Goal: Task Accomplishment & Management: Complete application form

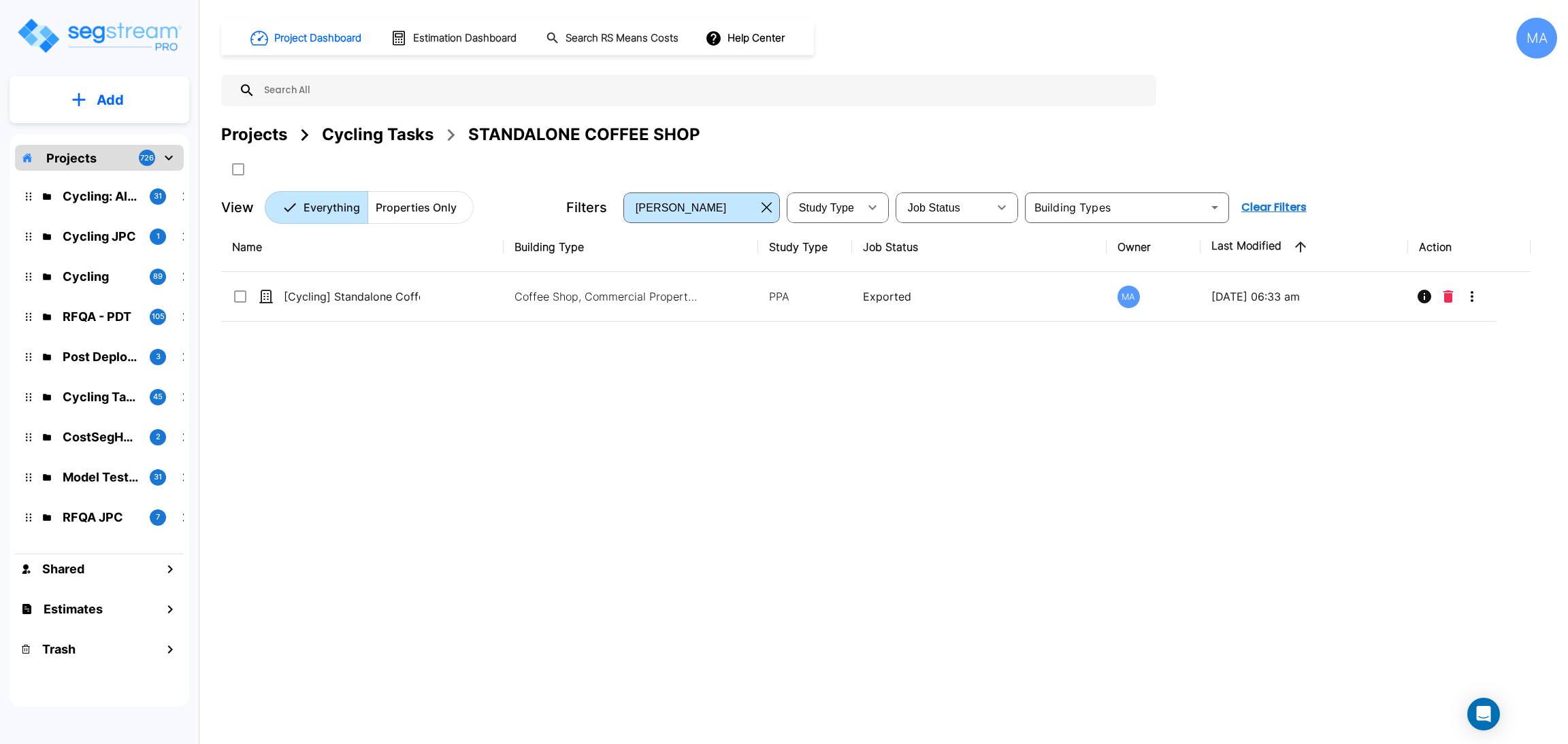
click at [507, 360] on div "Name Building Type Study Type Job Status Owner Last Modified Action [Cycling] S…" at bounding box center [875, 453] width 1309 height 461
click at [390, 142] on div "Cycling Tasks" at bounding box center [378, 135] width 112 height 25
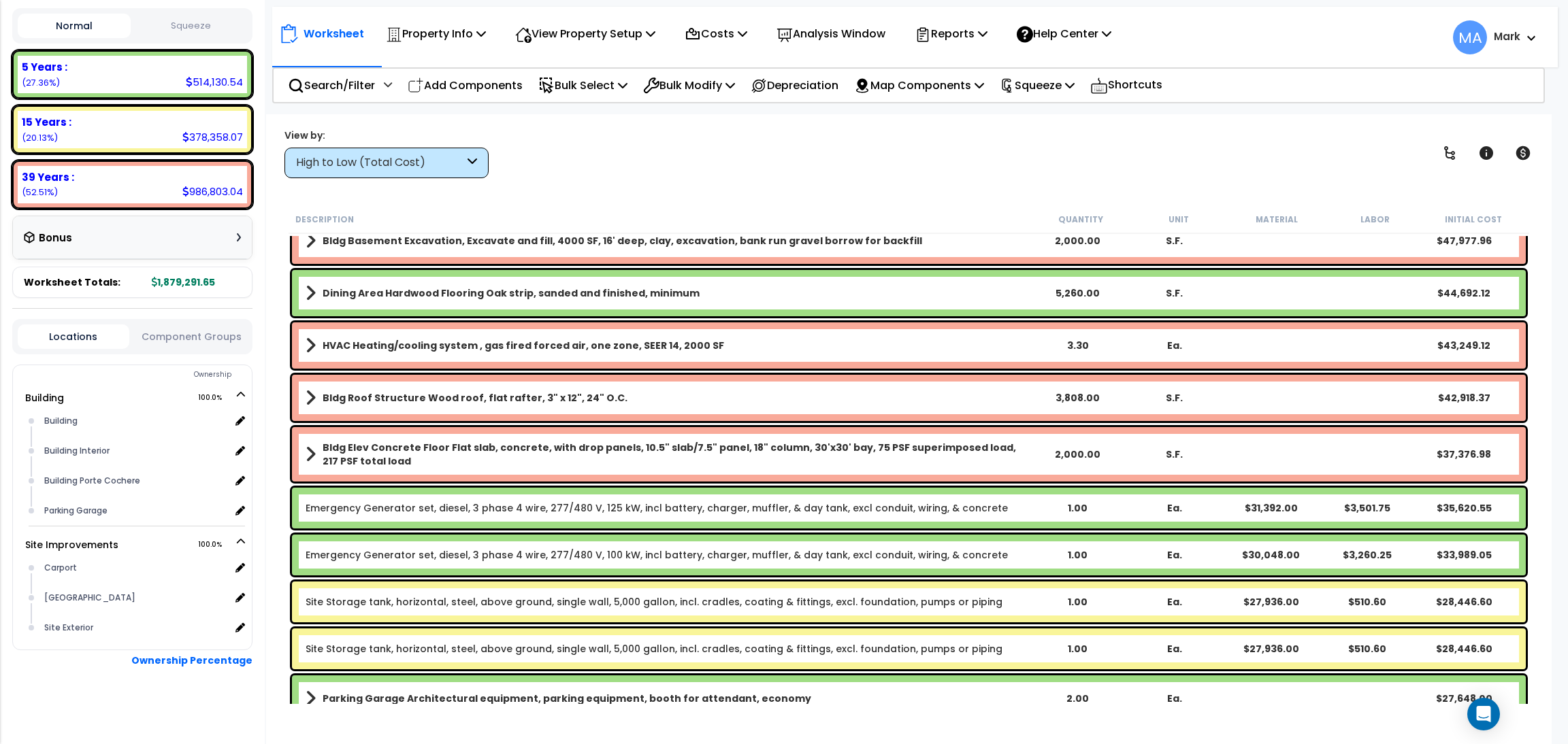
scroll to position [204, 0]
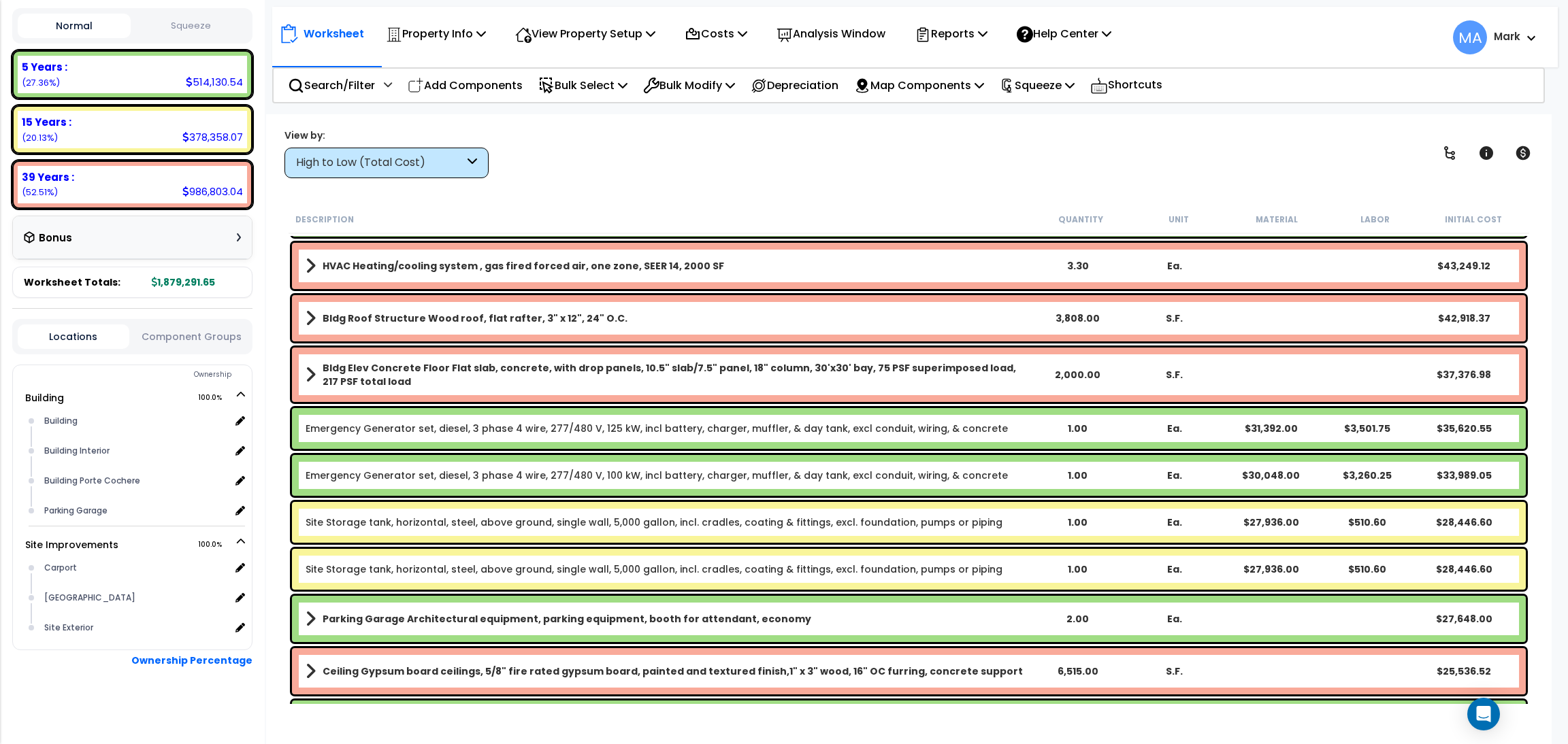
click at [421, 172] on div "High to Low (Total Cost)" at bounding box center [387, 163] width 204 height 31
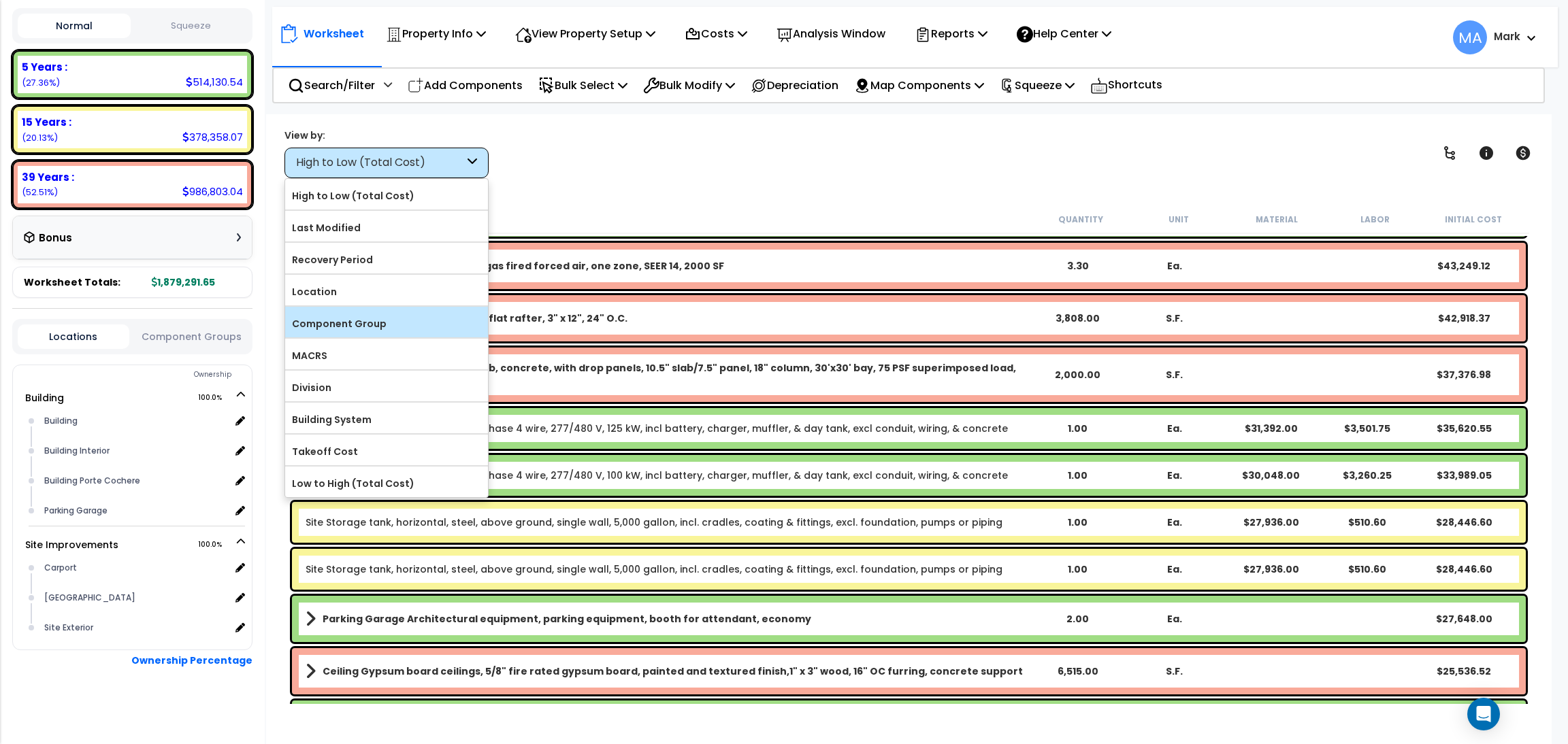
click at [373, 325] on label "Component Group" at bounding box center [387, 324] width 203 height 20
click at [0, 0] on input "Component Group" at bounding box center [0, 0] width 0 height 0
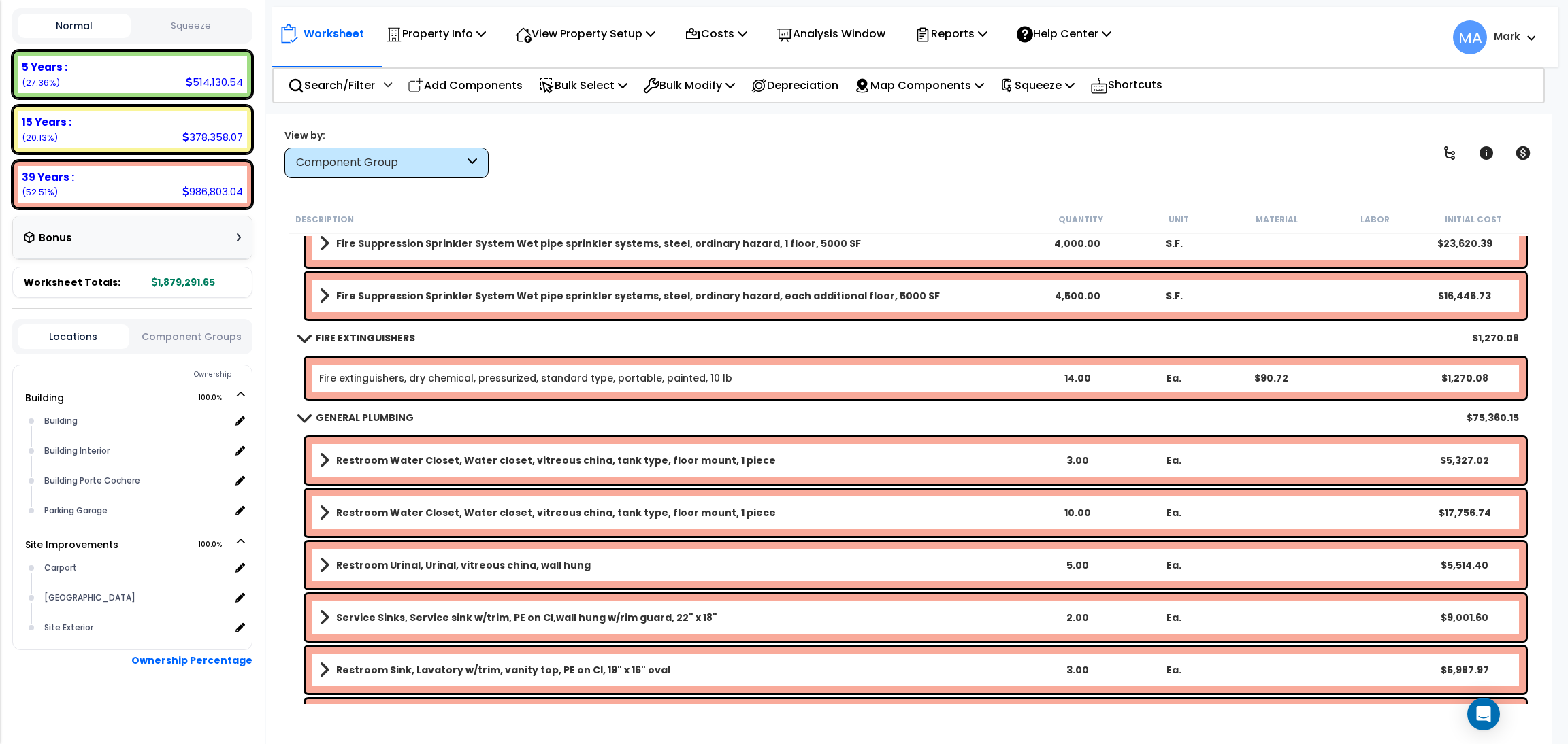
scroll to position [59, 0]
click at [765, 413] on div "GENERAL PLUMBING $75,360.15" at bounding box center [908, 417] width 1233 height 33
click at [486, 37] on p "View Property Setup" at bounding box center [435, 34] width 100 height 18
click at [573, 92] on link "View Questionnaire" at bounding box center [575, 93] width 135 height 27
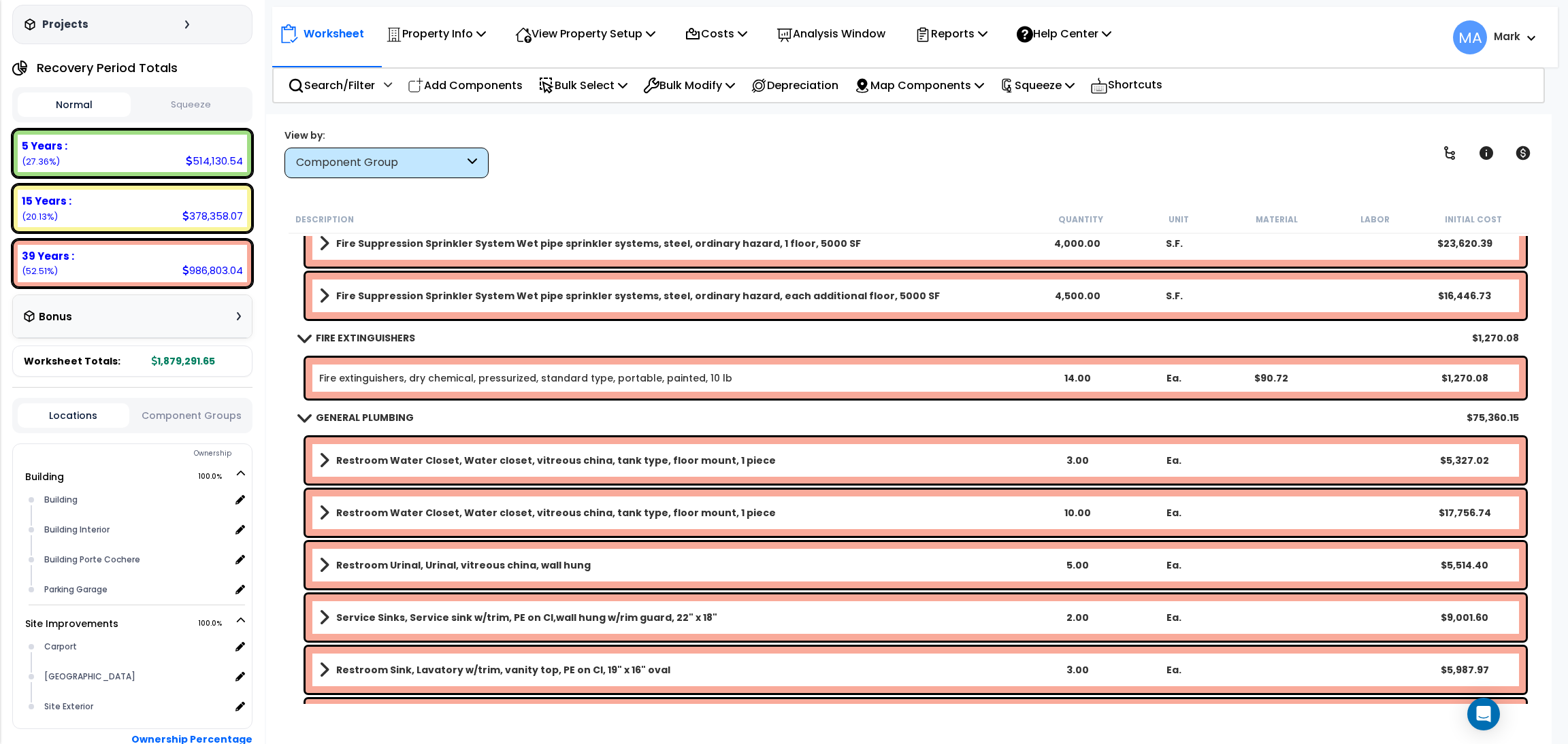
scroll to position [0, 0]
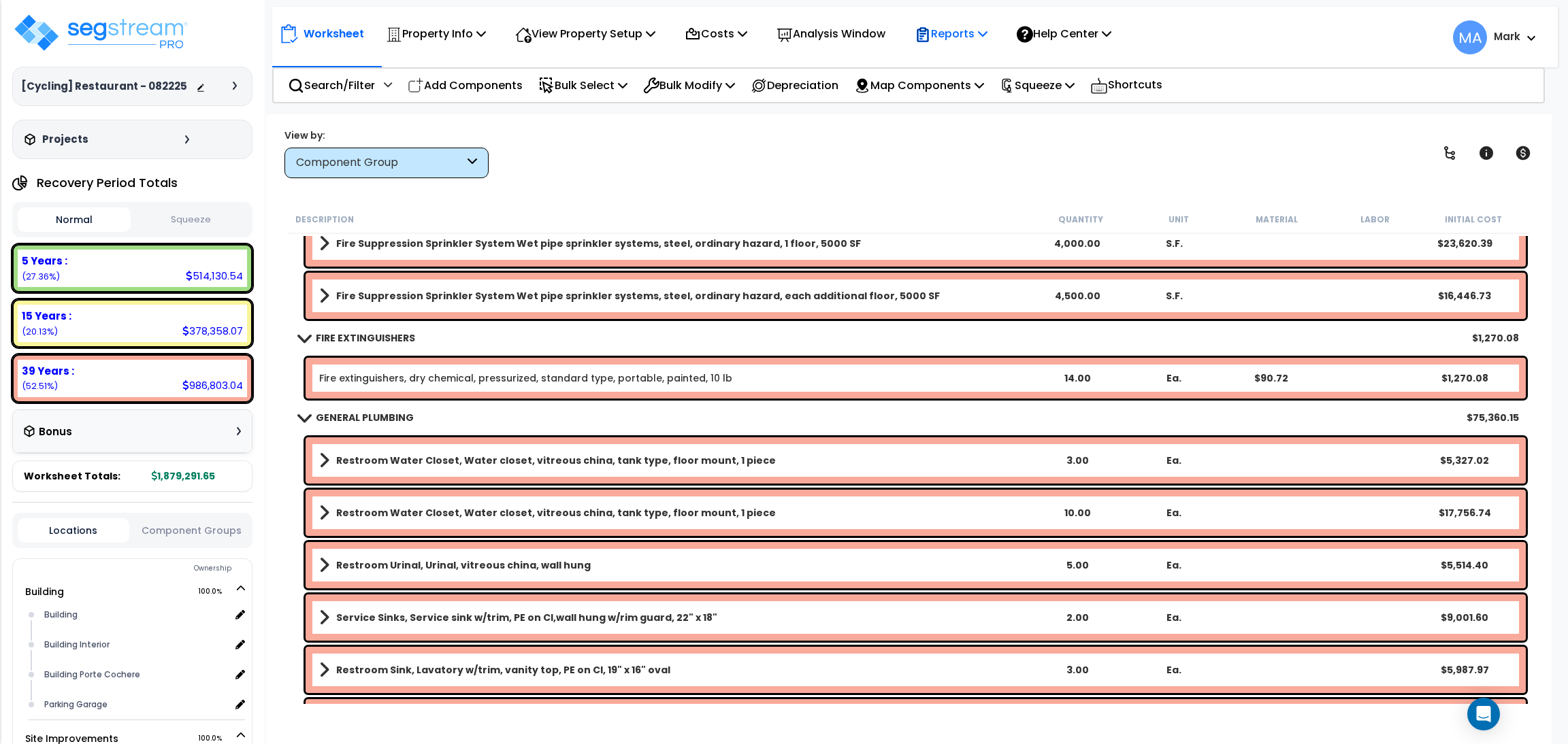
click at [963, 30] on p "Reports" at bounding box center [951, 34] width 73 height 18
click at [983, 89] on link "Manage Report Images" at bounding box center [975, 93] width 135 height 27
click at [949, 37] on p "Reports" at bounding box center [951, 34] width 73 height 18
click at [969, 166] on link "Download Report Slug Map" at bounding box center [975, 171] width 135 height 41
click at [958, 29] on p "Reports" at bounding box center [951, 34] width 73 height 18
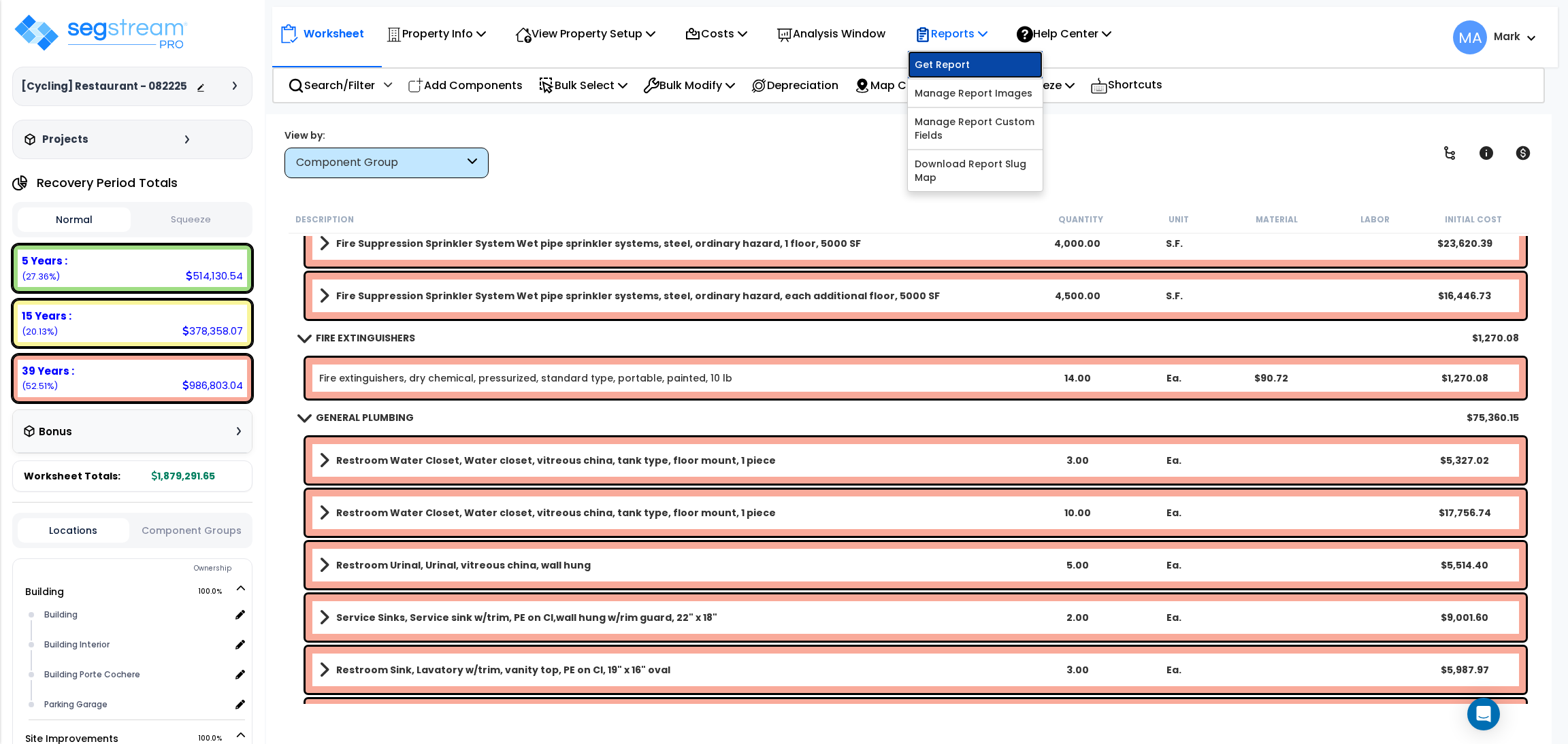
click at [963, 67] on link "Get Report" at bounding box center [975, 64] width 135 height 27
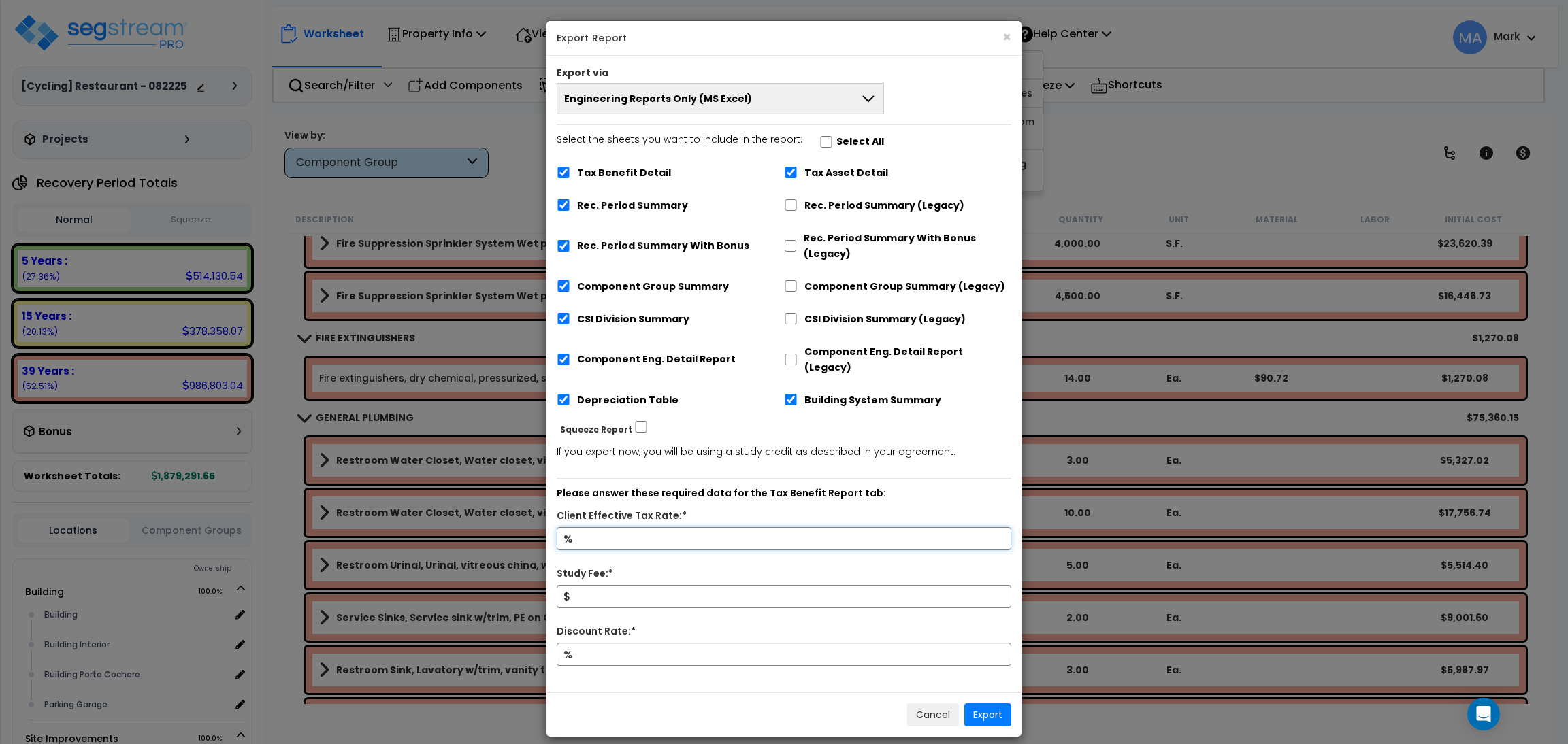
click at [595, 527] on input "Client Effective Tax Rate:*" at bounding box center [783, 538] width 454 height 23
type input "10"
click at [616, 585] on input "Study Fee:*" at bounding box center [783, 596] width 454 height 23
type input "10,000"
click at [610, 527] on input "10" at bounding box center [783, 538] width 454 height 23
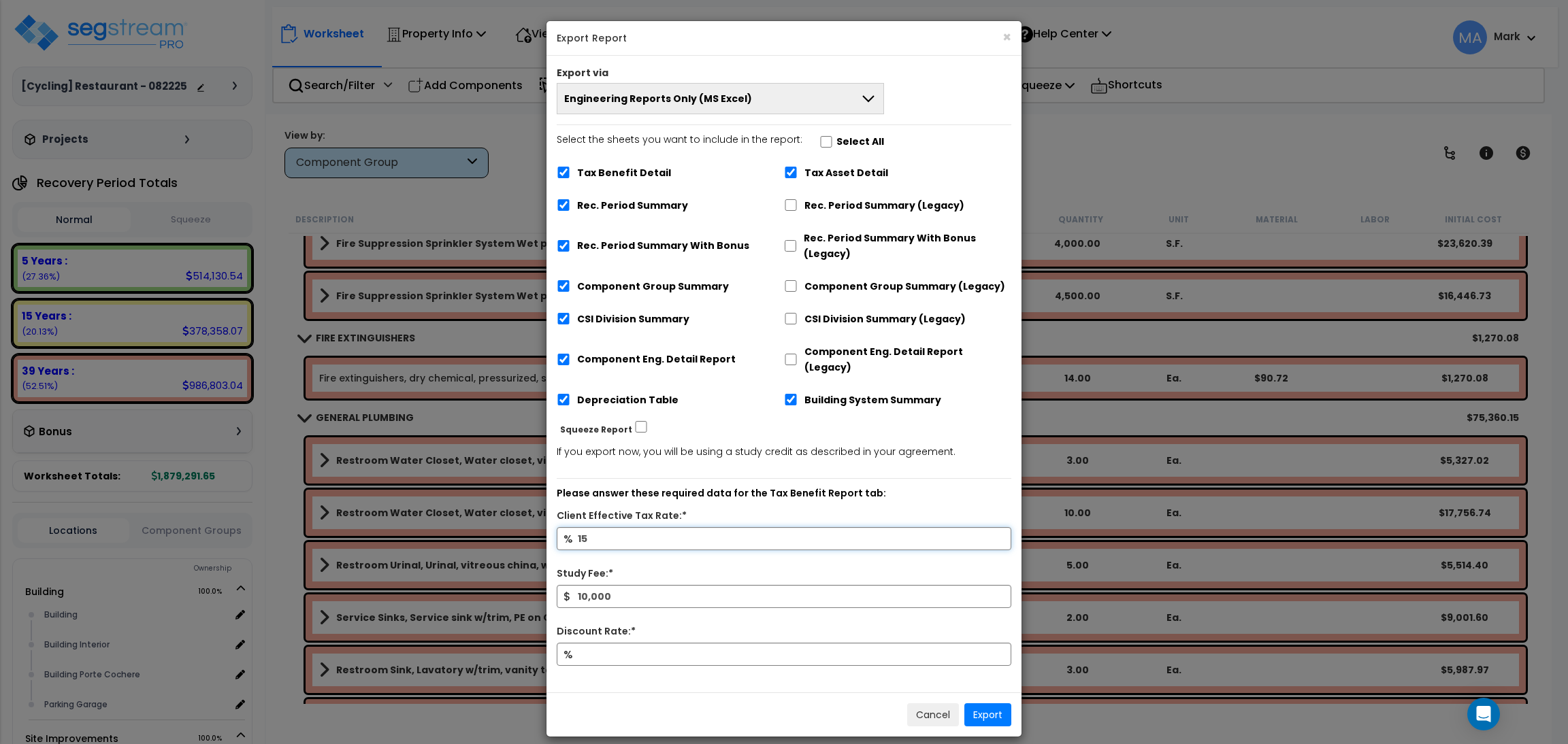
type input "15"
click at [603, 643] on input "Discount Rate:*" at bounding box center [783, 654] width 454 height 23
type input "10"
click at [794, 90] on button "Engineering Reports Only (MS Excel)" at bounding box center [720, 98] width 328 height 31
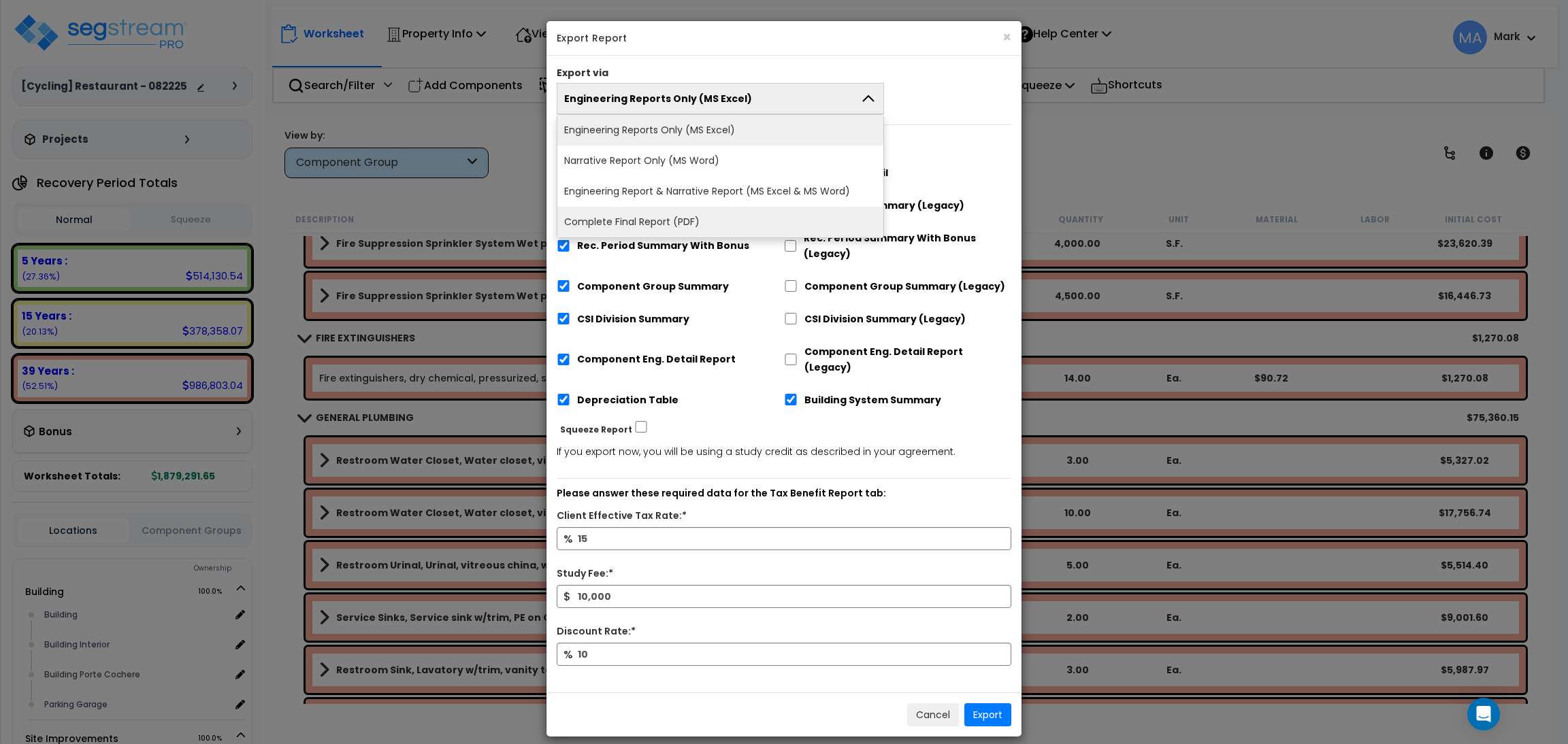
click at [652, 225] on li "Complete Final Report (PDF)" at bounding box center [720, 222] width 326 height 31
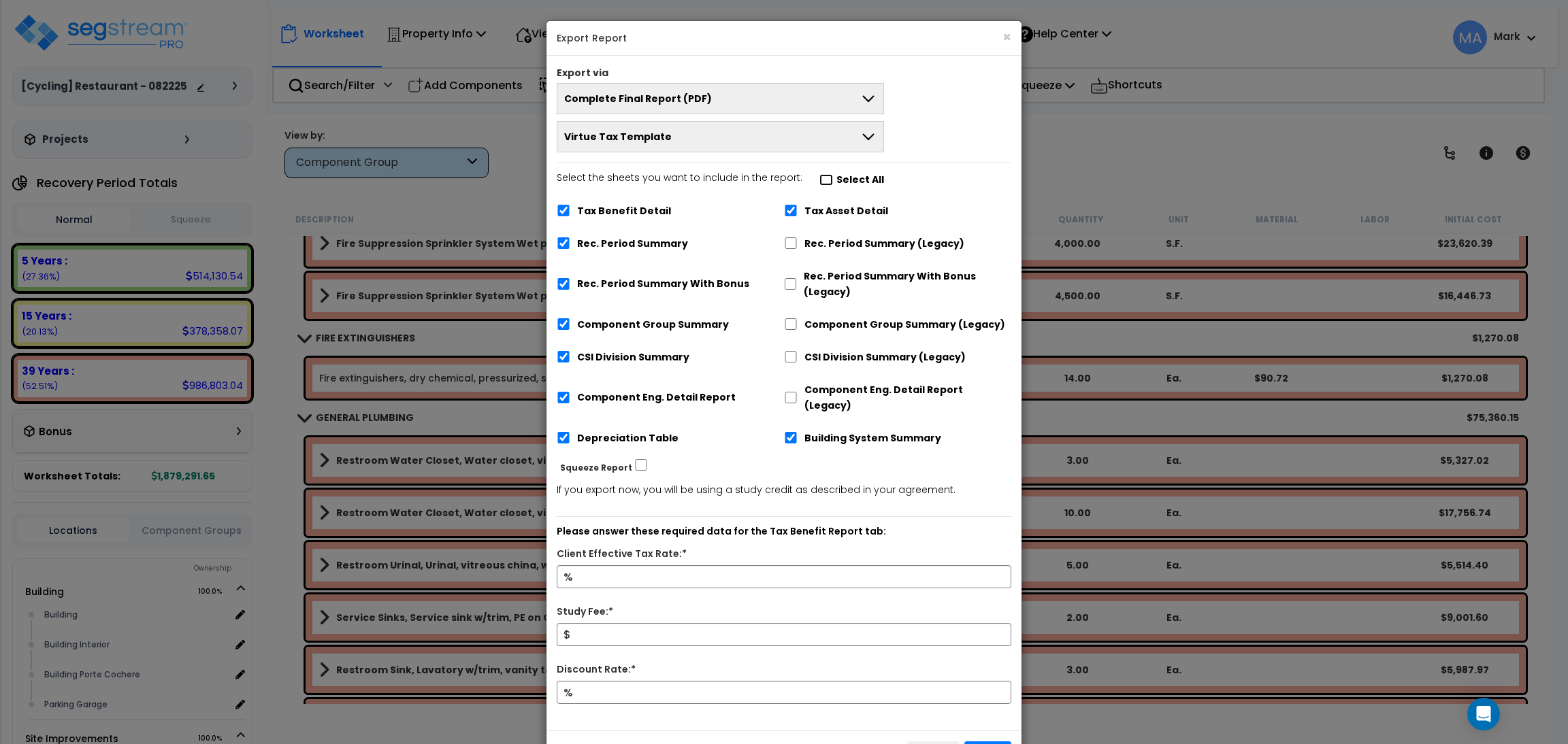
click at [824, 178] on input "Select the sheets you want to include in the report: Select All" at bounding box center [826, 180] width 14 height 12
checkbox input "true"
click at [584, 565] on input "Client Effective Tax Rate:*" at bounding box center [783, 576] width 454 height 23
type input "15"
click at [590, 623] on input "Study Fee:*" at bounding box center [783, 634] width 454 height 23
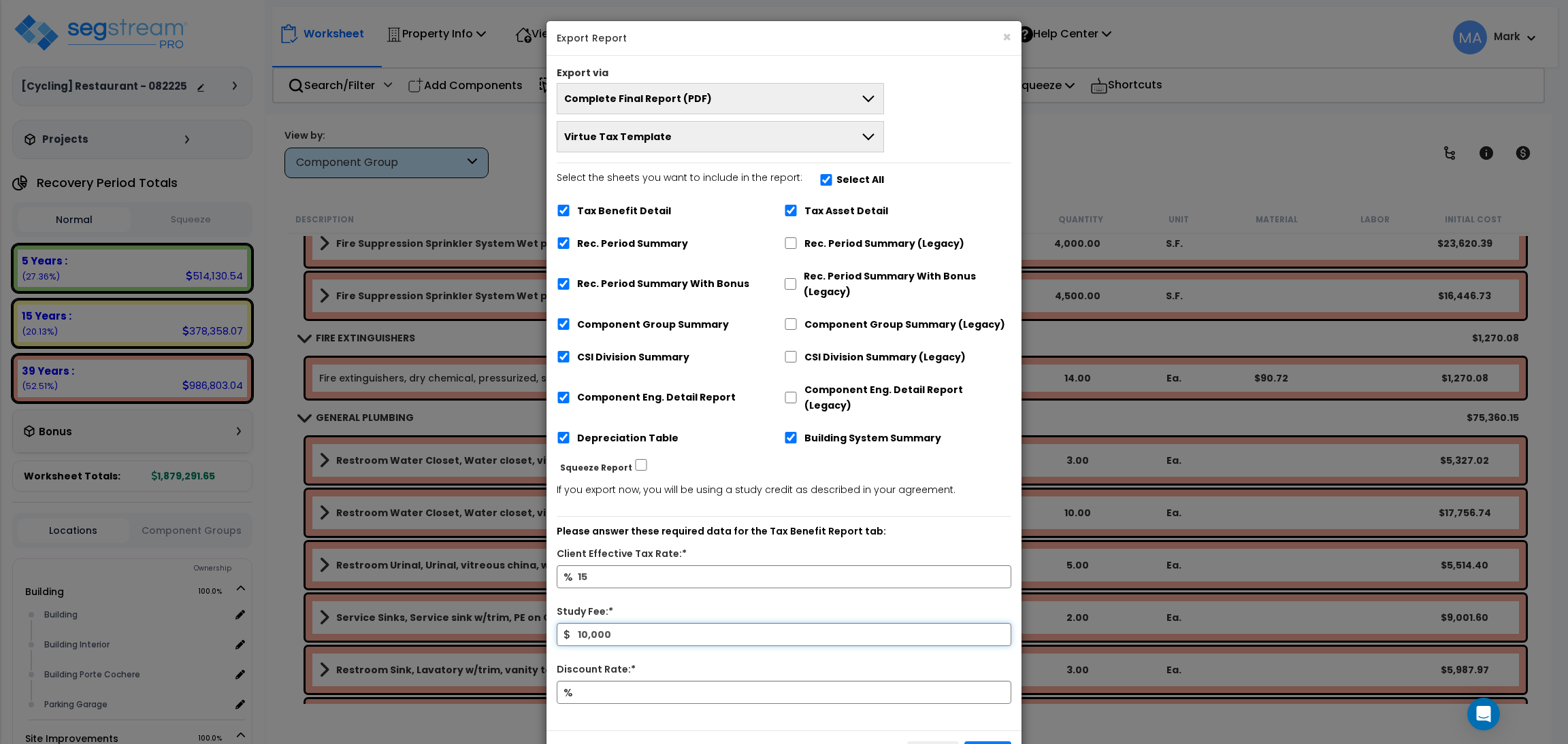
type input "10,000"
click at [618, 682] on input "Discount Rate:*" at bounding box center [783, 692] width 454 height 23
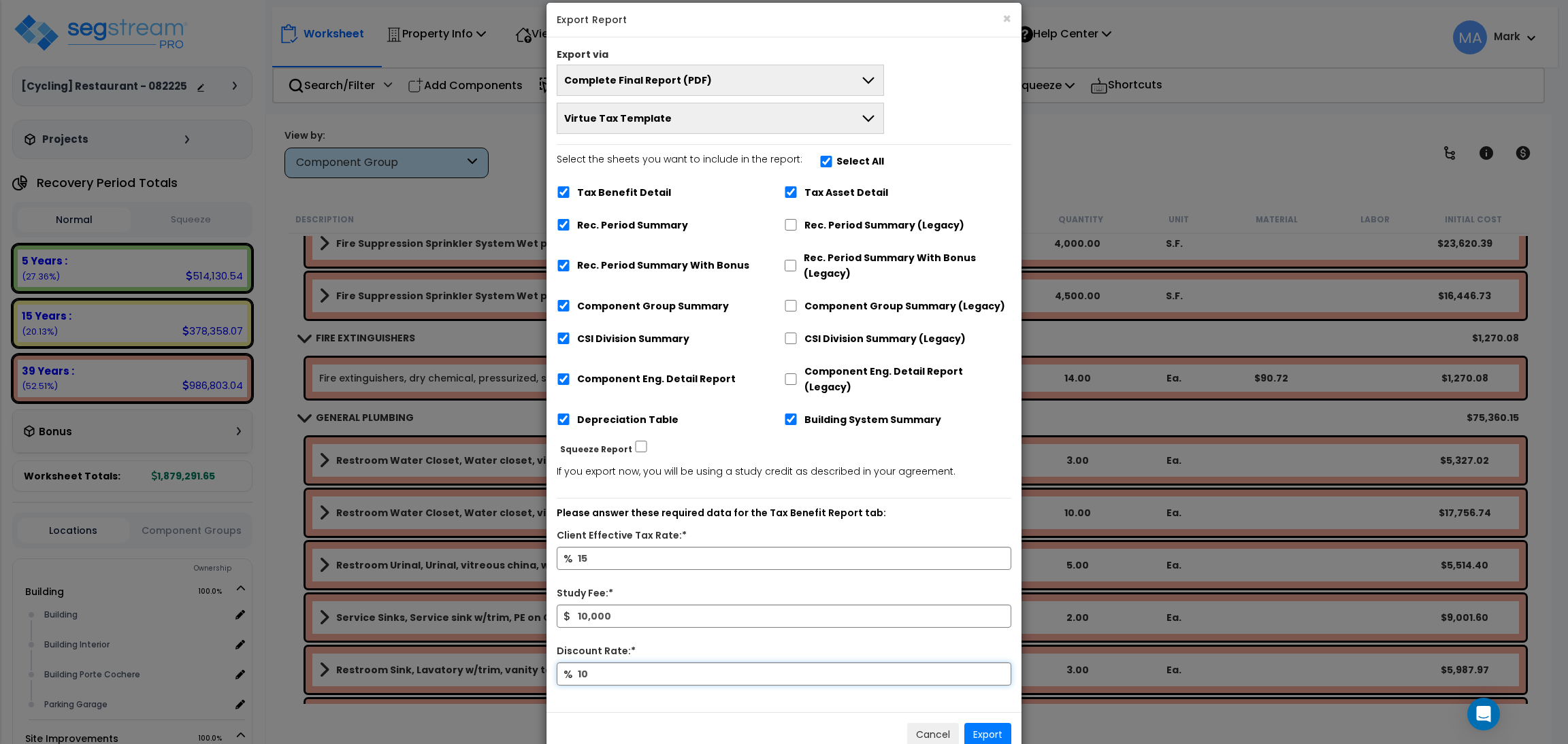
scroll to position [37, 0]
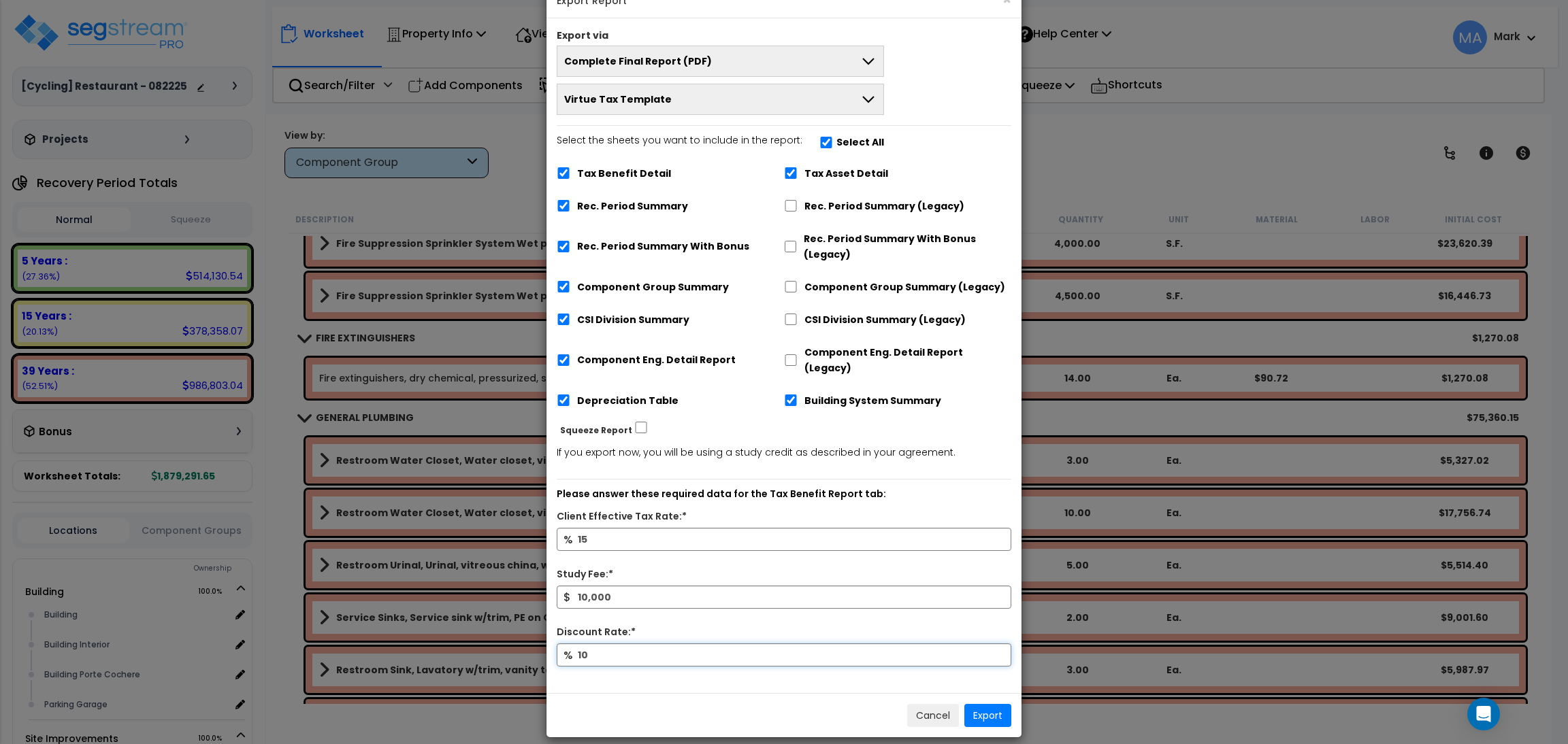
type input "10"
click at [986, 706] on button "Export" at bounding box center [988, 715] width 47 height 23
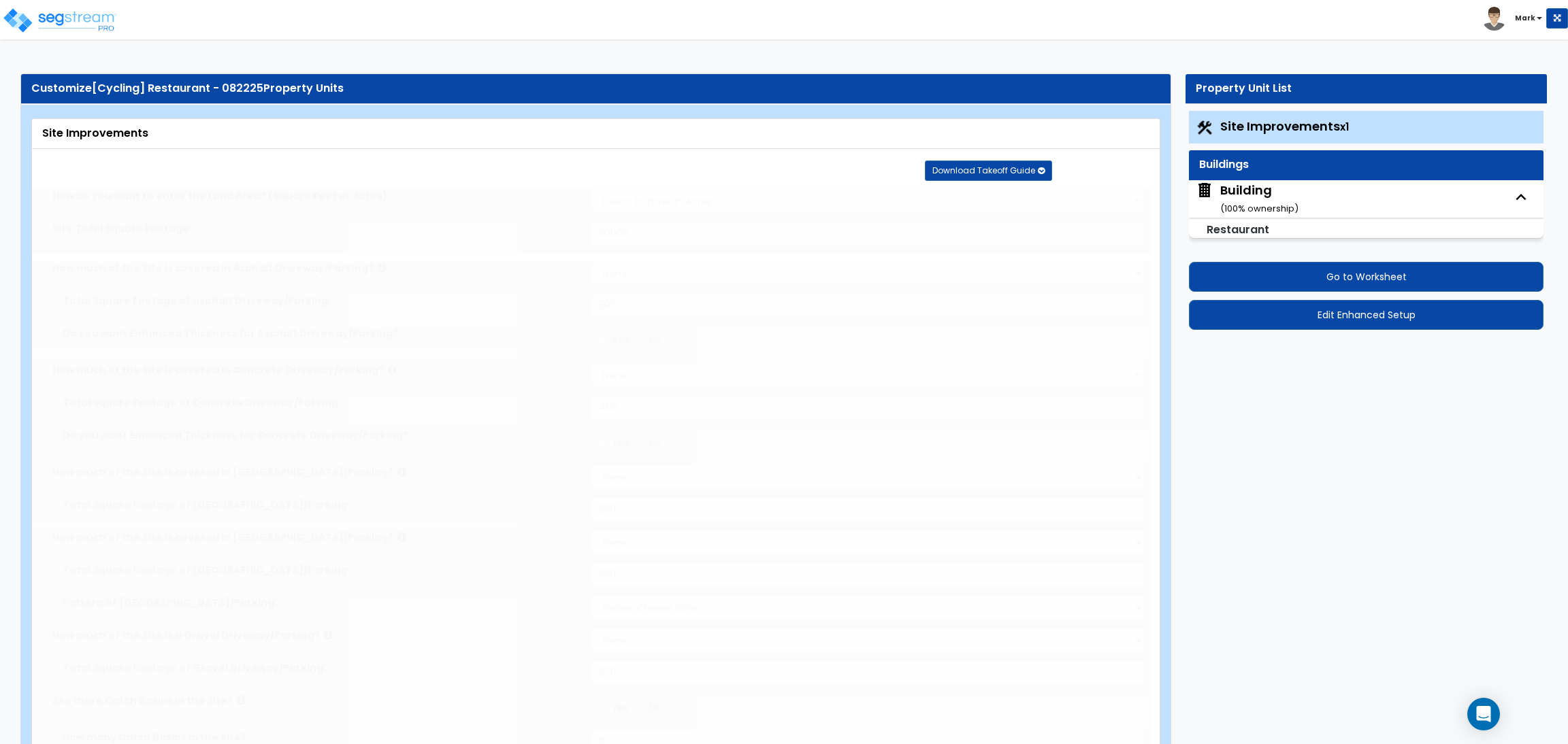
select select "2"
type input "20000"
select select "2"
type input "500"
select select "2"
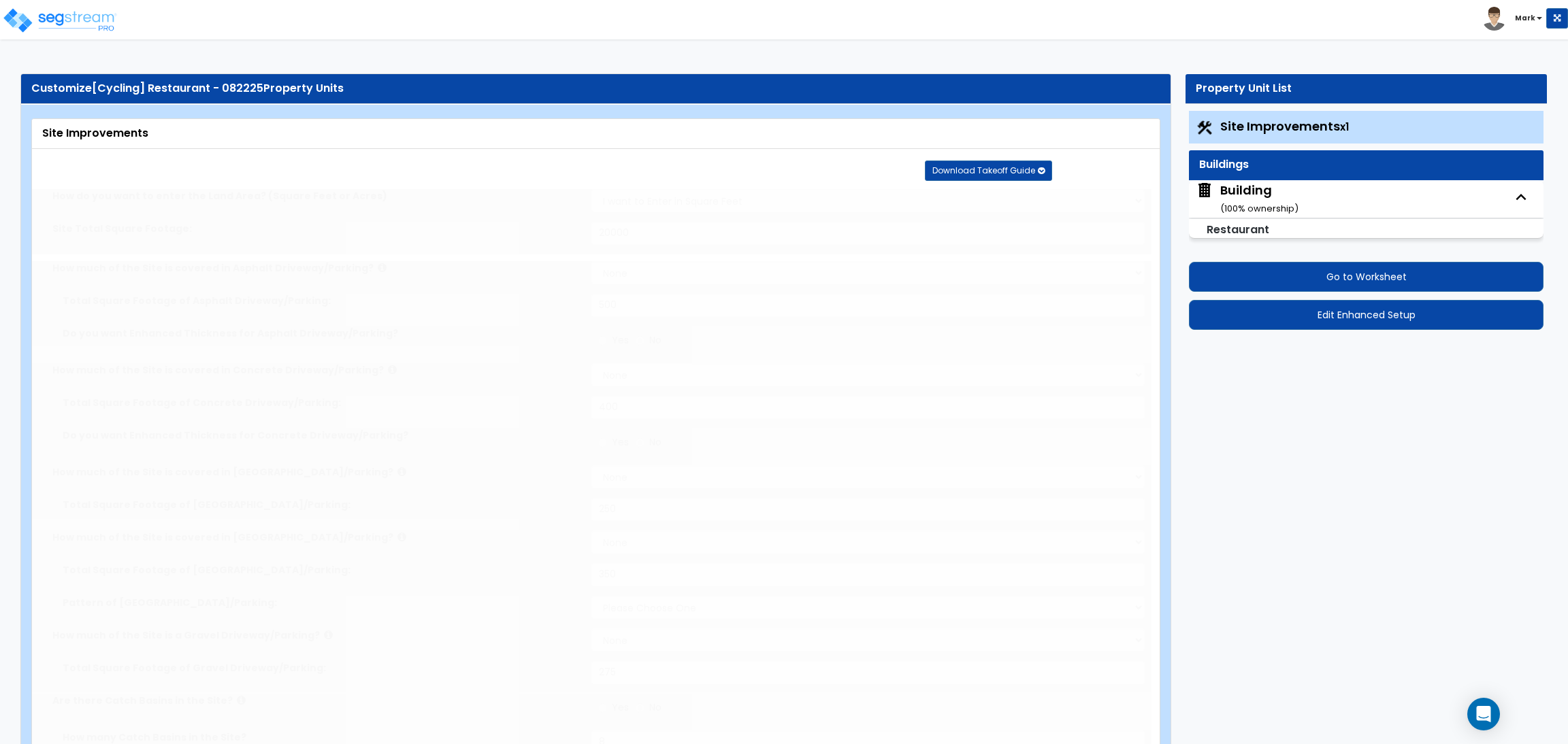
type input "400"
select select "2"
type input "250"
select select "2"
type input "350"
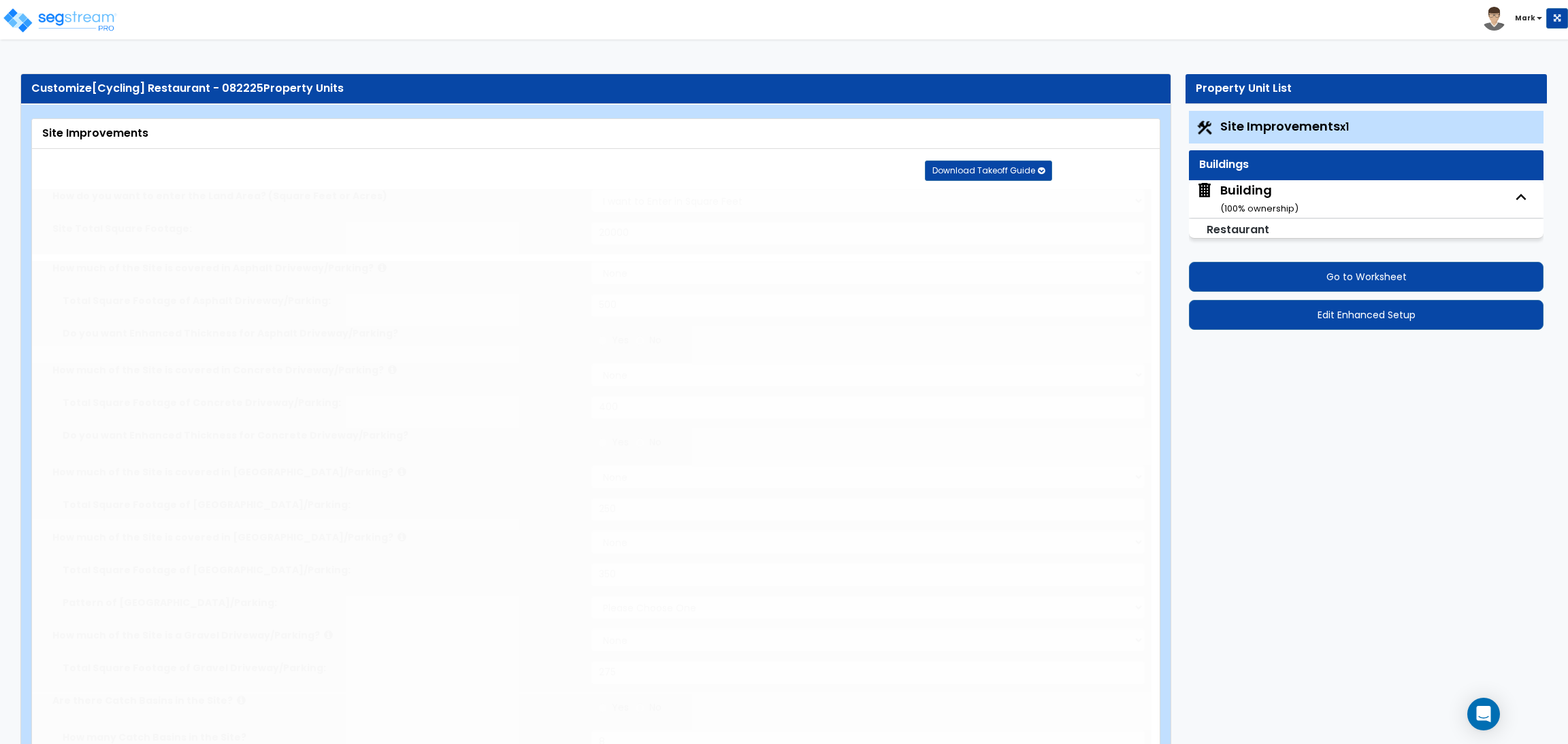
select select "2"
type input "275"
radio input "true"
type input "8"
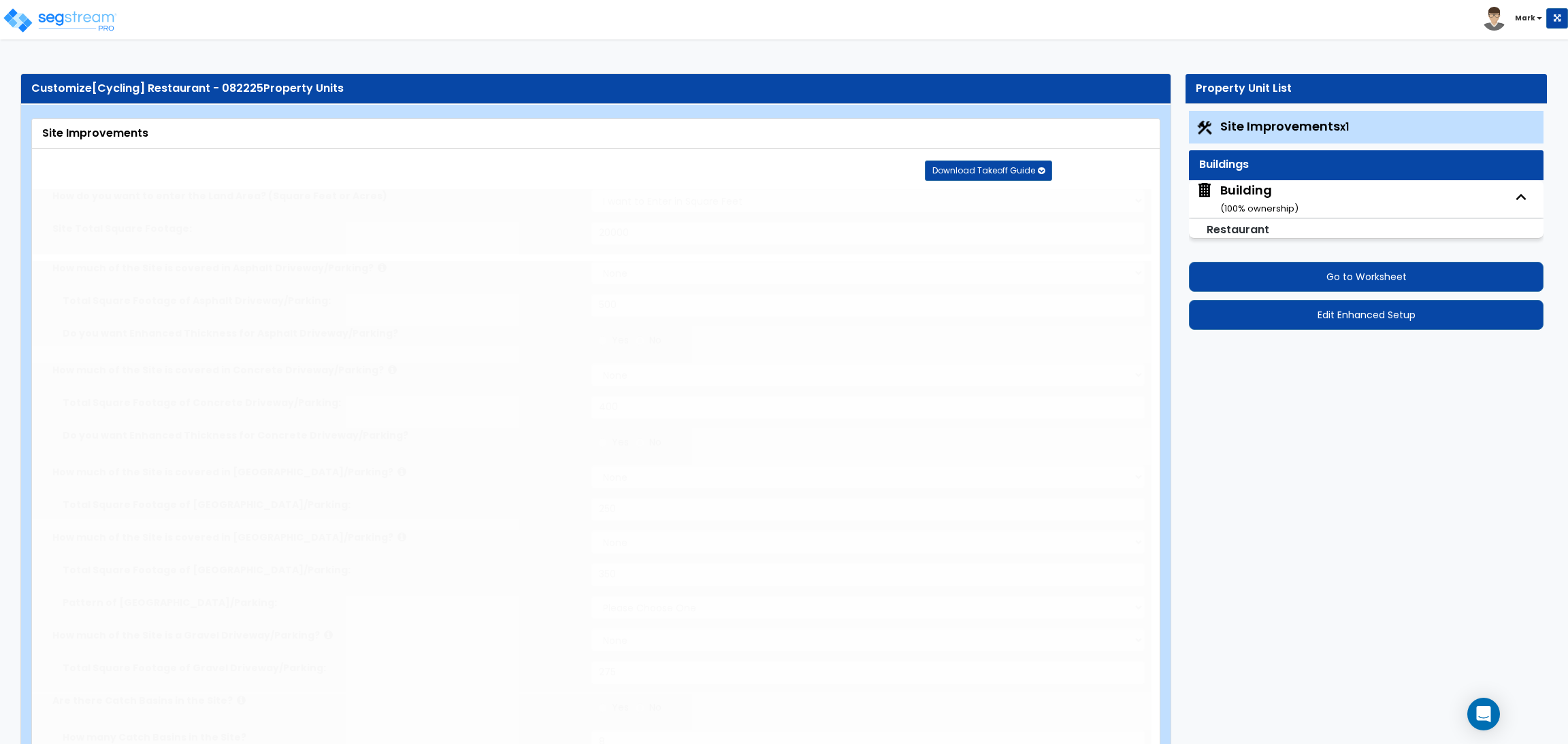
radio input "true"
type input "10"
type input "25"
type input "20"
radio input "true"
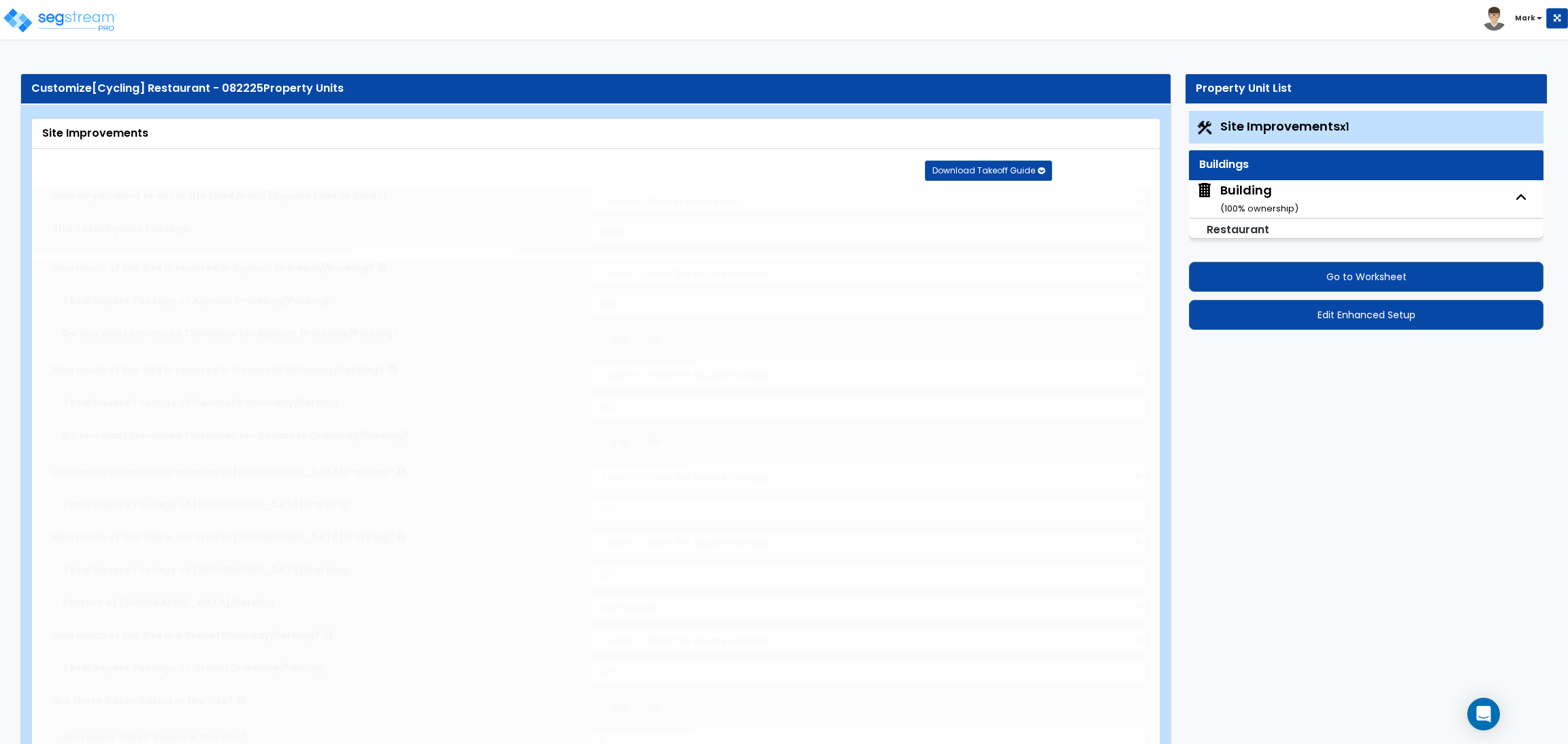
type input "10"
radio input "true"
select select "1"
radio input "true"
select select "2"
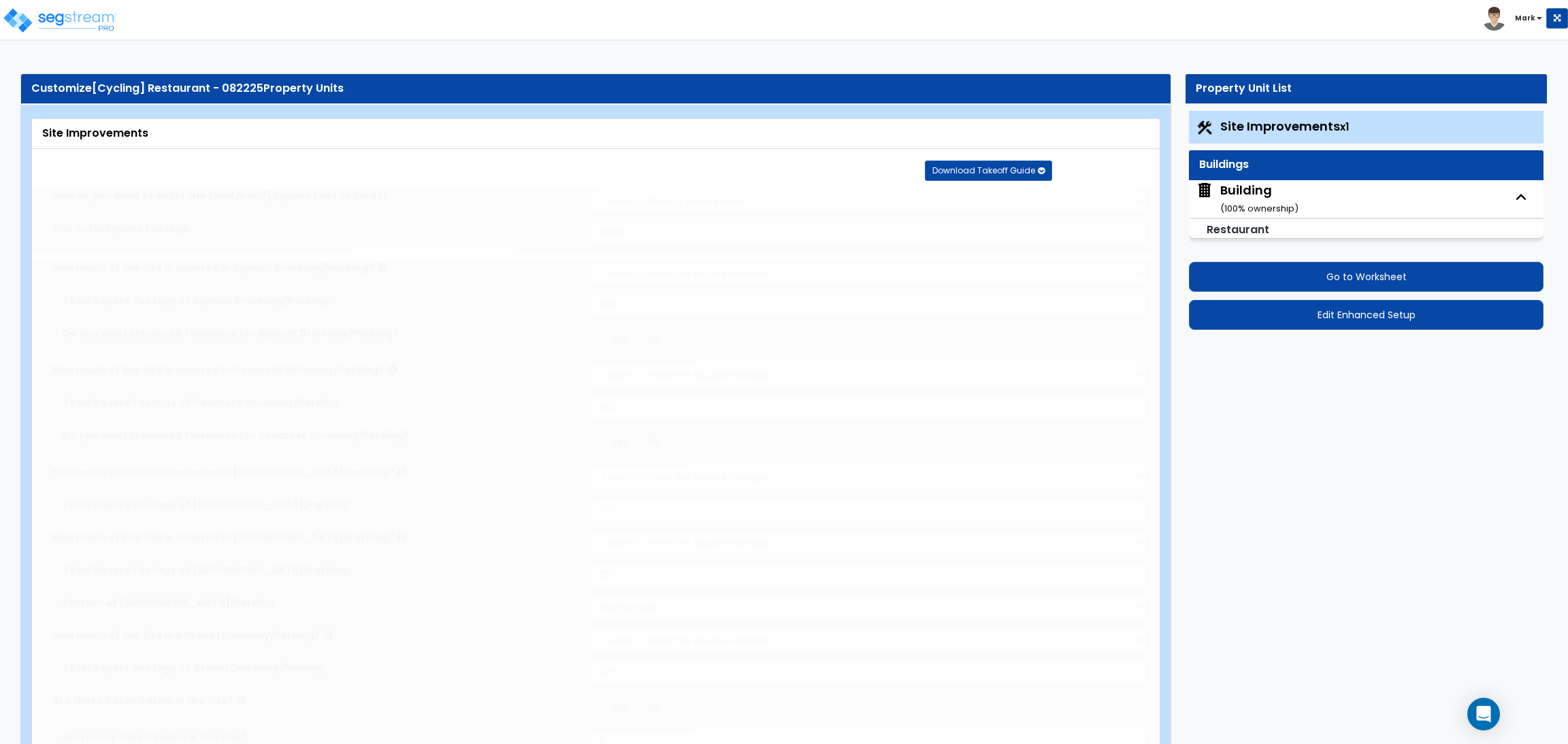
select select "1"
type input "5"
type input "2"
type input "3"
type input "1"
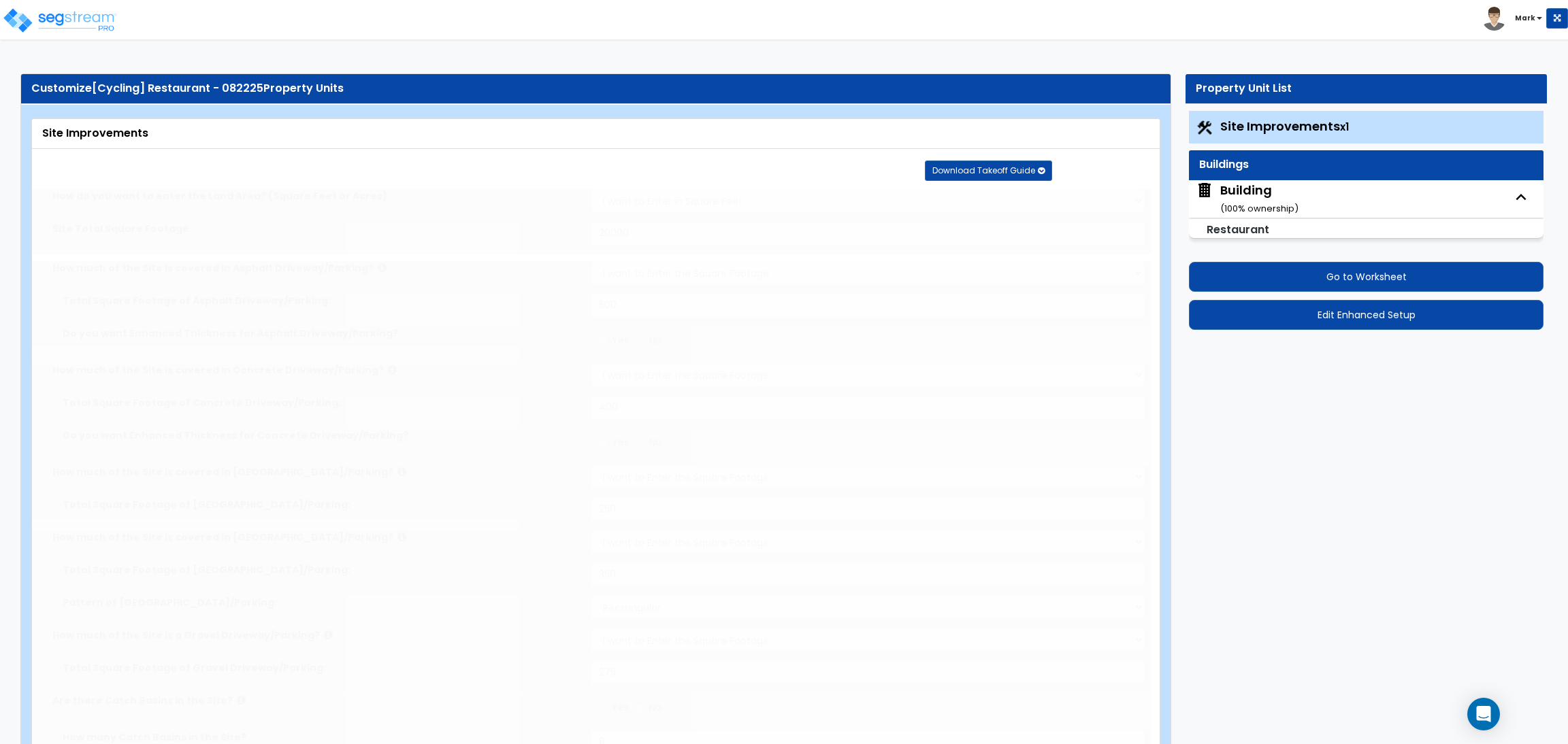
radio input "true"
type input "15"
radio input "true"
select select "1"
type input "20"
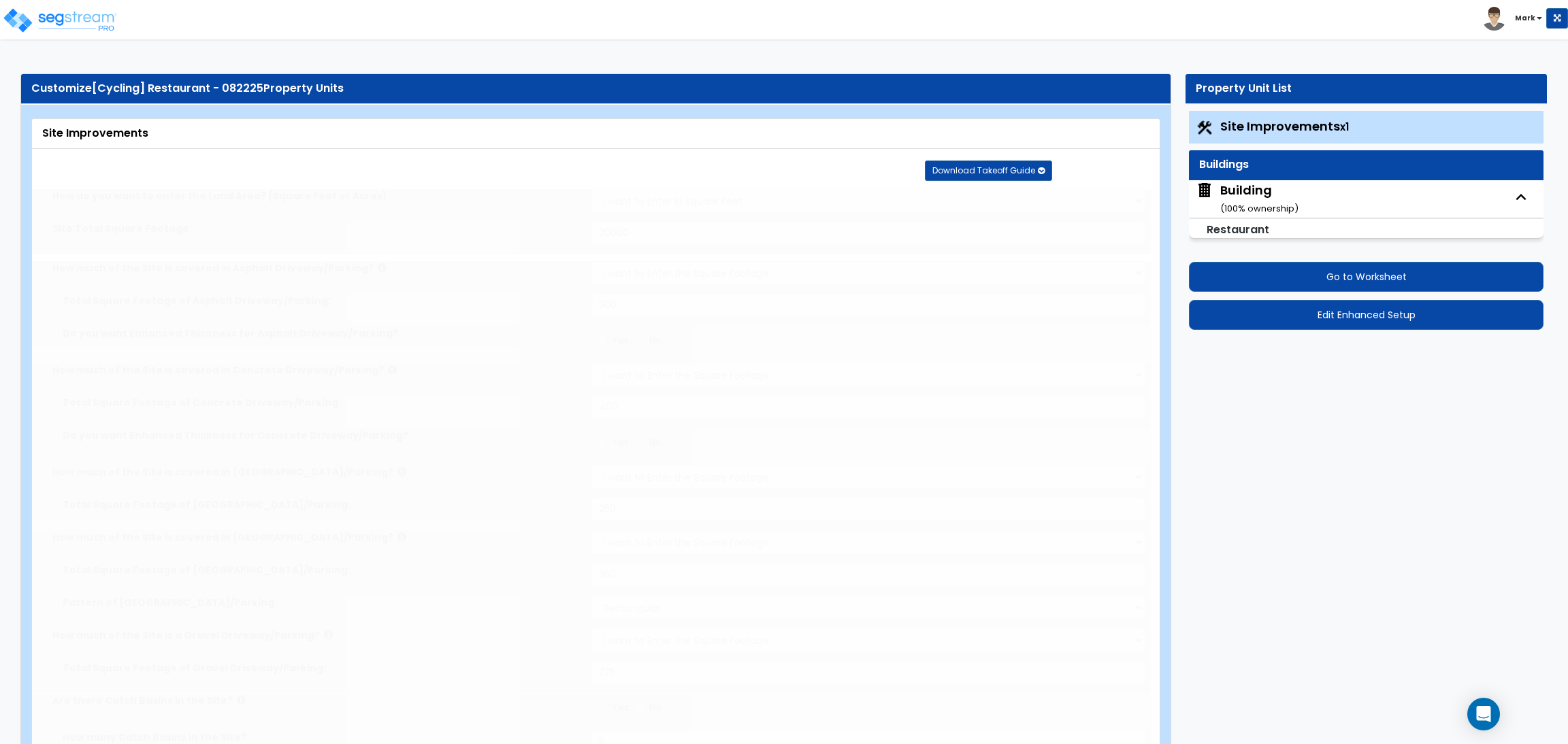
radio input "true"
type input "150"
radio input "true"
select select "1"
type input "20"
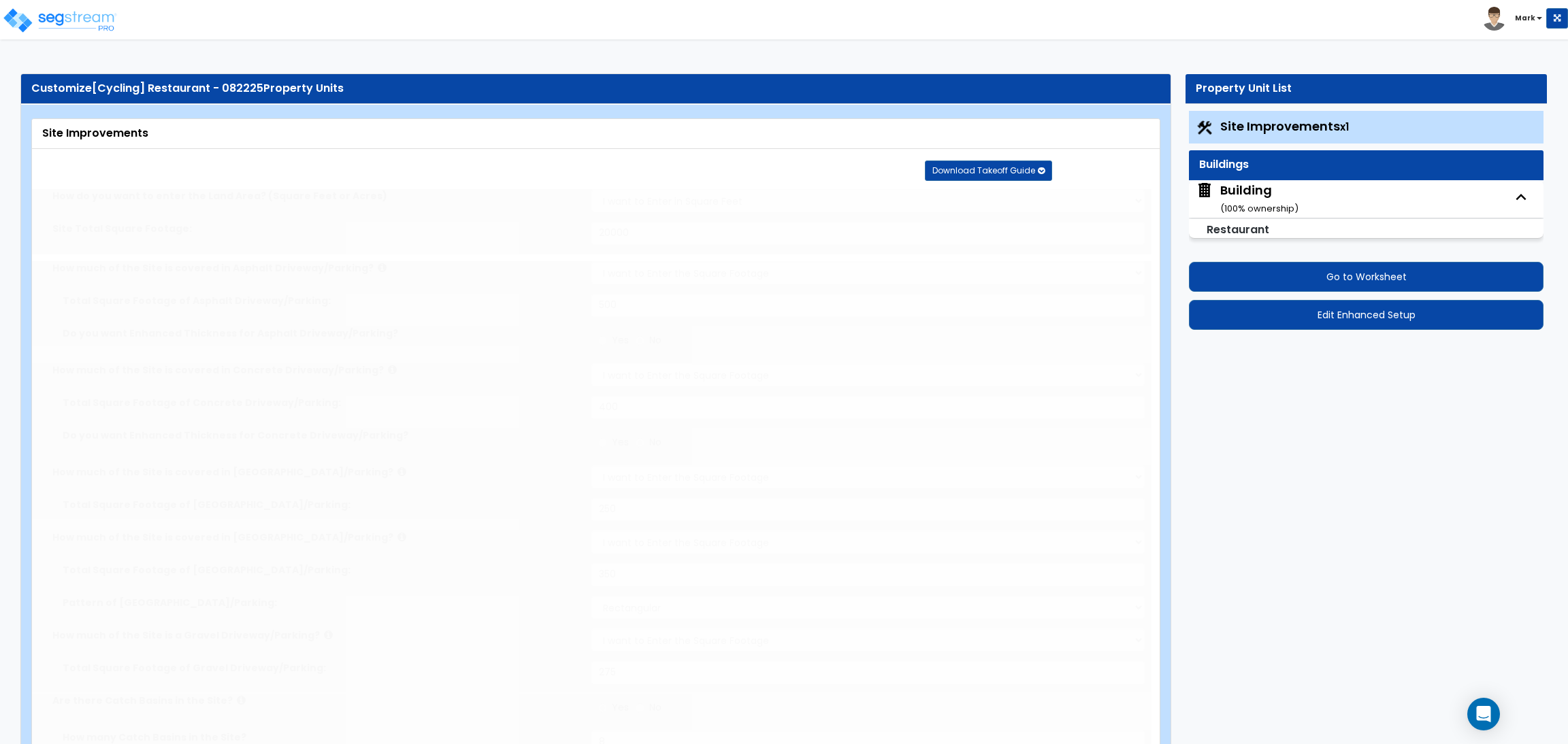
radio input "true"
type input "2"
radio input "true"
type input "5"
select select "1"
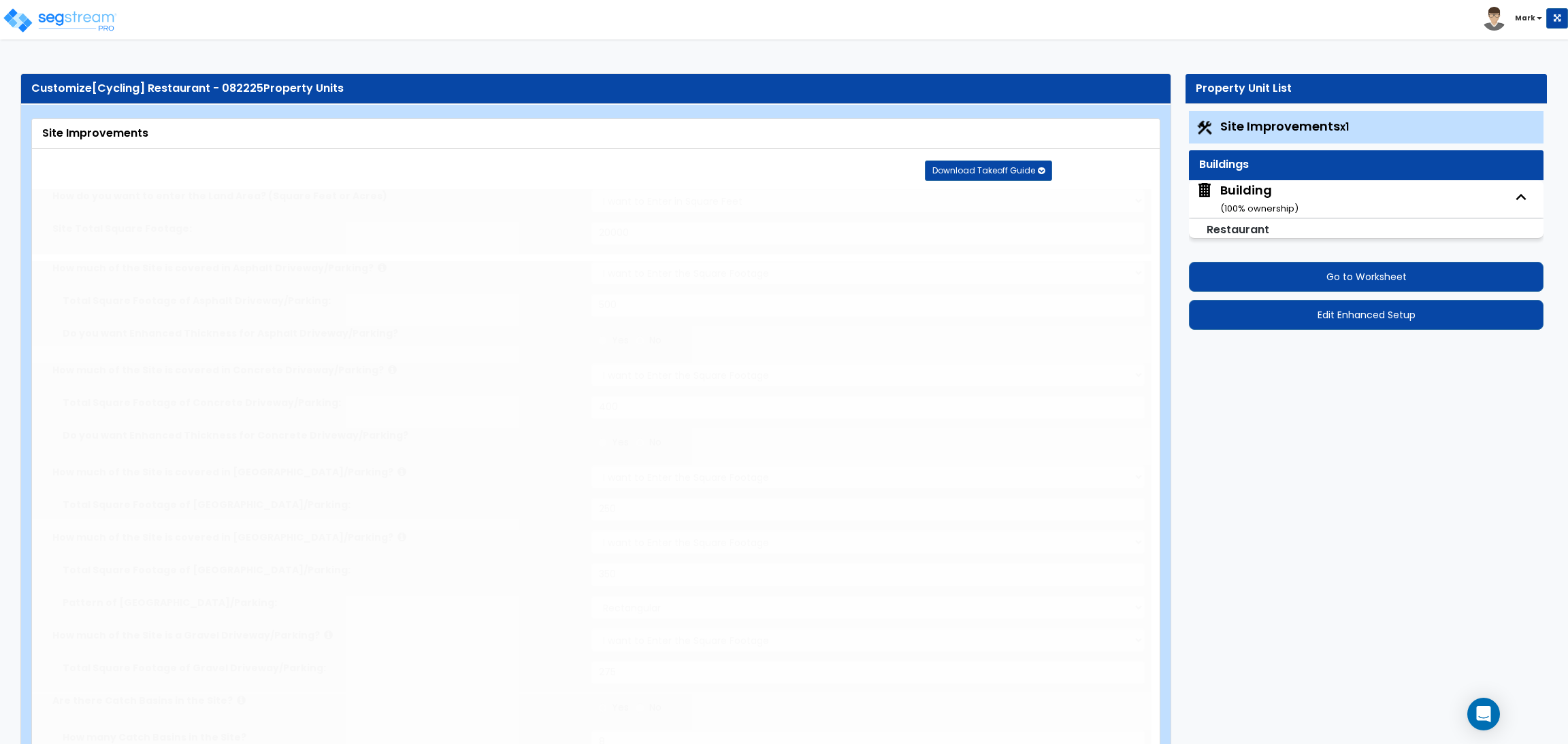
radio input "true"
select select "2"
radio input "true"
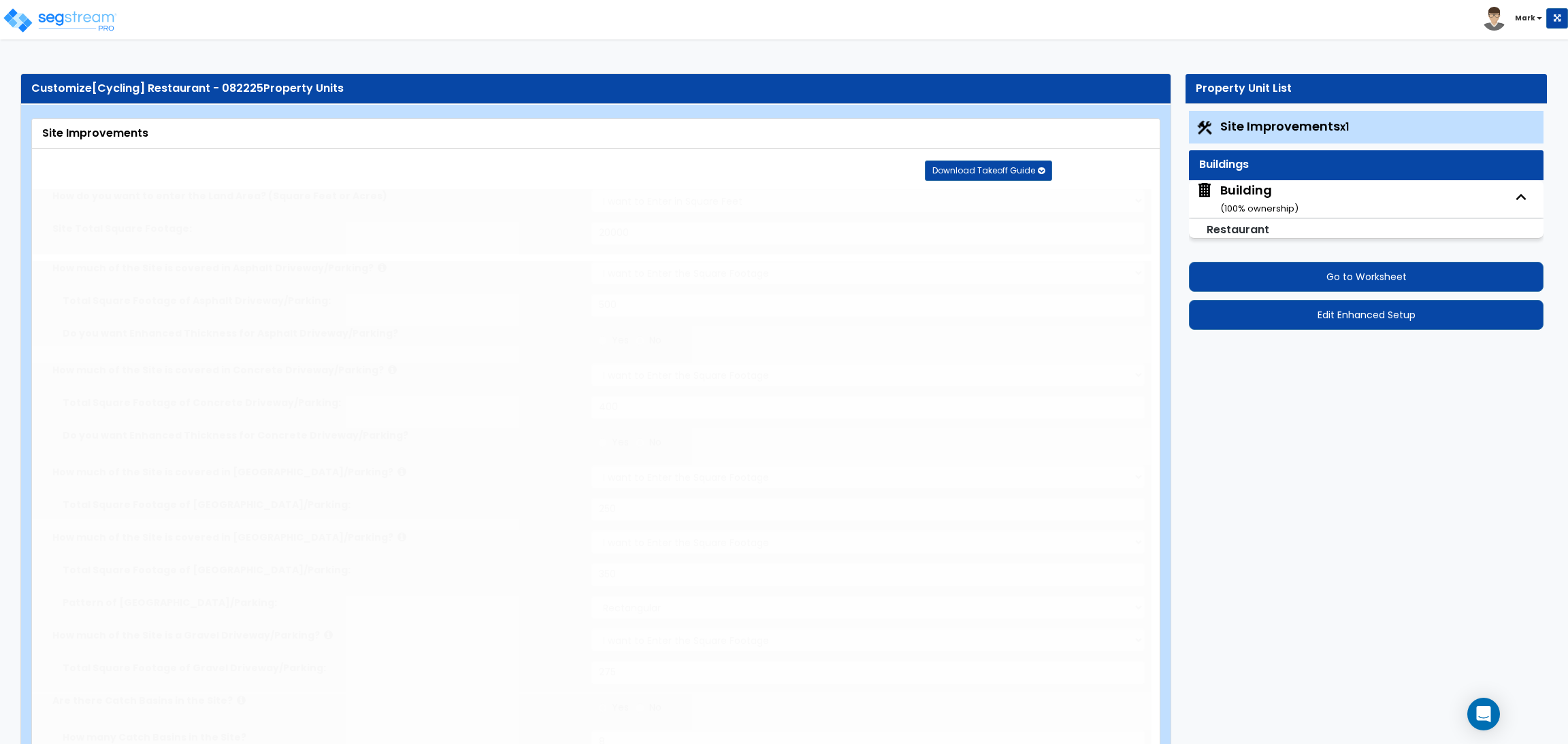
select select "2"
type input "100"
select select "2"
select select "1"
type input "60"
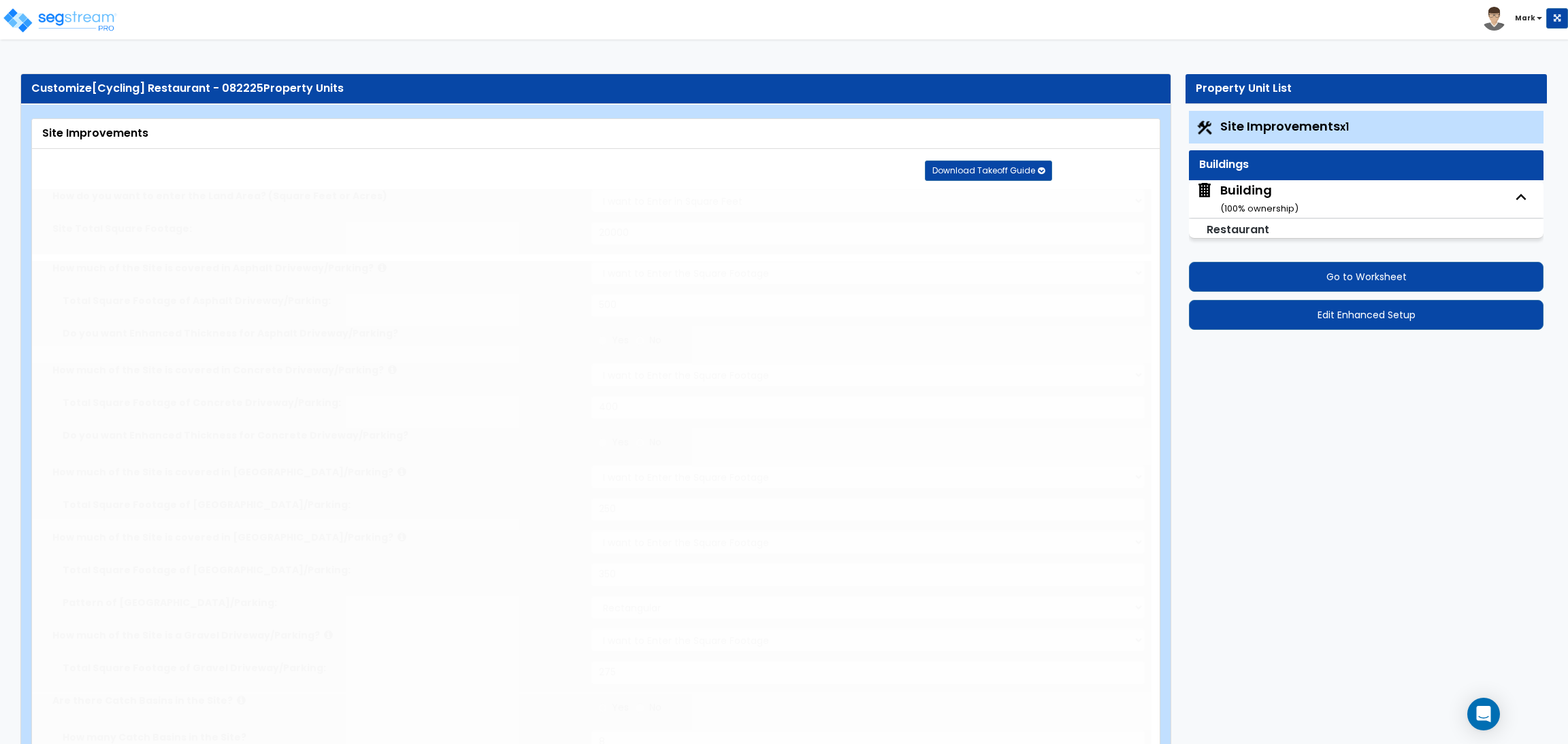
select select "10"
radio input "true"
type input "6"
radio input "true"
select select "1"
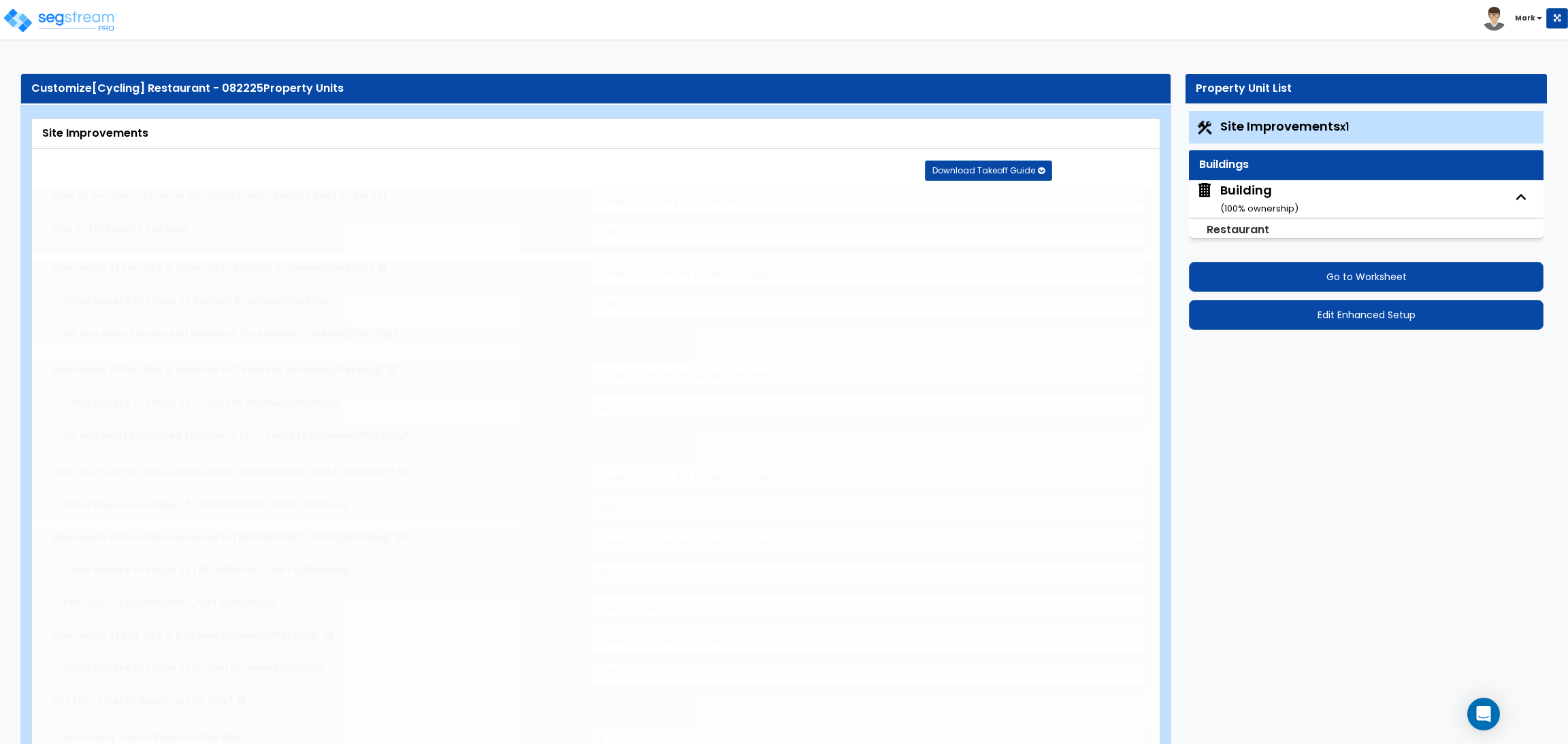
type input "250"
radio input "true"
type input "150"
type input "2"
radio input "true"
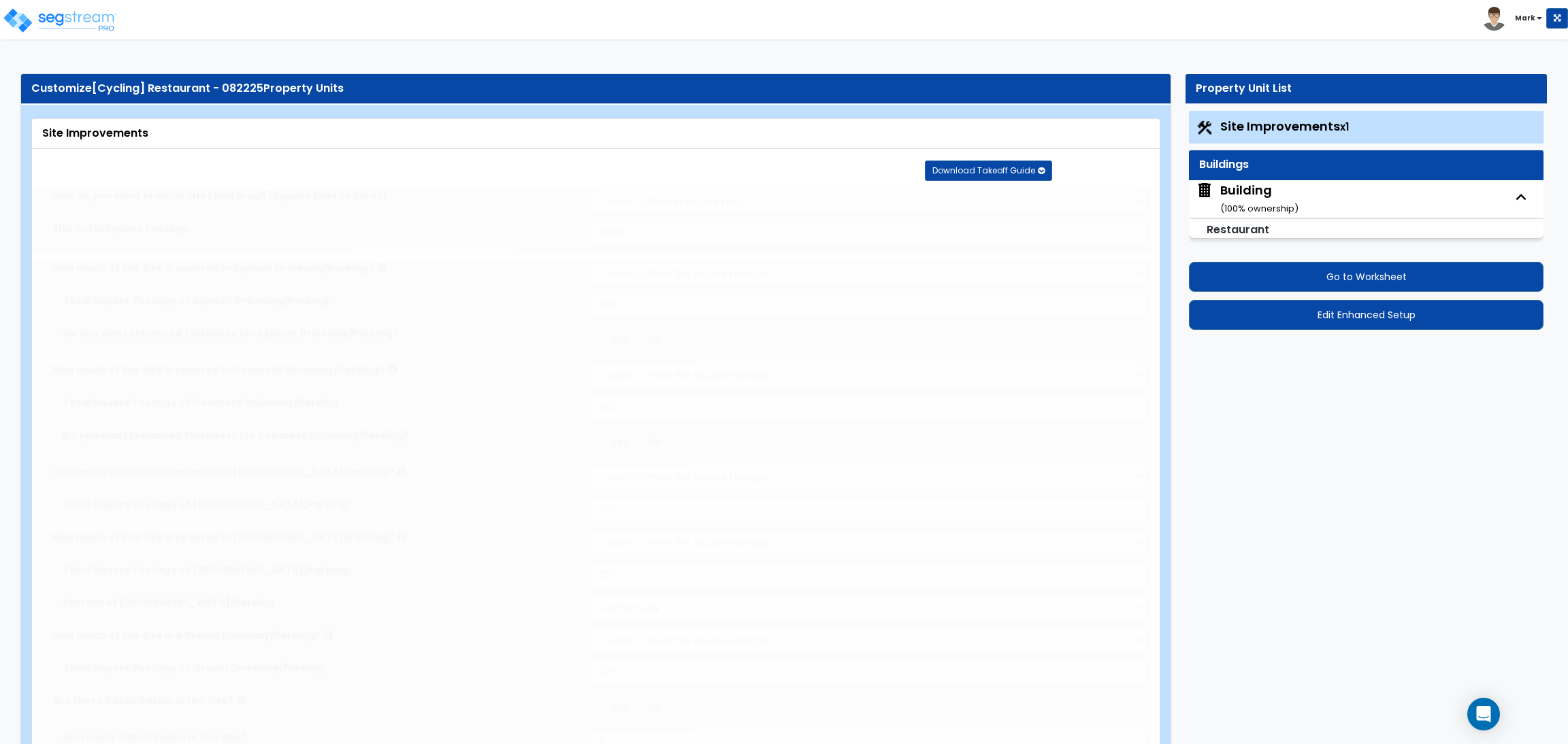
select select "1"
radio input "true"
select select "1"
type input "5"
type input "7"
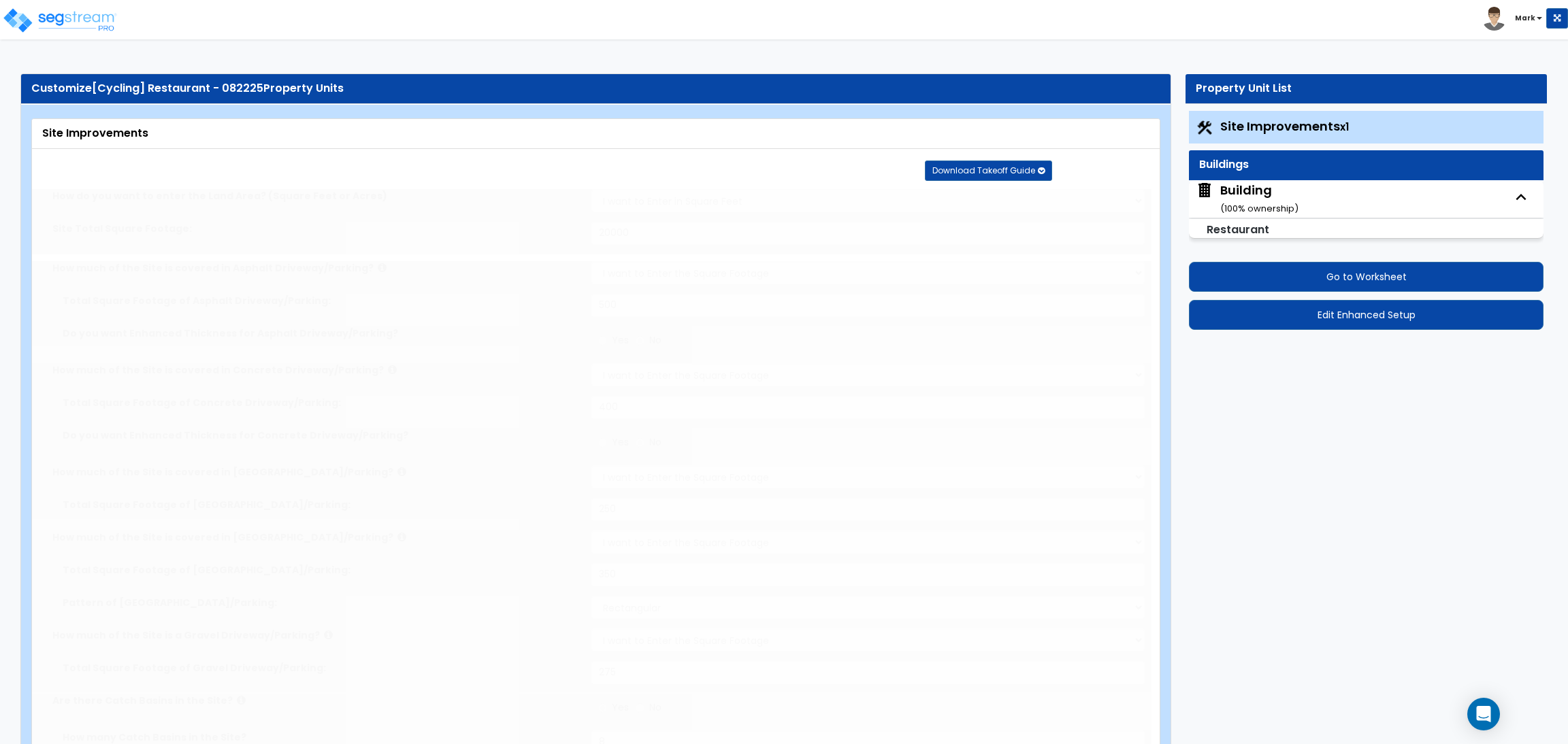
radio input "true"
select select "1"
radio input "true"
type input "4"
type input "5"
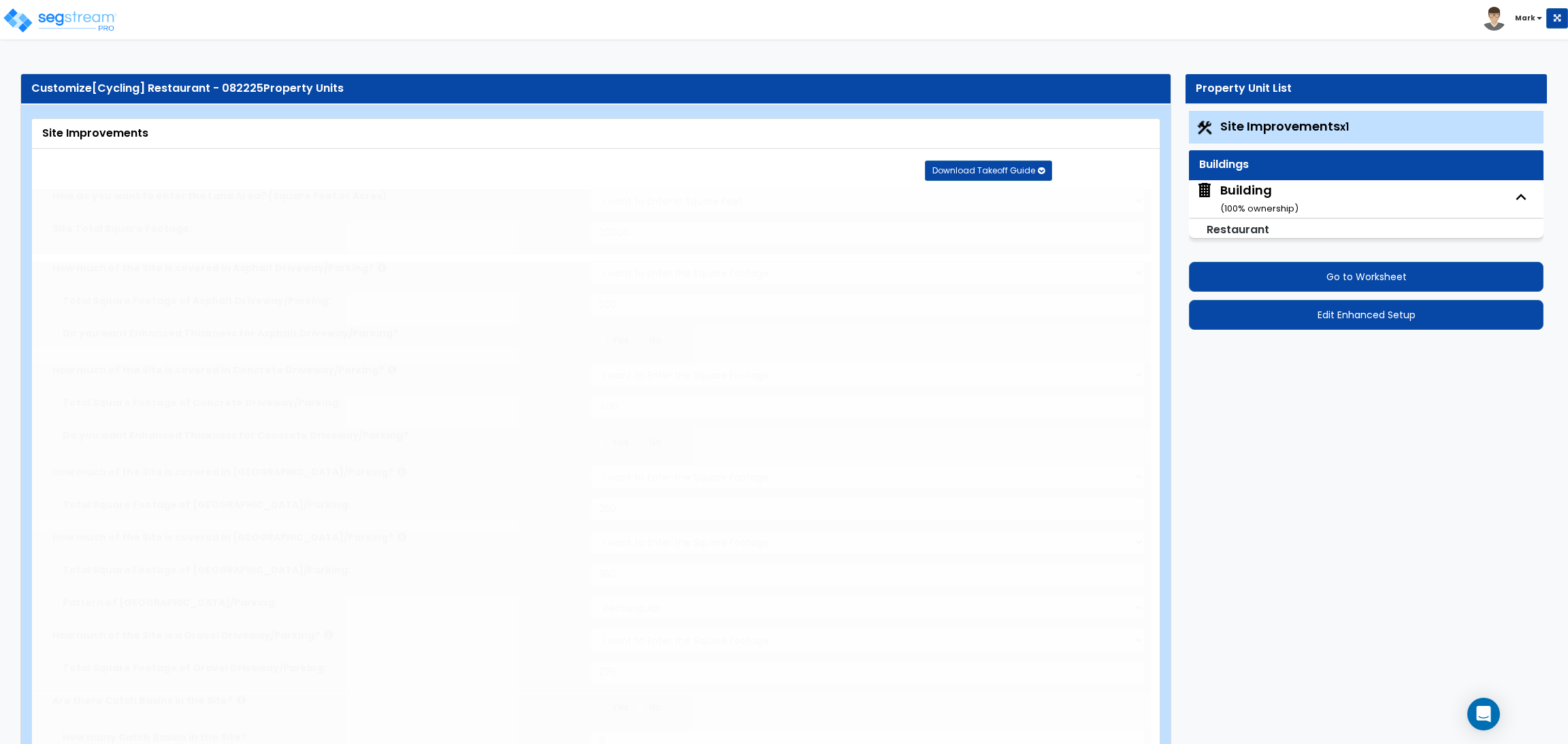
radio input "true"
select select "3"
radio input "true"
select select "2"
type input "15"
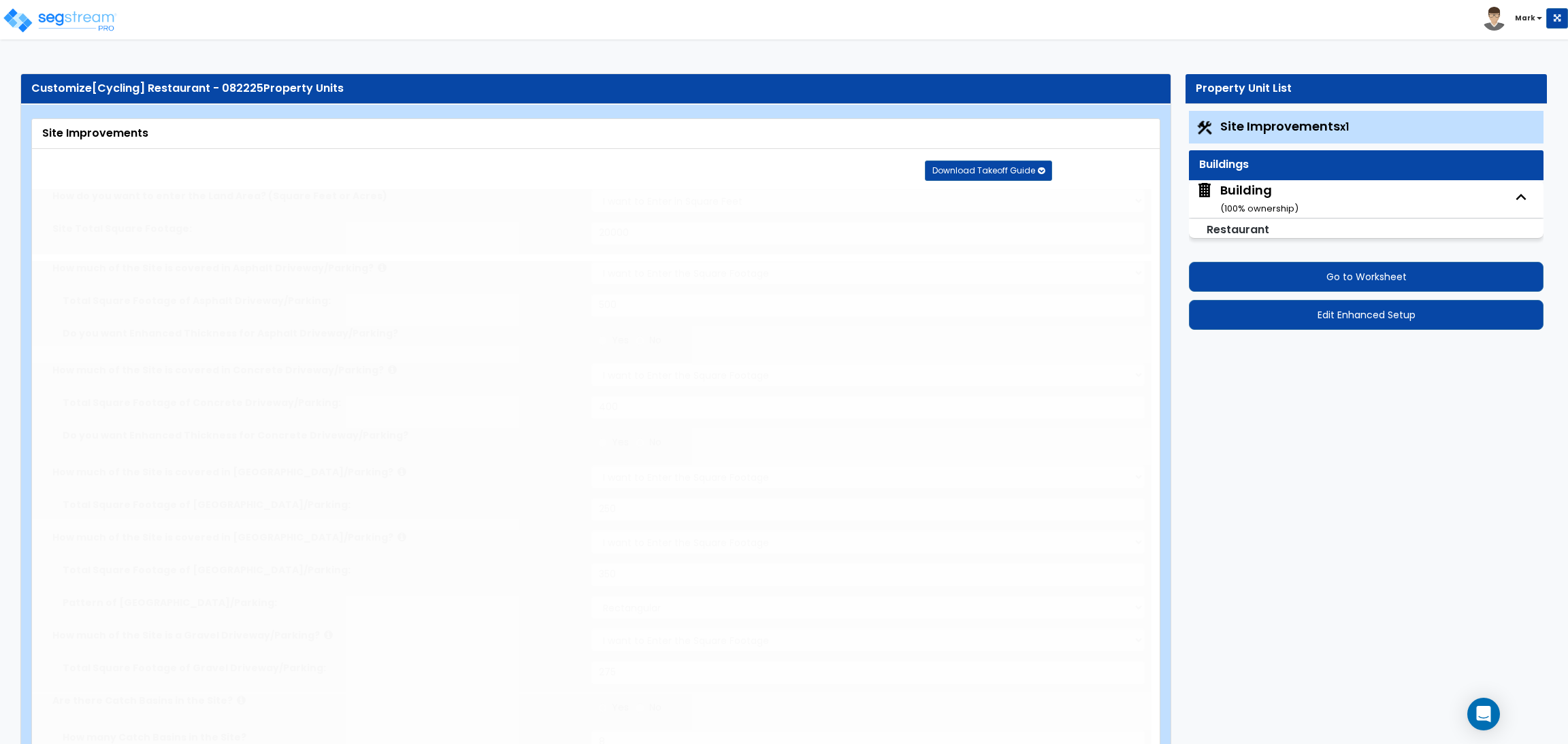
radio input "true"
type input "45"
radio input "true"
type input "85"
radio input "true"
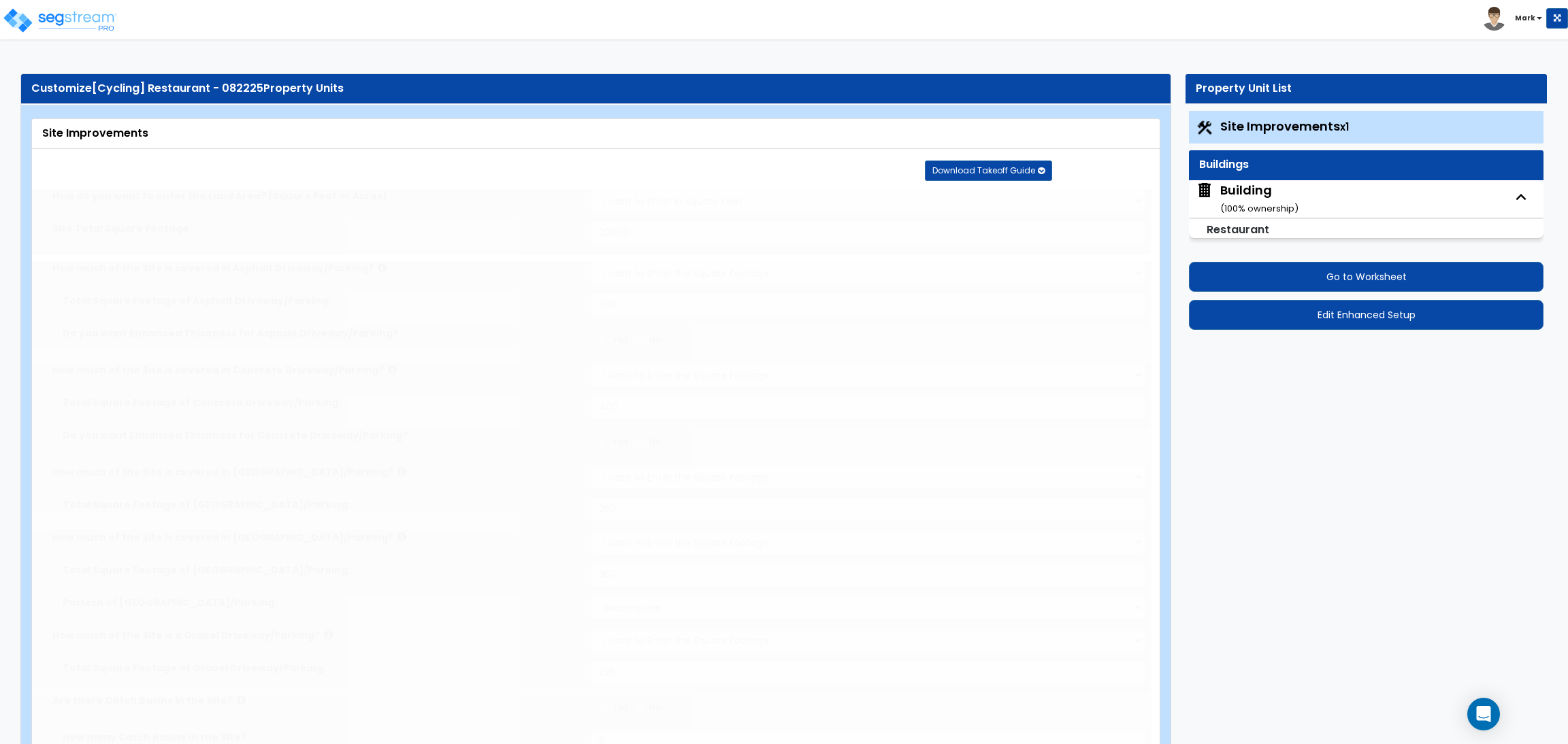
radio input "true"
select select "4"
type input "100"
radio input "true"
type input "50"
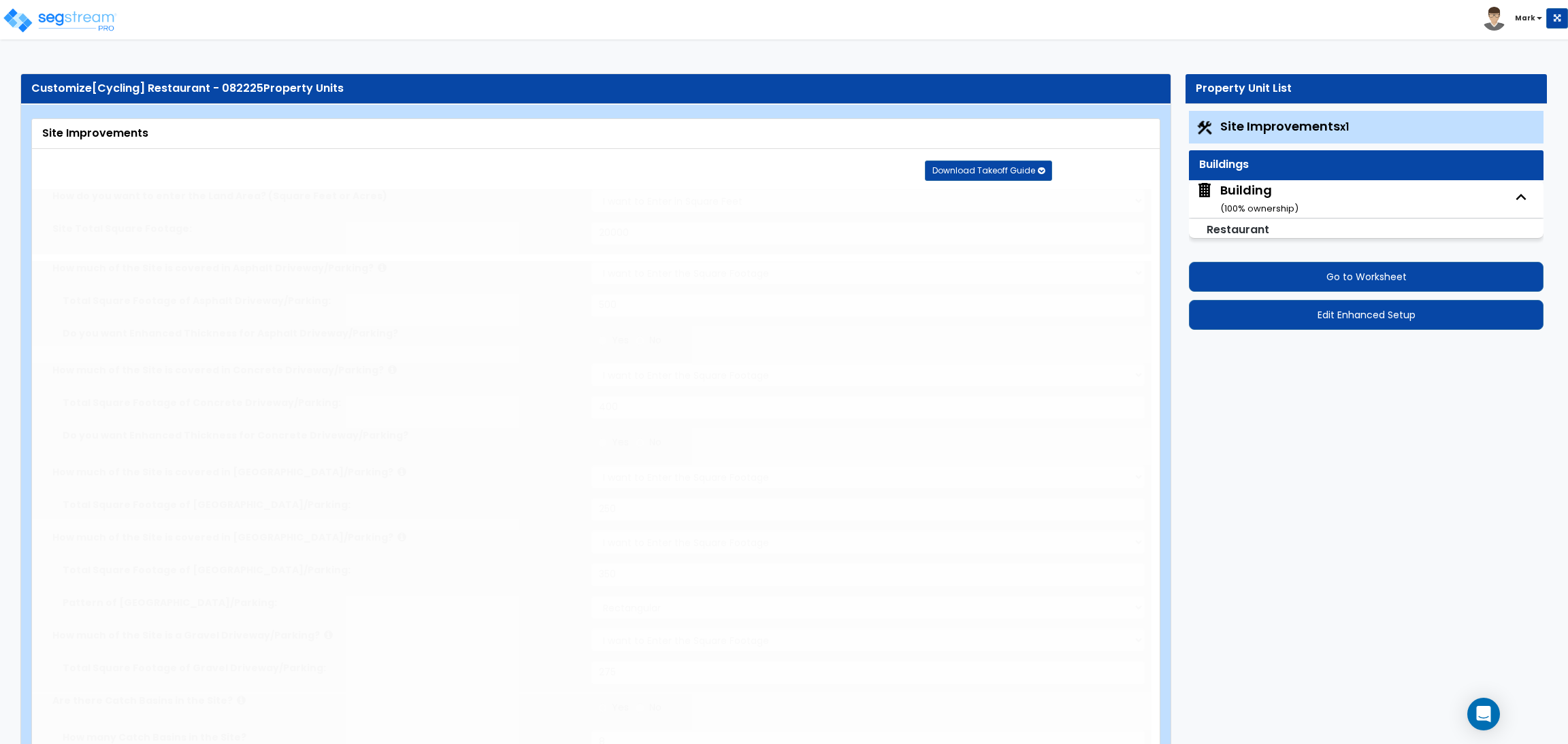
radio input "true"
select select "4"
type input "80"
radio input "true"
type input "75"
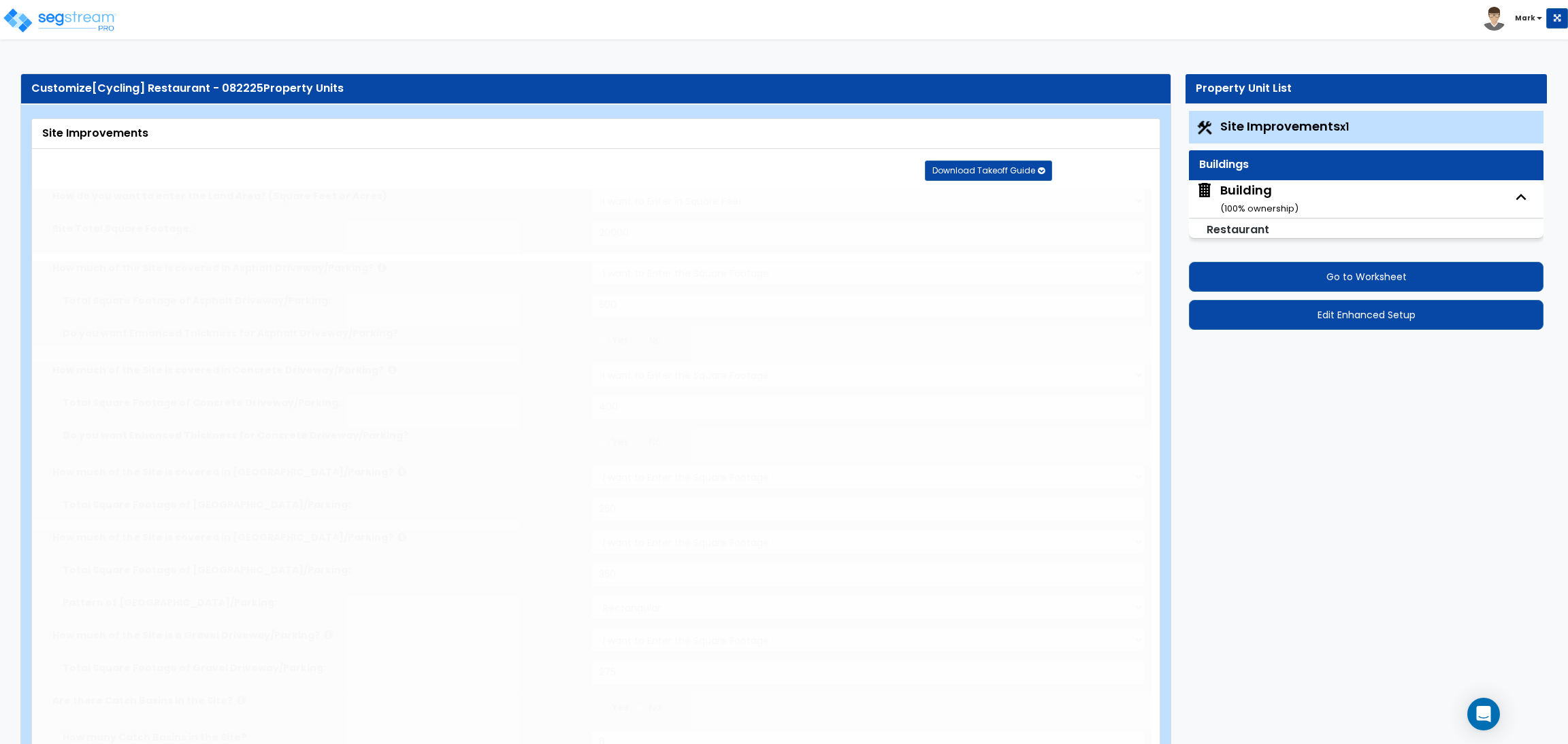
radio input "true"
type input "7"
type input "65"
radio input "true"
type input "7"
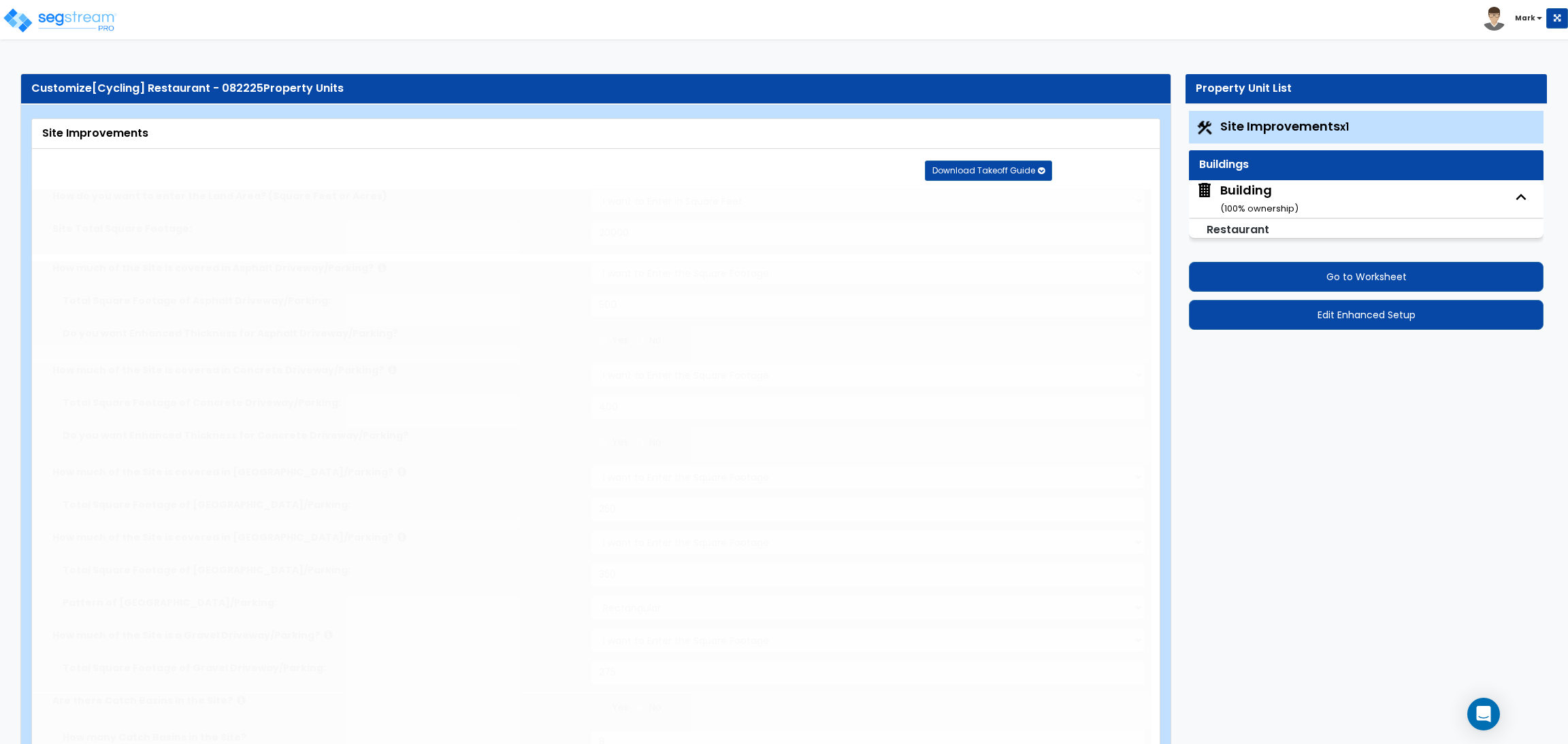
type input "90"
radio input "true"
type input "6"
type input "55"
radio input "true"
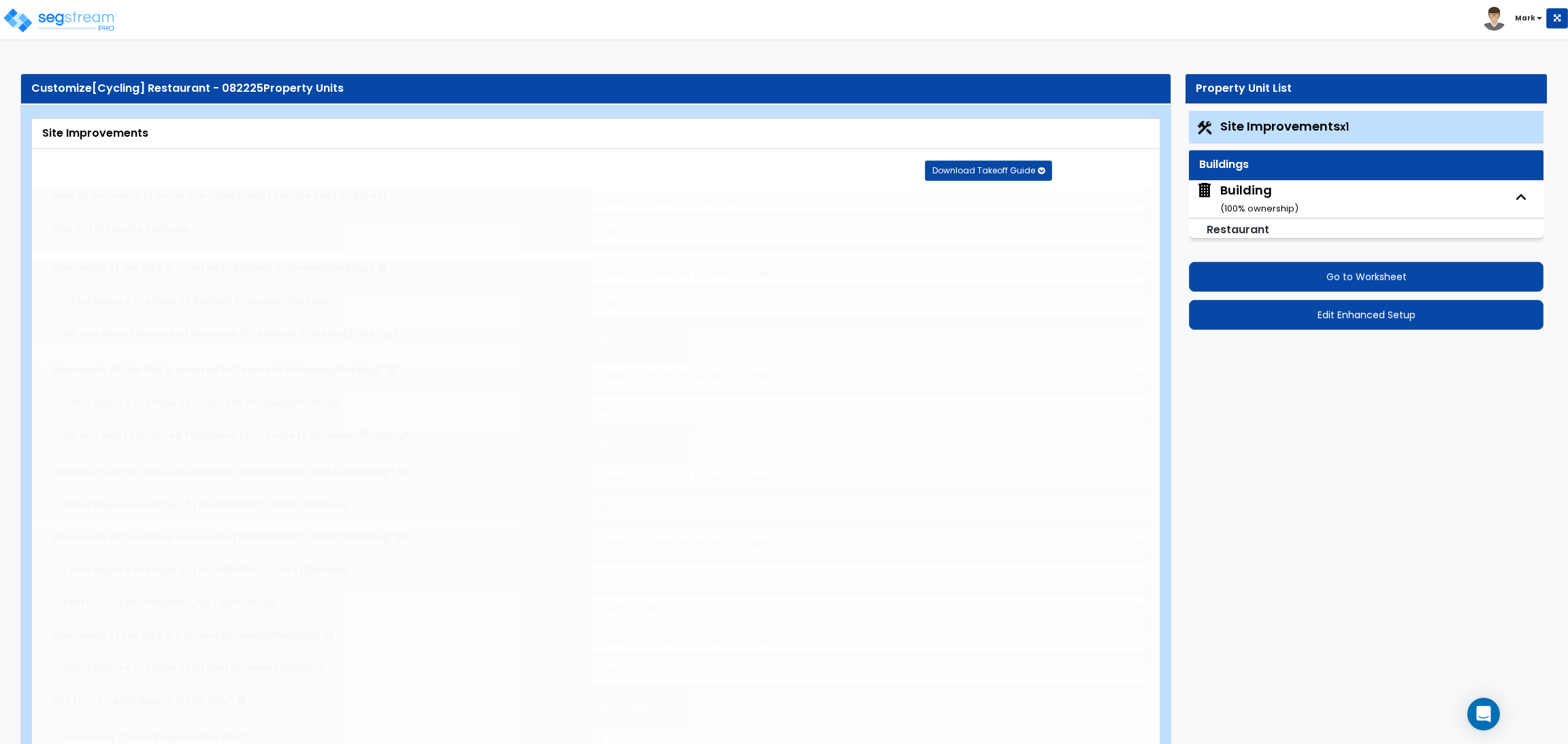
type input "7"
type input "60"
radio input "true"
select select "1"
type input "45"
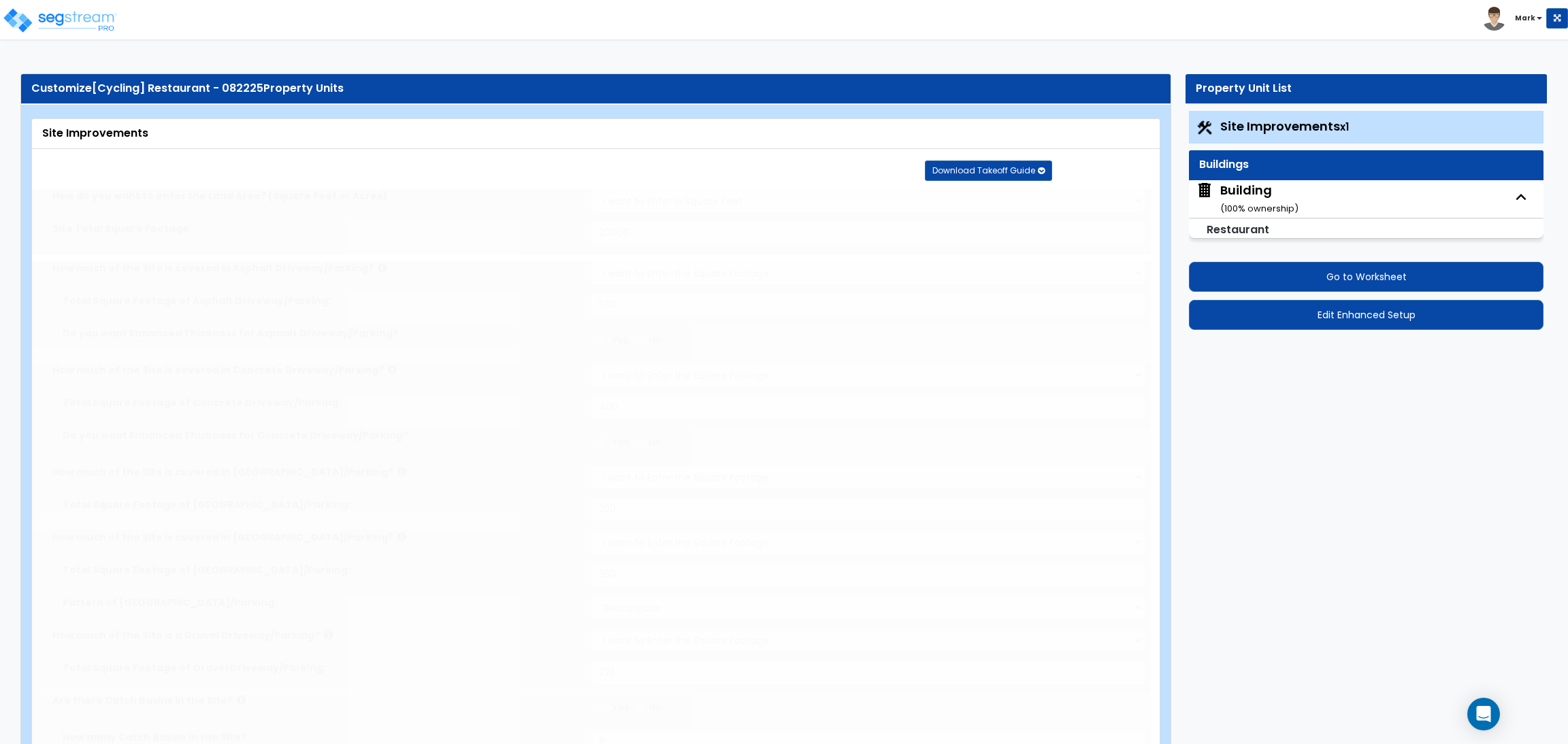
radio input "true"
select select "1"
type input "50"
radio input "true"
select select "1"
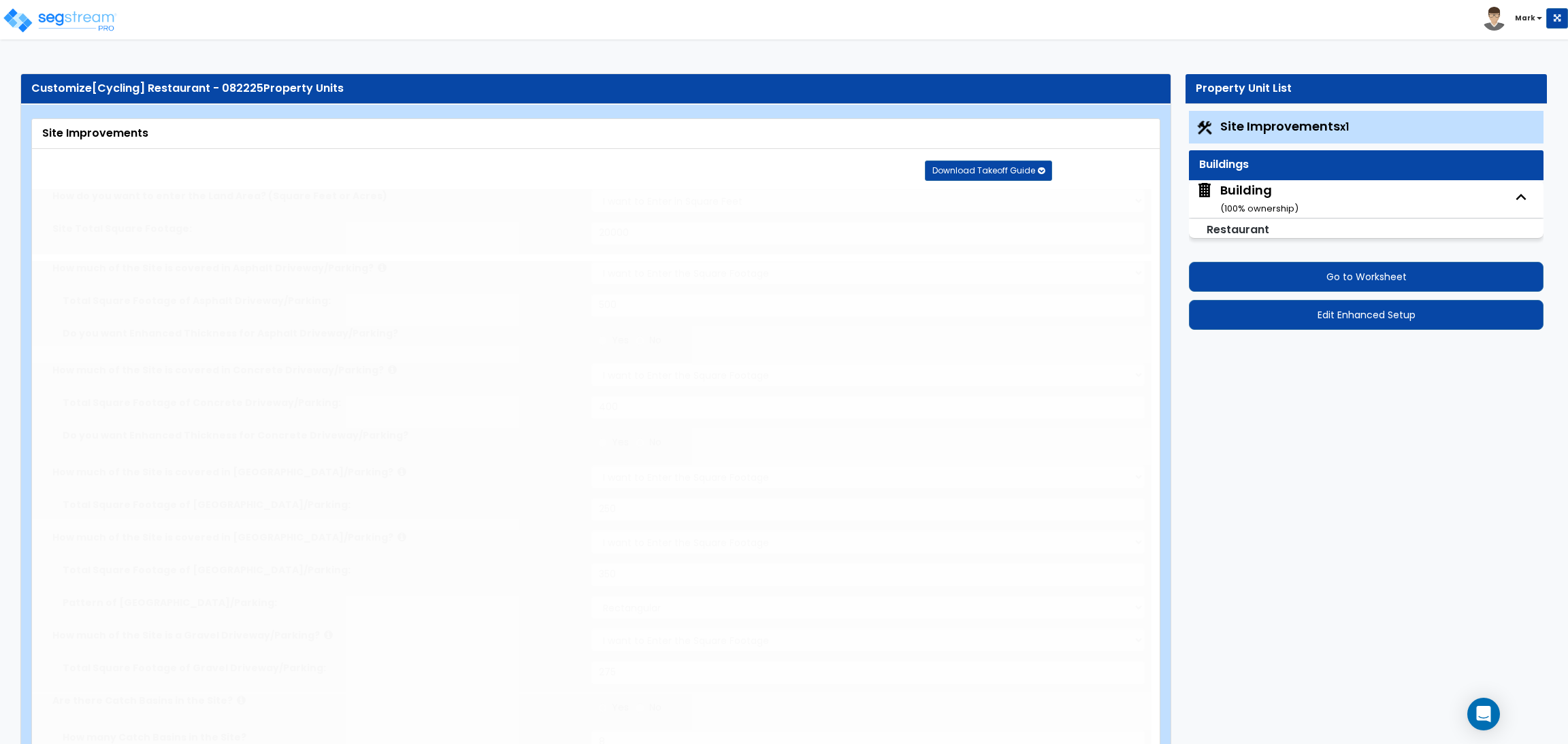
select select "6"
type input "3"
radio input "true"
select select "2"
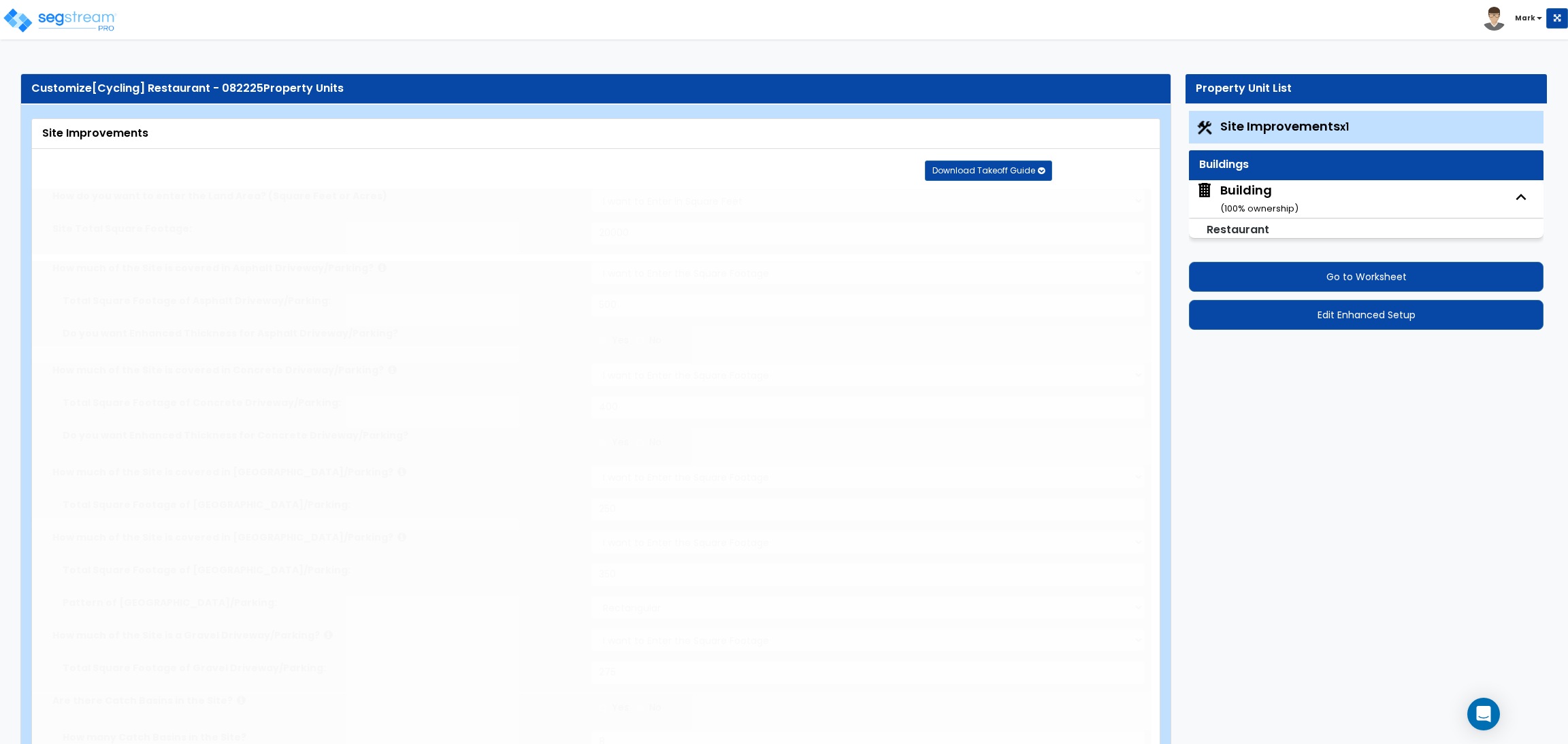
select select "2"
radio input "true"
type input "2"
select select "2"
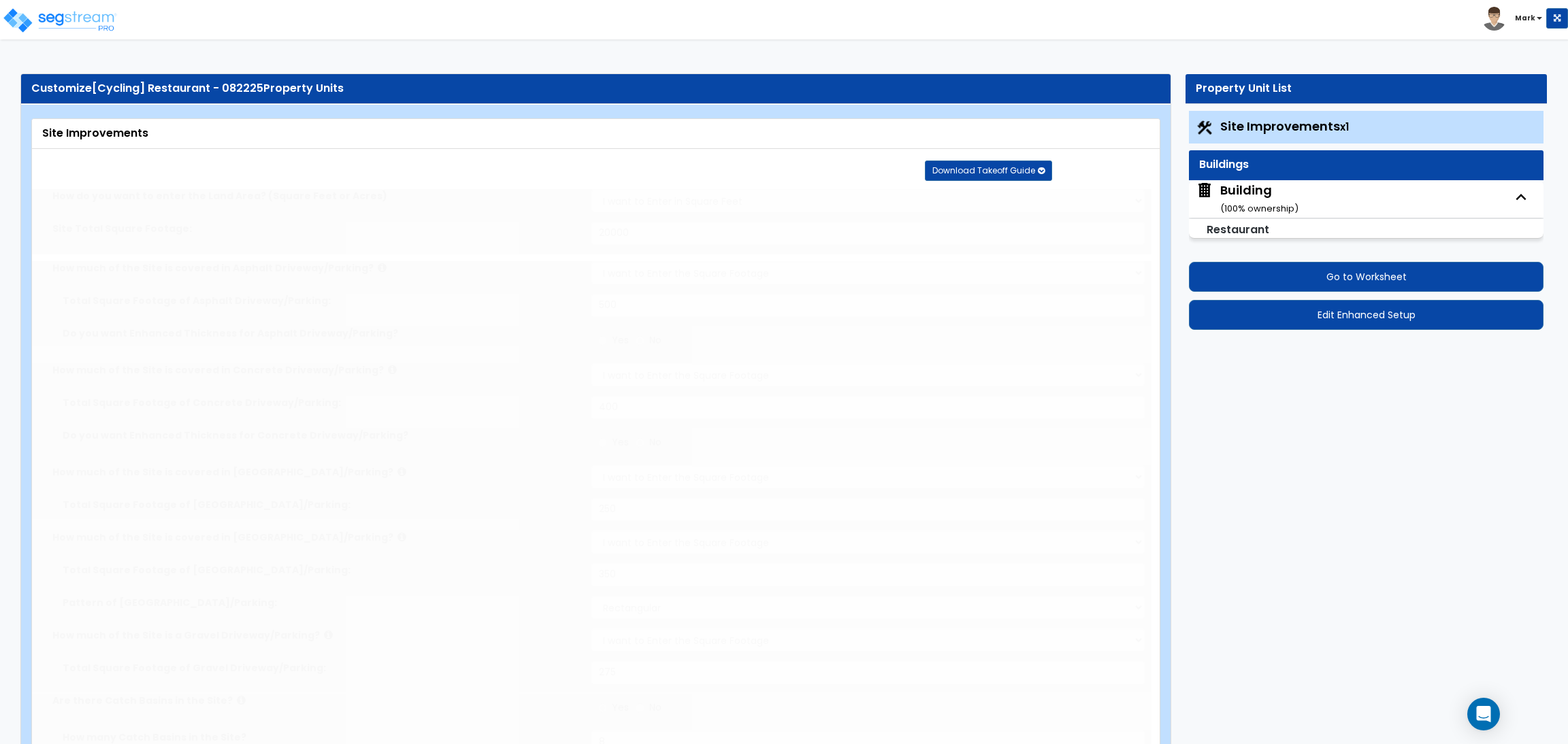
type input "500"
radio input "true"
select select "1"
select select "2"
radio input "true"
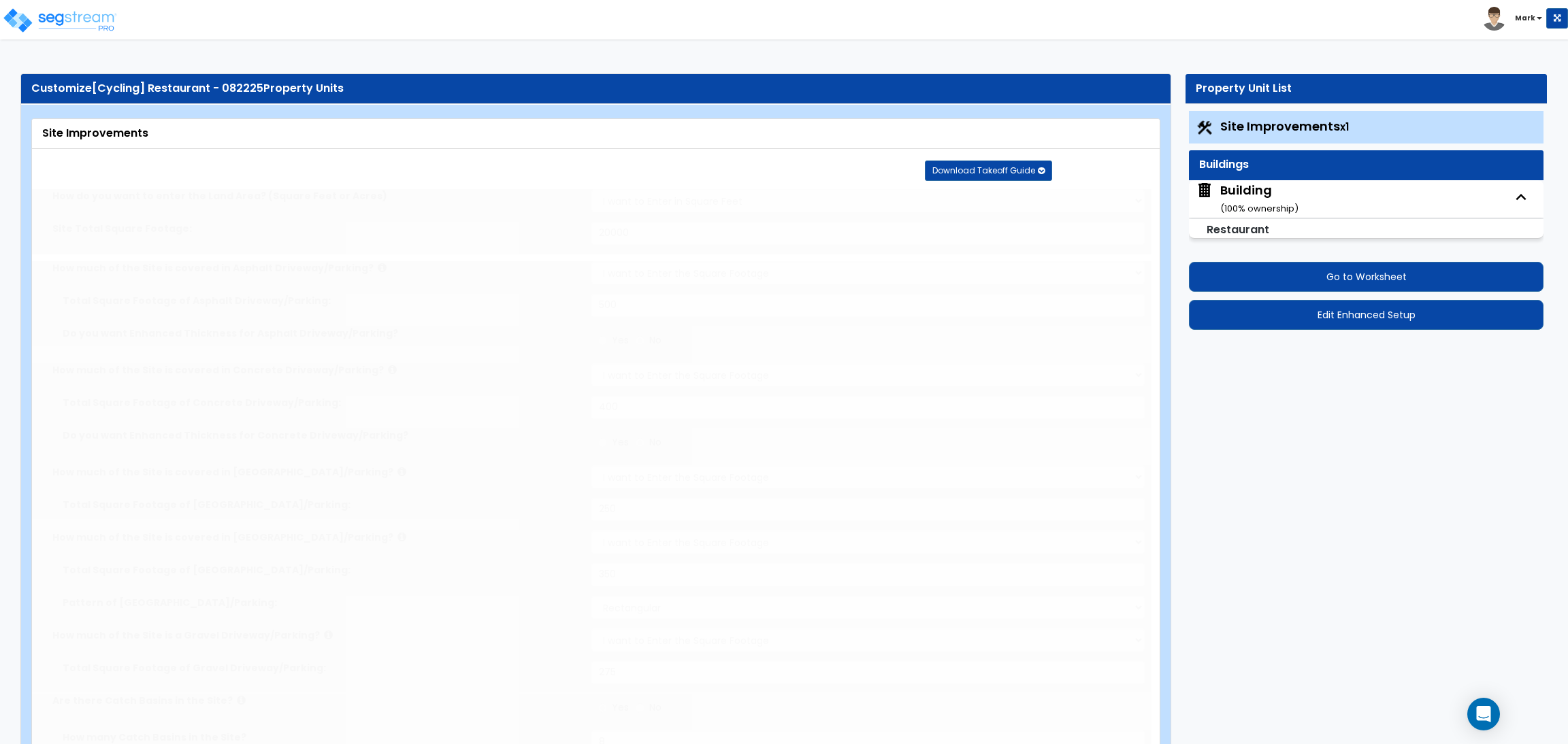
type input "5"
radio input "true"
type input "3"
radio input "true"
type input "4"
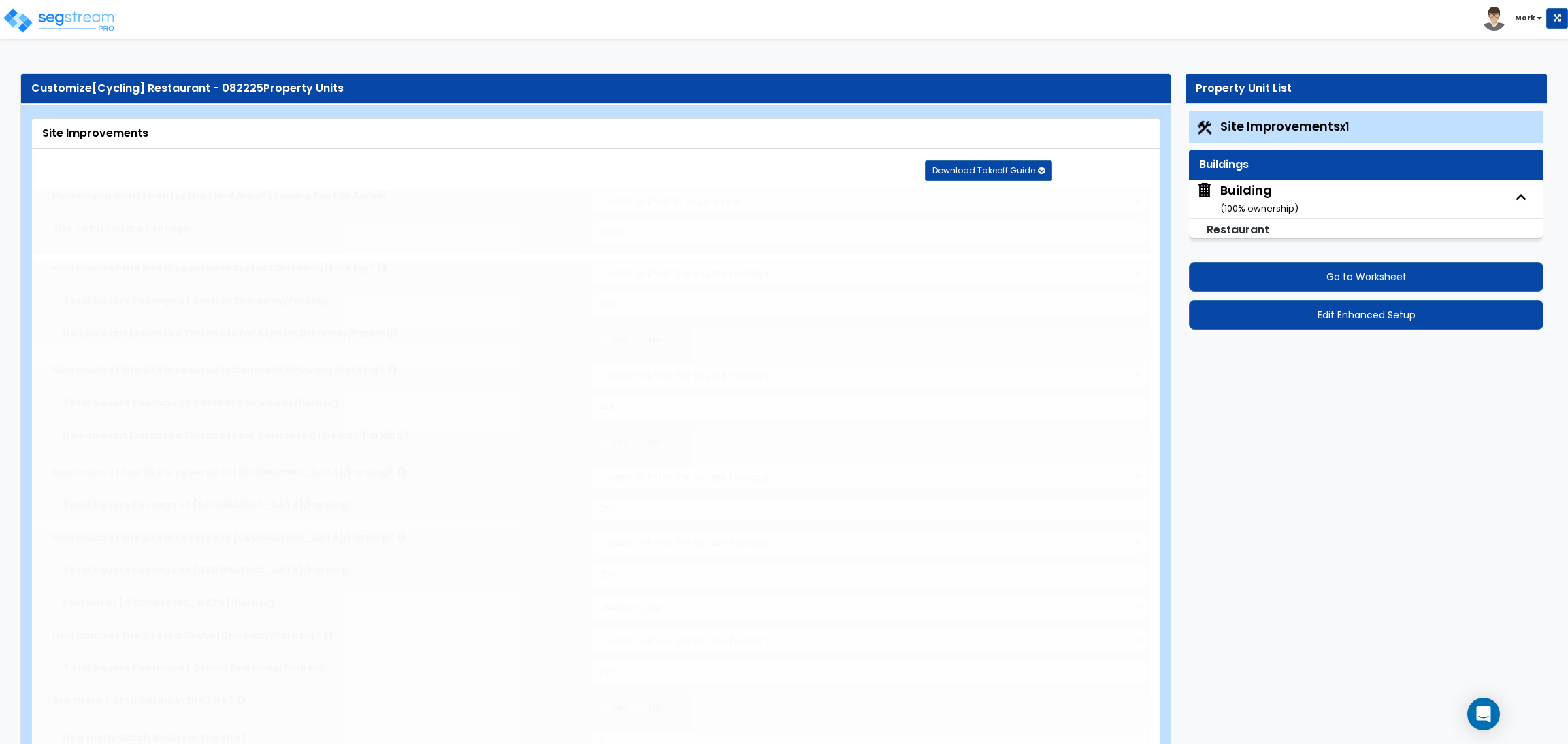
type input "80"
type input "10"
select select "2"
radio input "true"
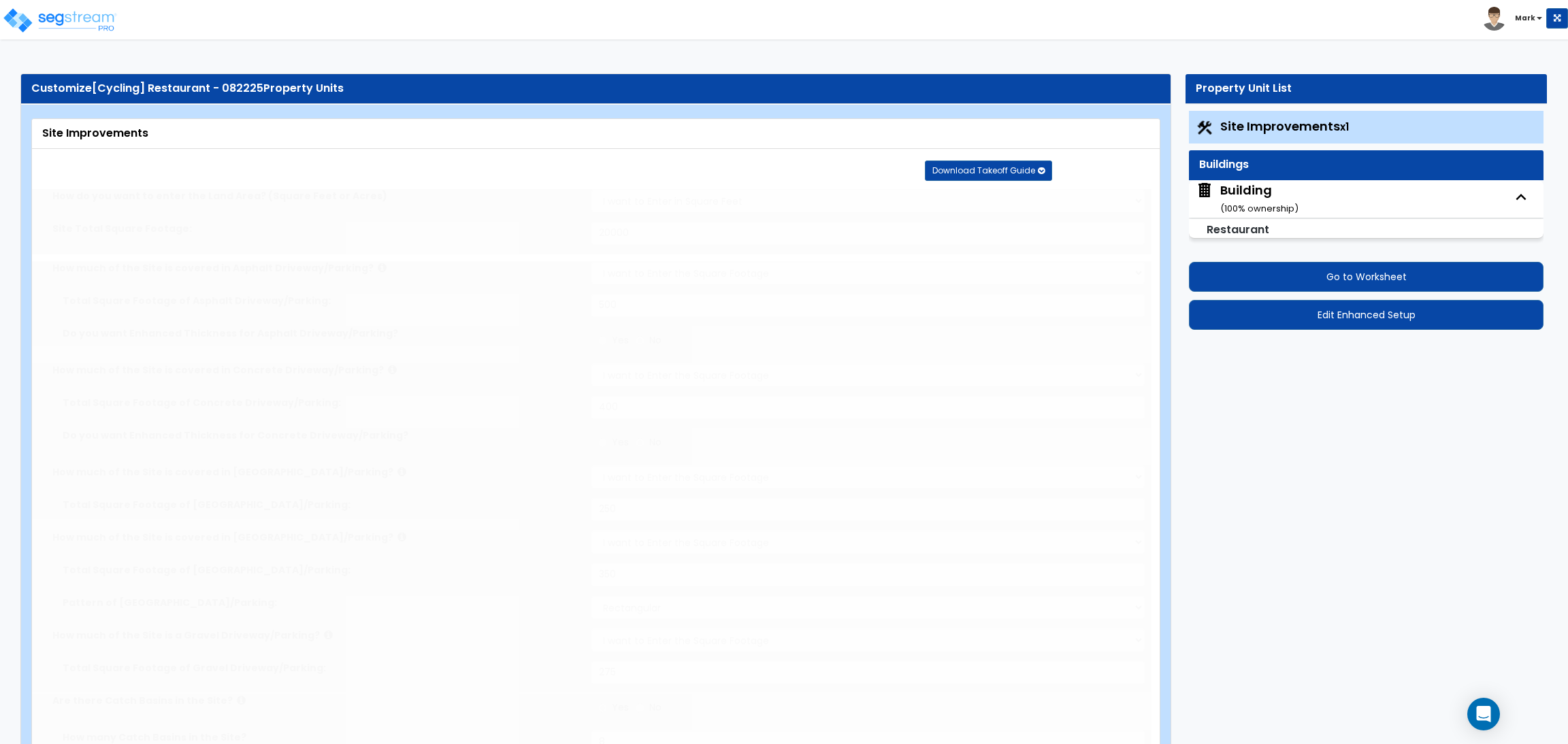
select select "1"
type input "1"
radio input "true"
type input "2"
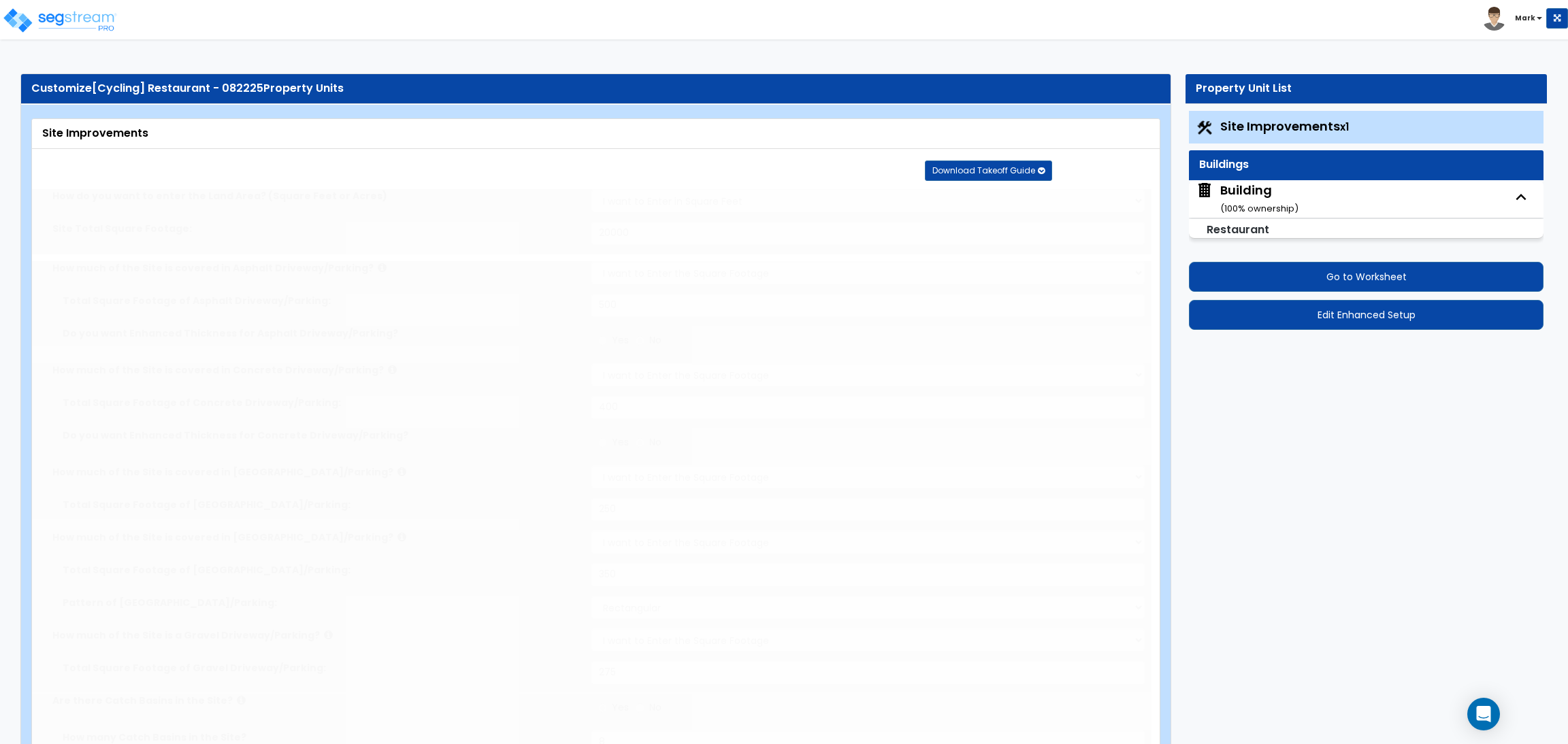
type input "200"
select select "8"
select select "2"
select select "4"
radio input "true"
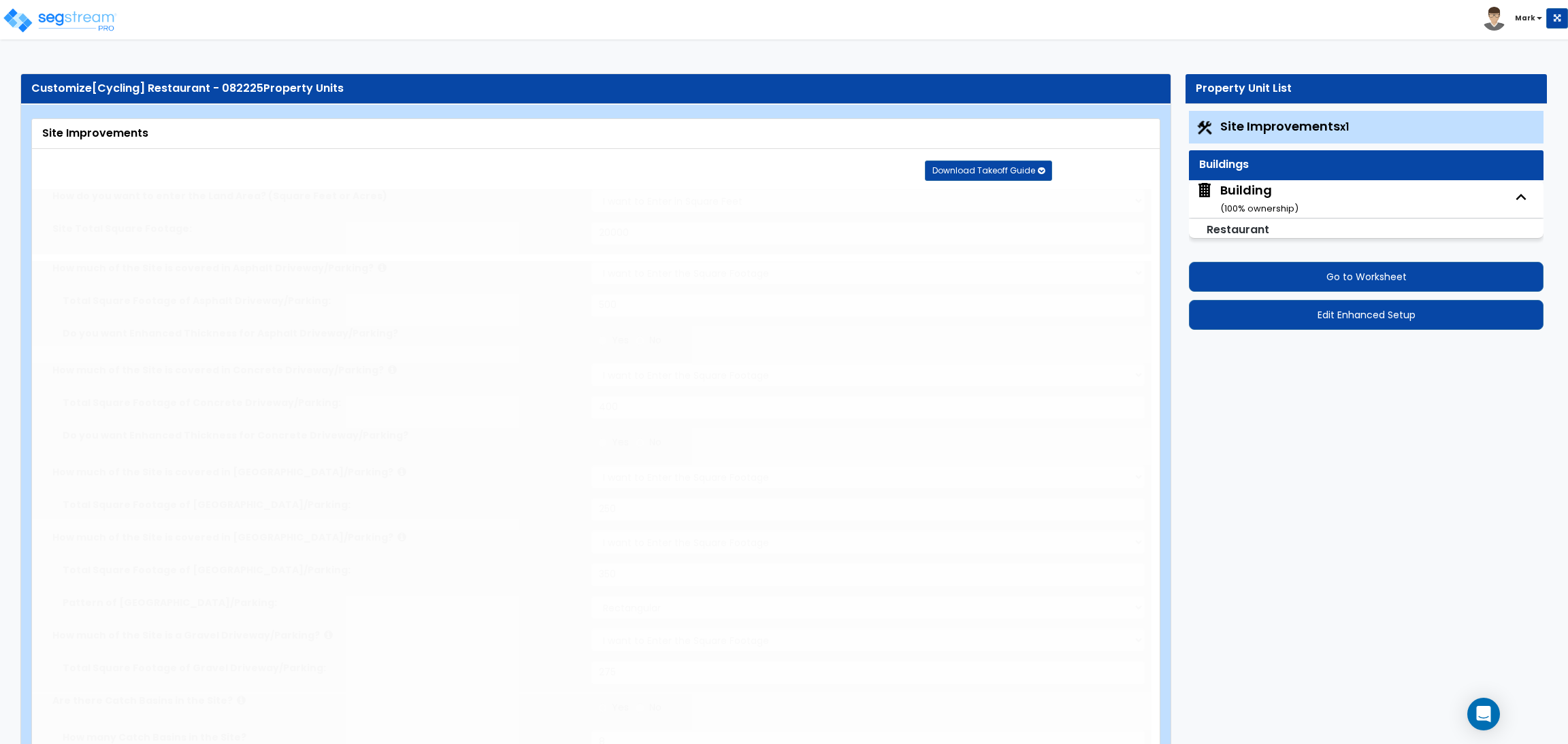
select select "1"
select select "20"
radio input "true"
select select "2"
type input "2"
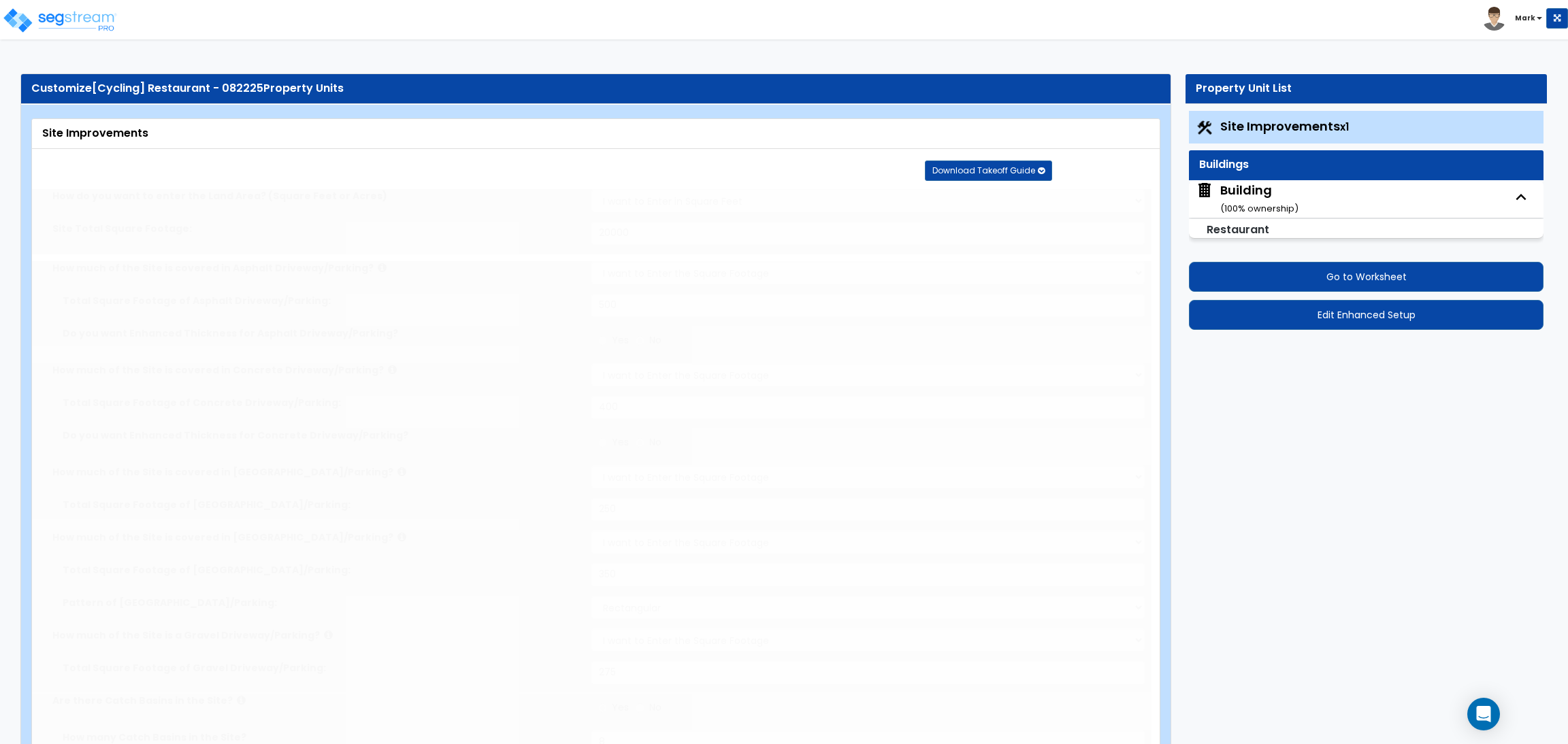
type input "2"
select select "5"
select select "3"
radio input "true"
select select "1"
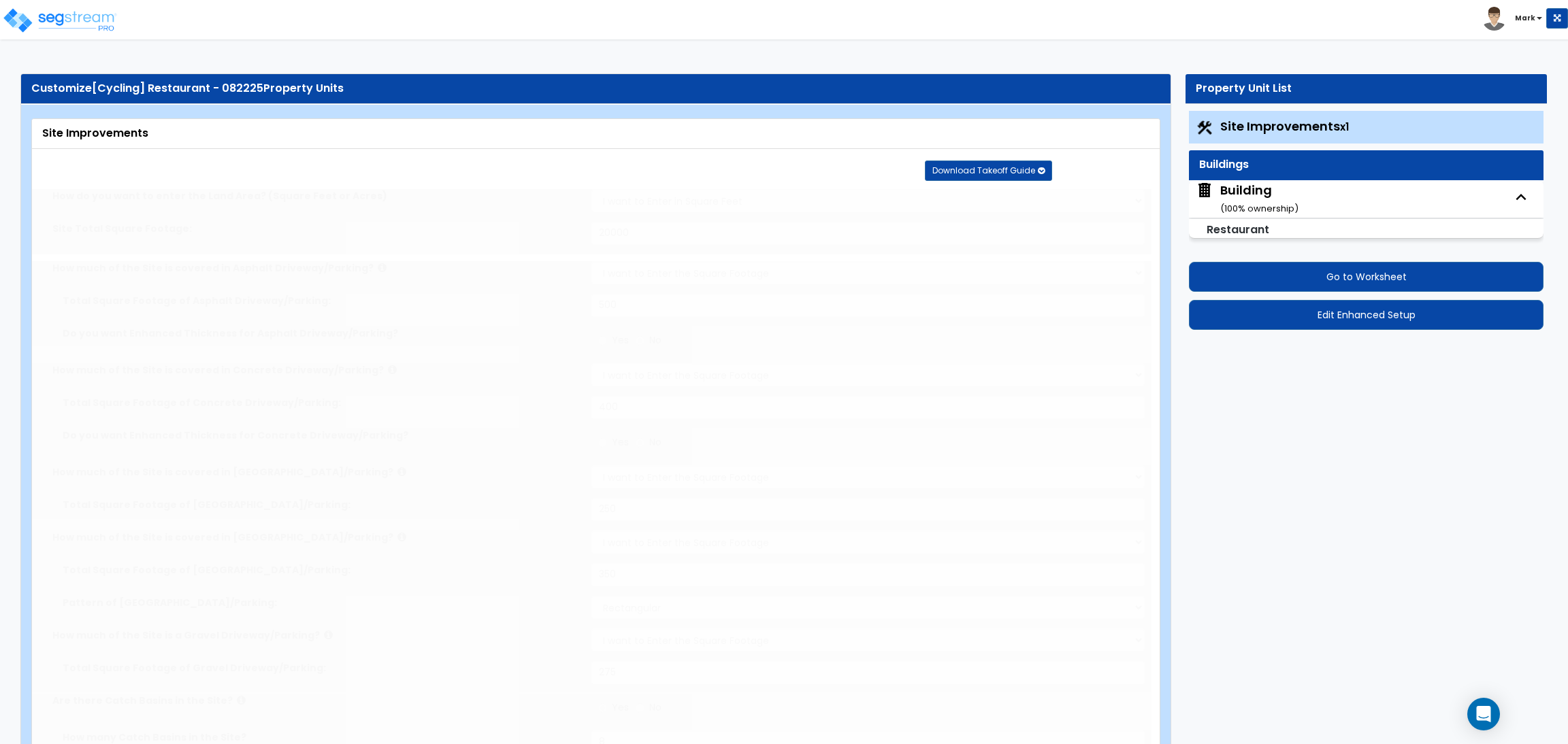
type input "10"
select select "1"
type input "2"
select select "1"
select select "2"
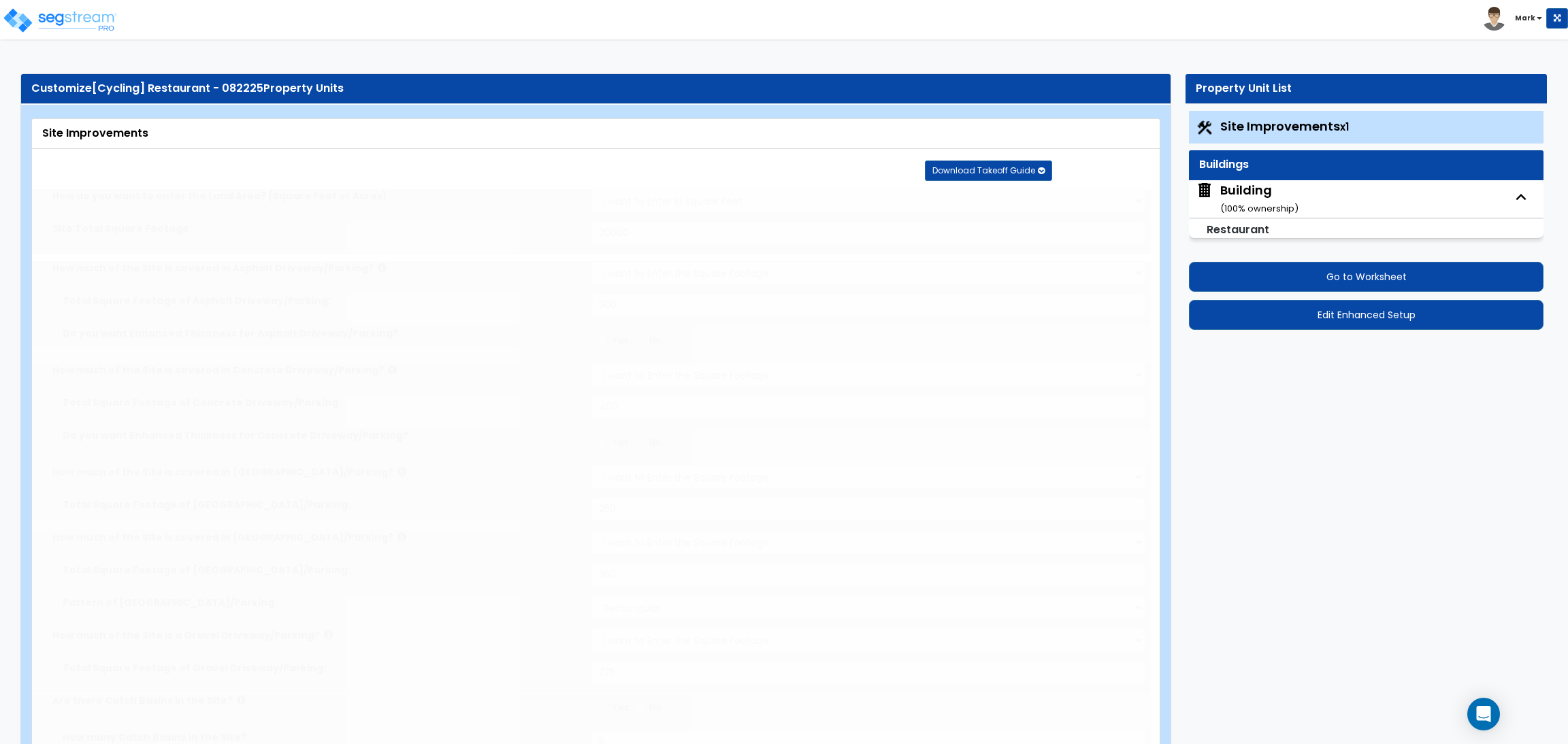
type input "2"
radio input "true"
select select "1"
type input "10"
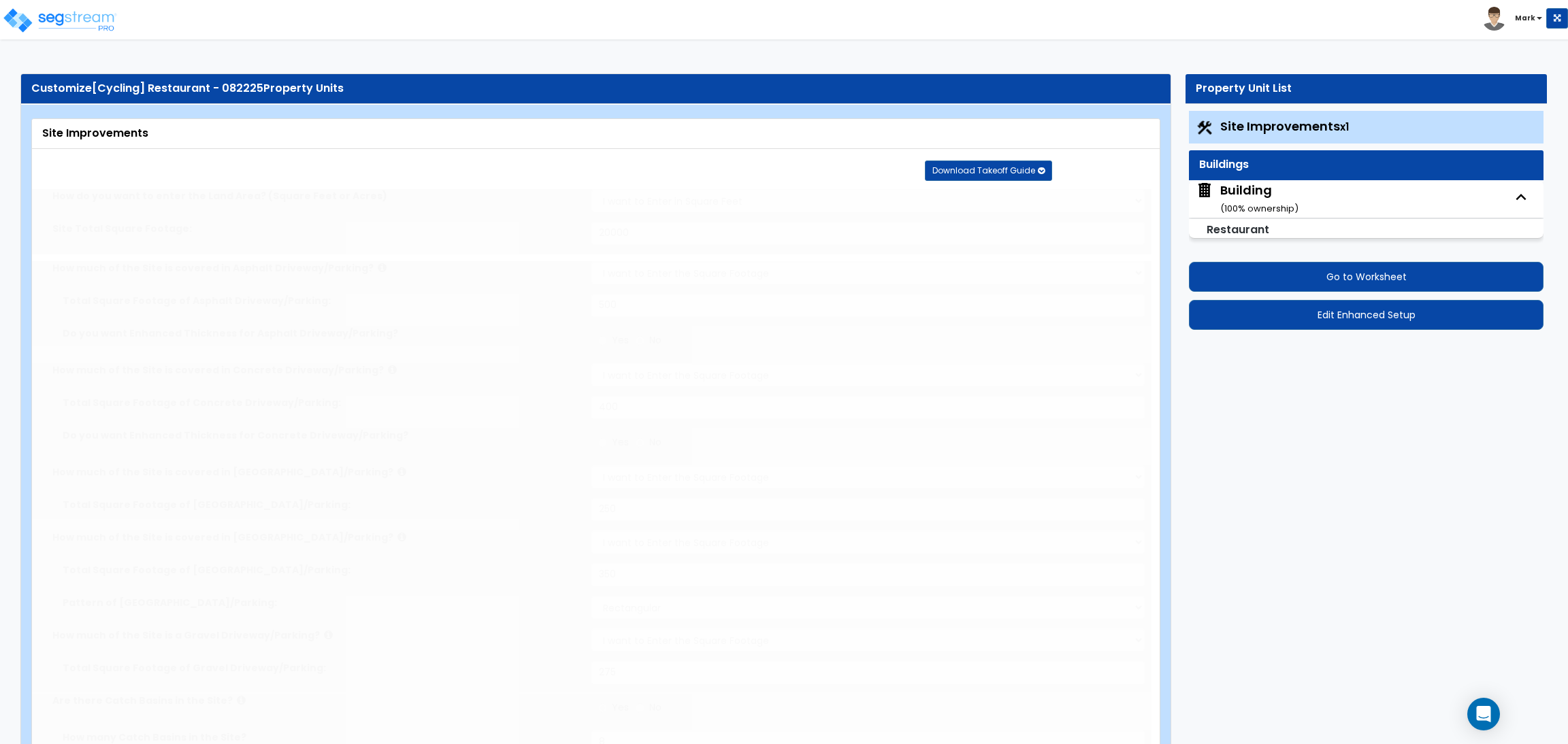
type input "4"
select select "1"
select select "2"
type input "6"
radio input "true"
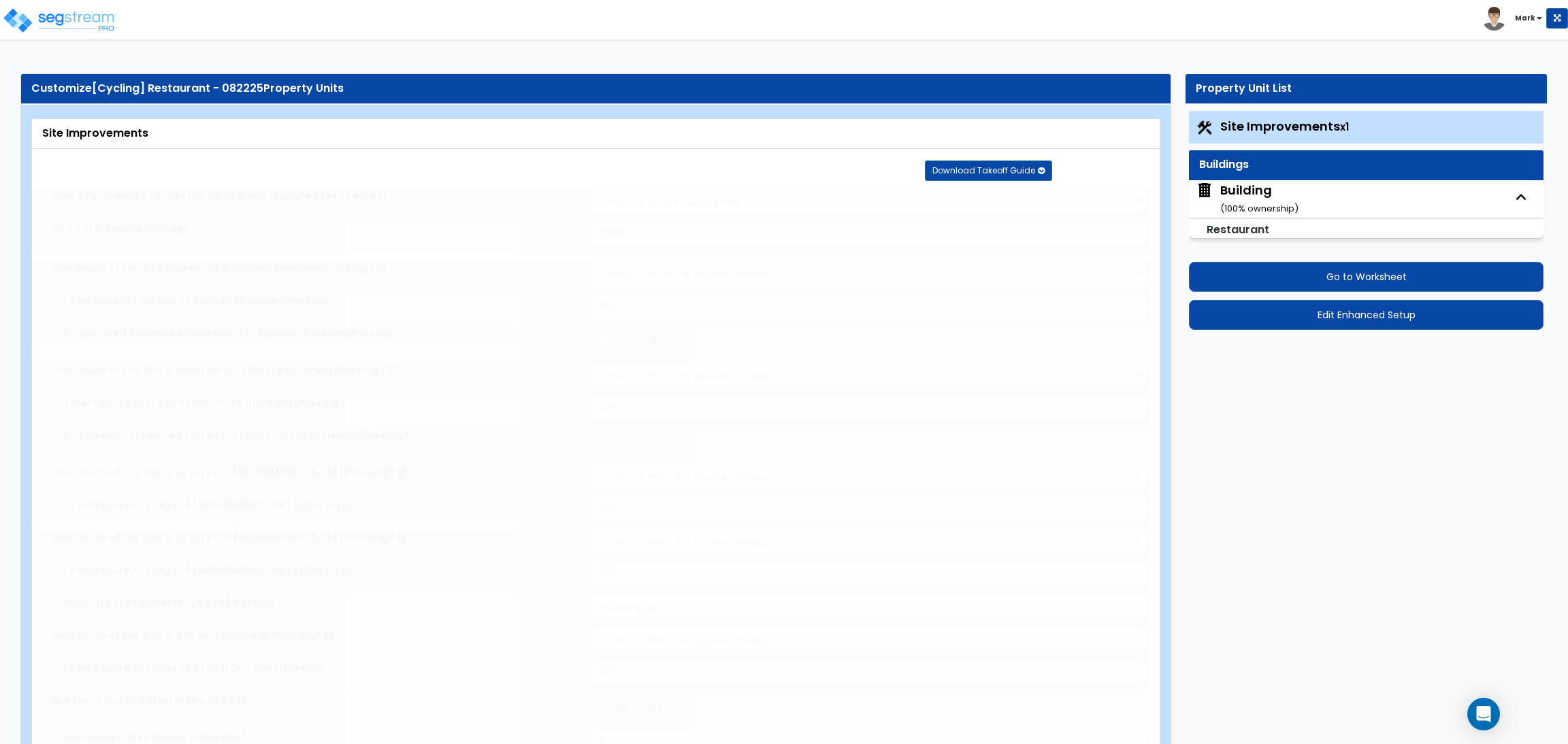
type input "40"
radio input "true"
select select "1"
type input "2"
type input "80"
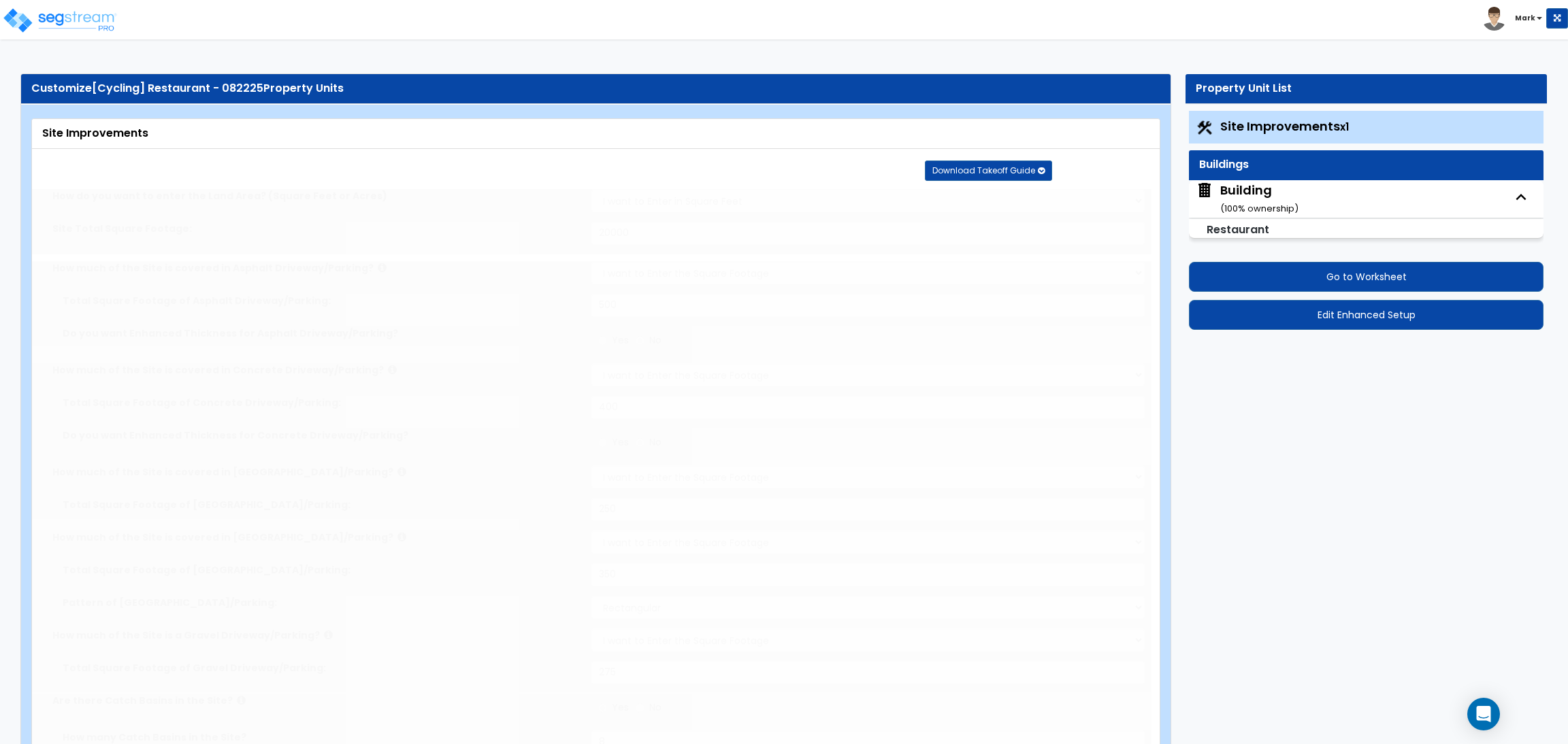
type input "6"
select select "4"
select select "2"
select select "1"
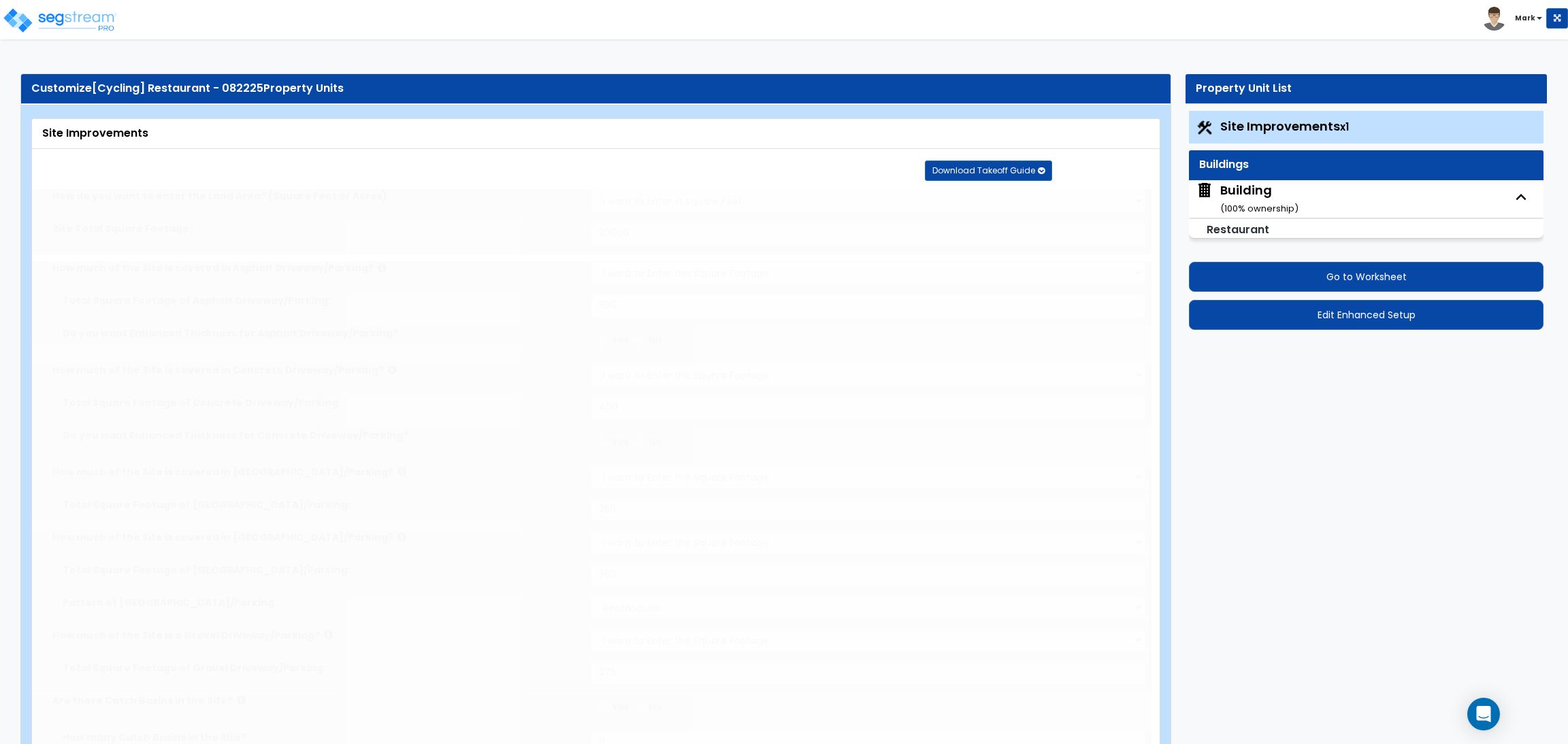
select select "2"
select select "1"
radio input "true"
type input "2"
radio input "true"
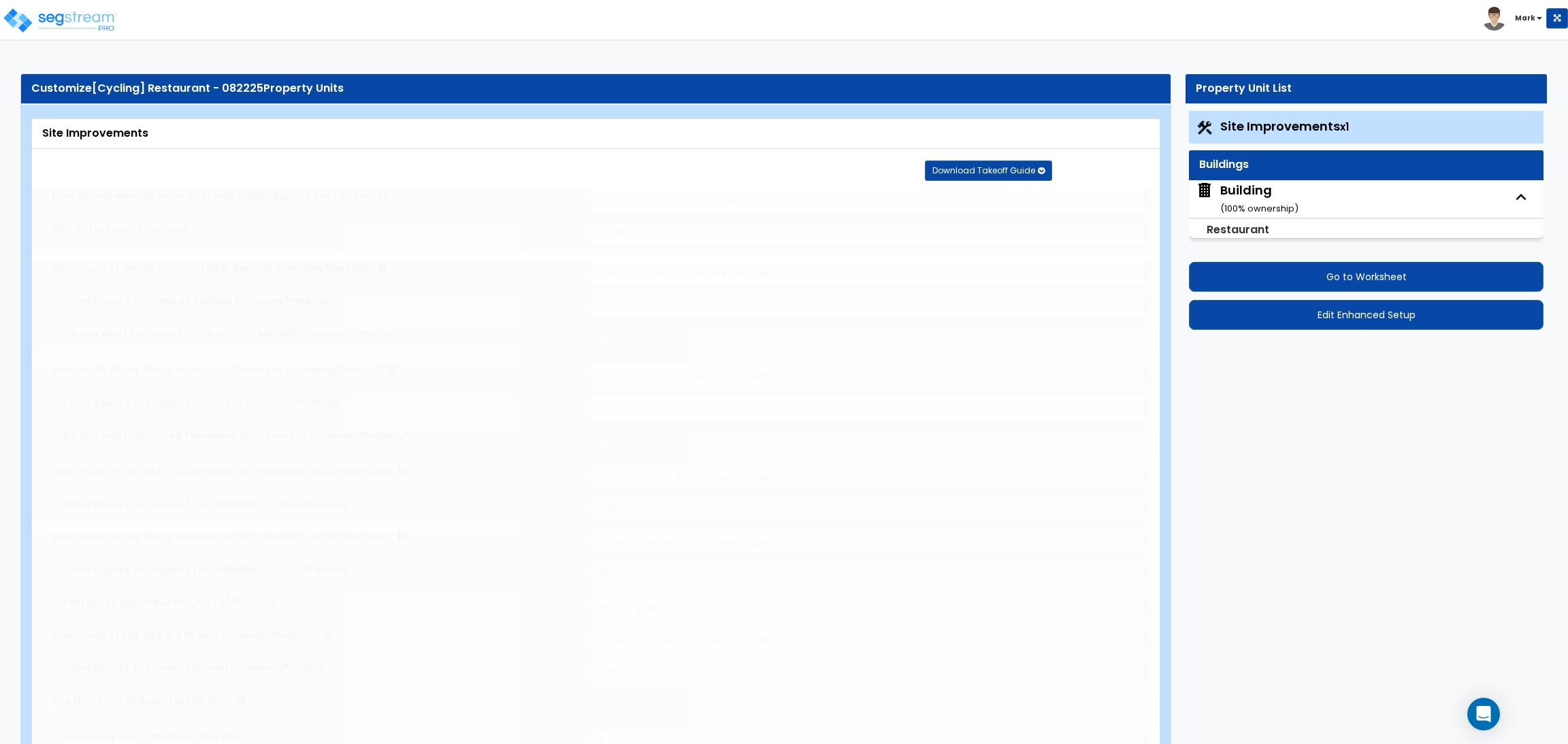
select select "2"
select select "6"
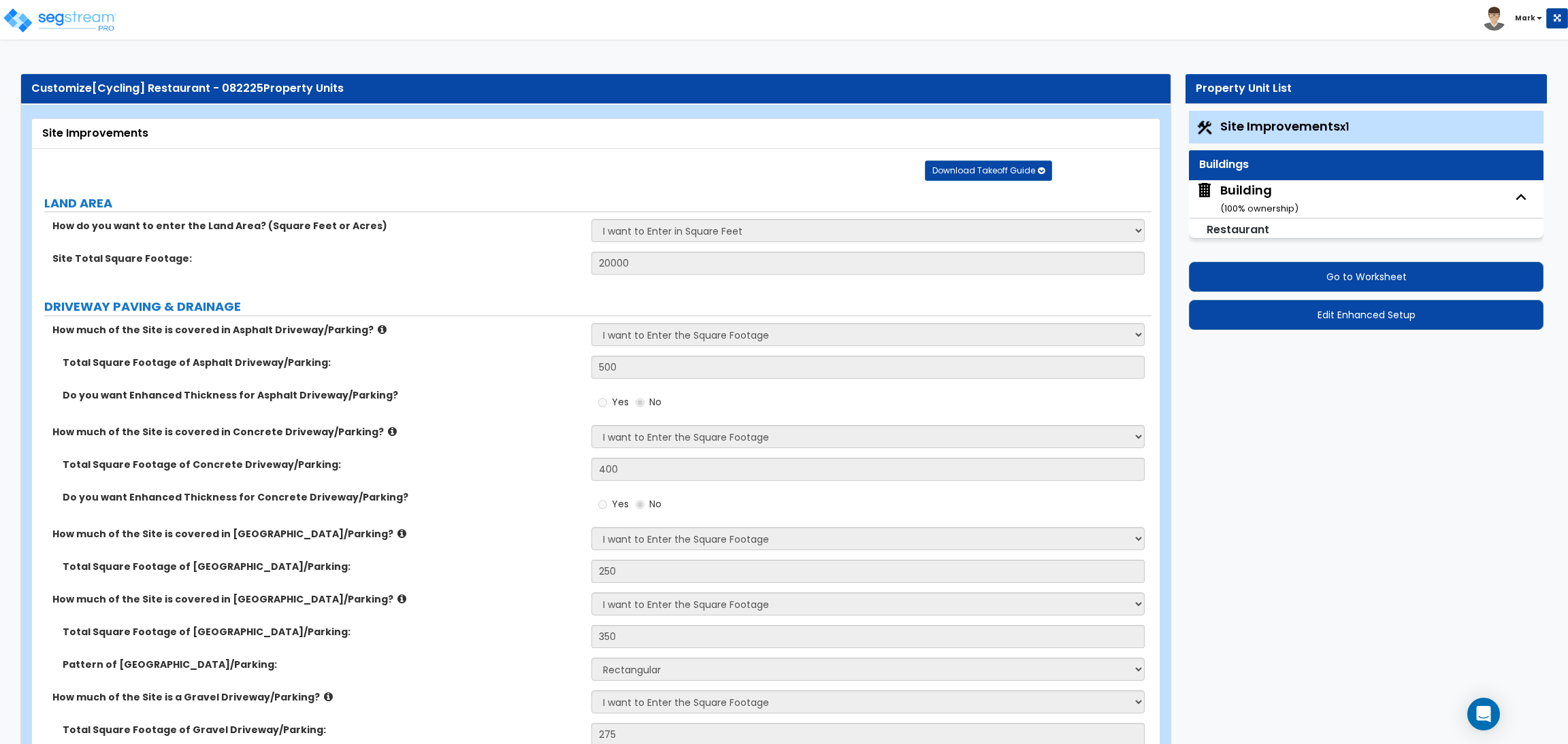
click at [458, 221] on label "How do you want to enter the Land Area? (Square Feet or Acres)" at bounding box center [316, 226] width 528 height 14
click at [1247, 196] on div "Building ( 100 % ownership)" at bounding box center [1259, 199] width 78 height 35
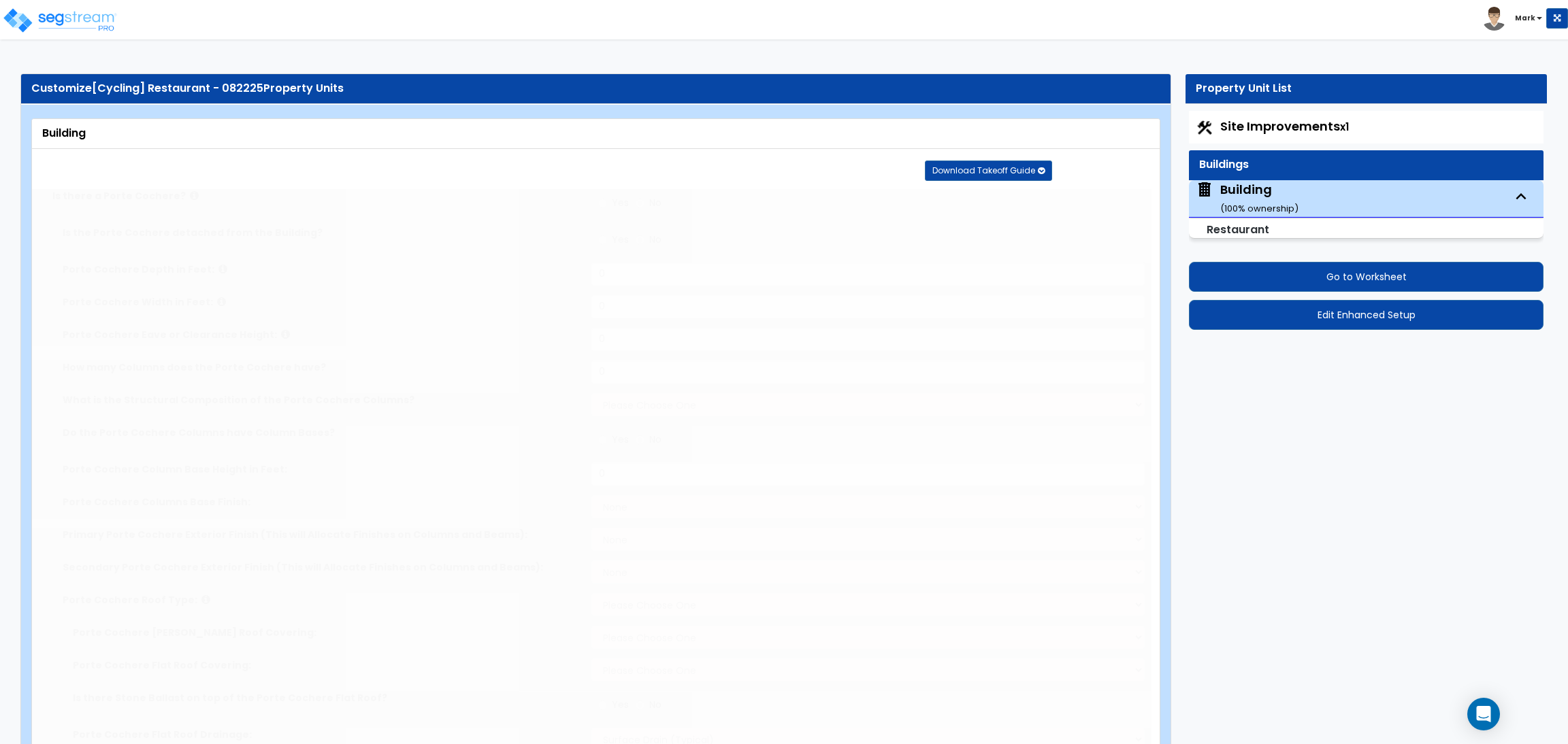
radio input "true"
type input "10"
type input "12"
type input "2"
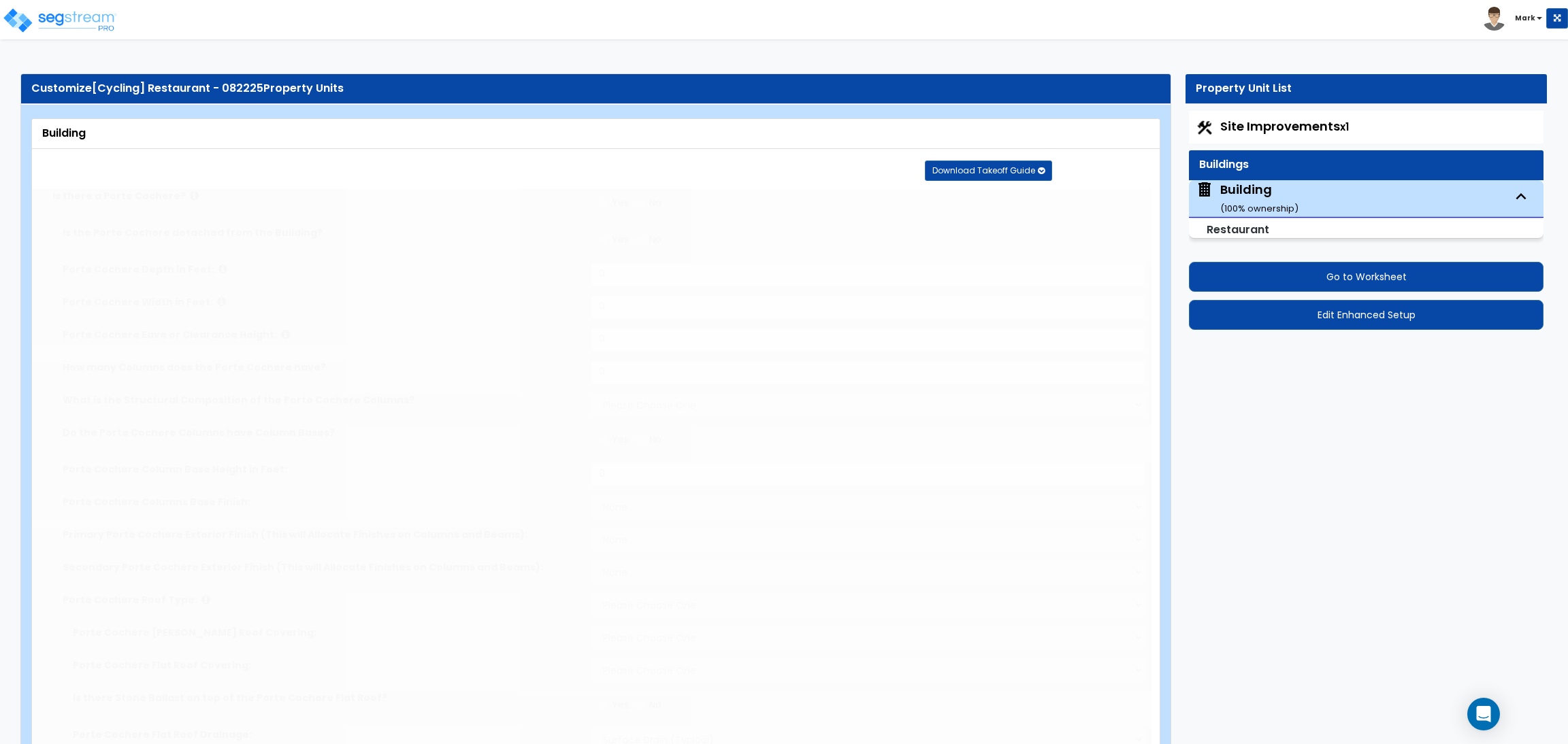
select select "1"
radio input "true"
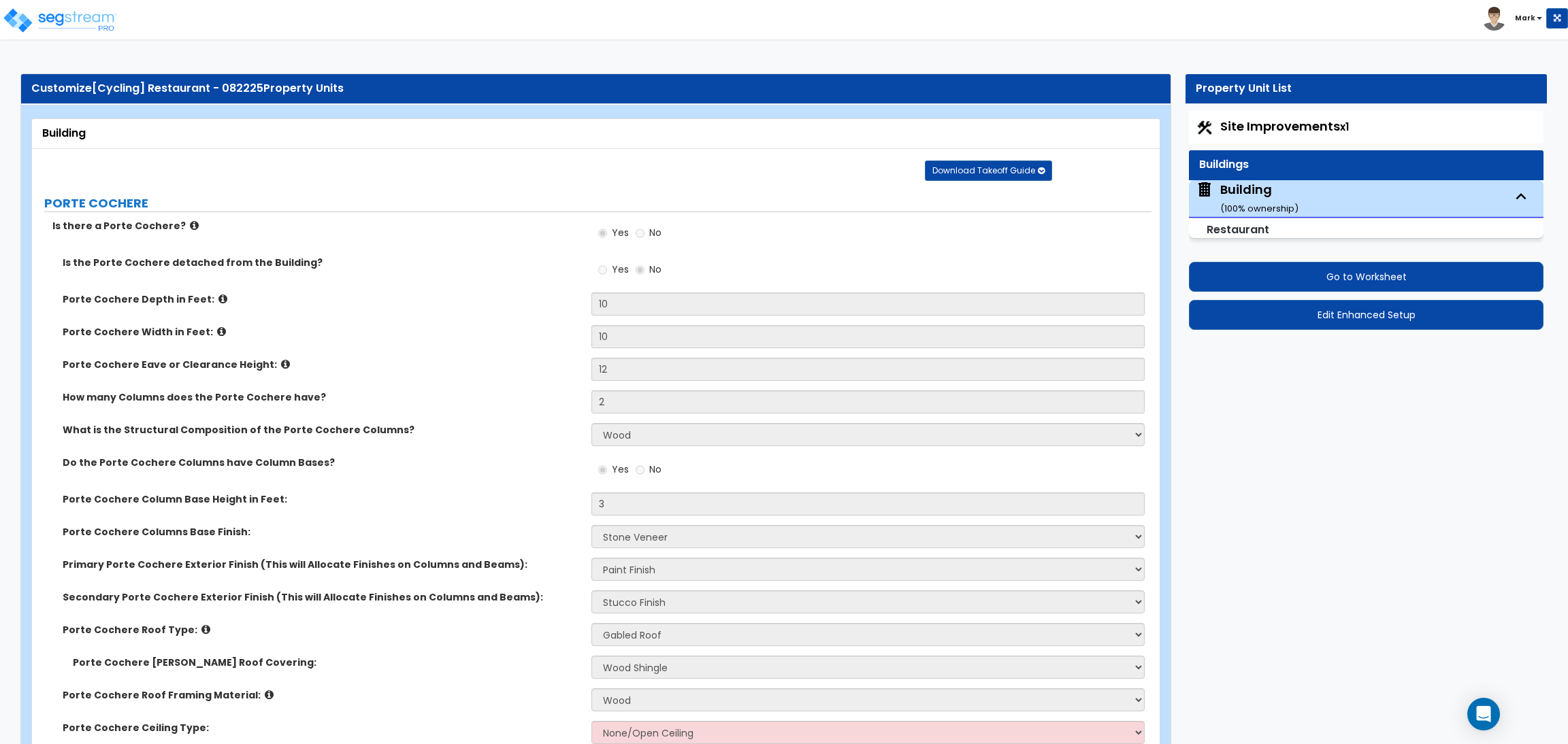
drag, startPoint x: 378, startPoint y: 276, endPoint x: 386, endPoint y: 281, distance: 9.4
click at [381, 276] on div "Is the Porte Cochere detached from the Building? Yes No" at bounding box center [591, 274] width 1120 height 37
click at [439, 173] on div "Download Takeoff Guide Download for selected property unit Download for the com…" at bounding box center [600, 170] width 1118 height 22
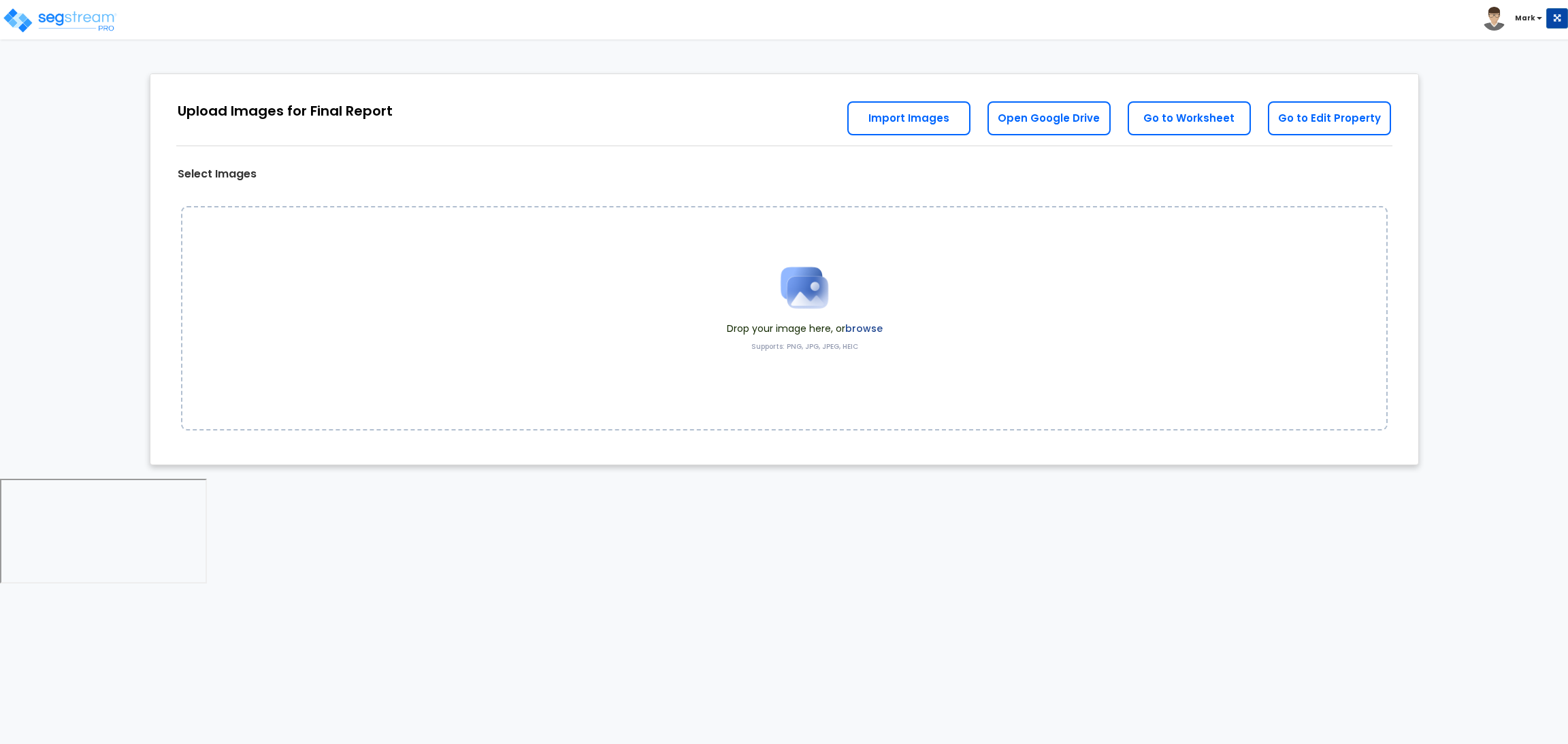
click at [861, 323] on label "browse" at bounding box center [863, 329] width 37 height 14
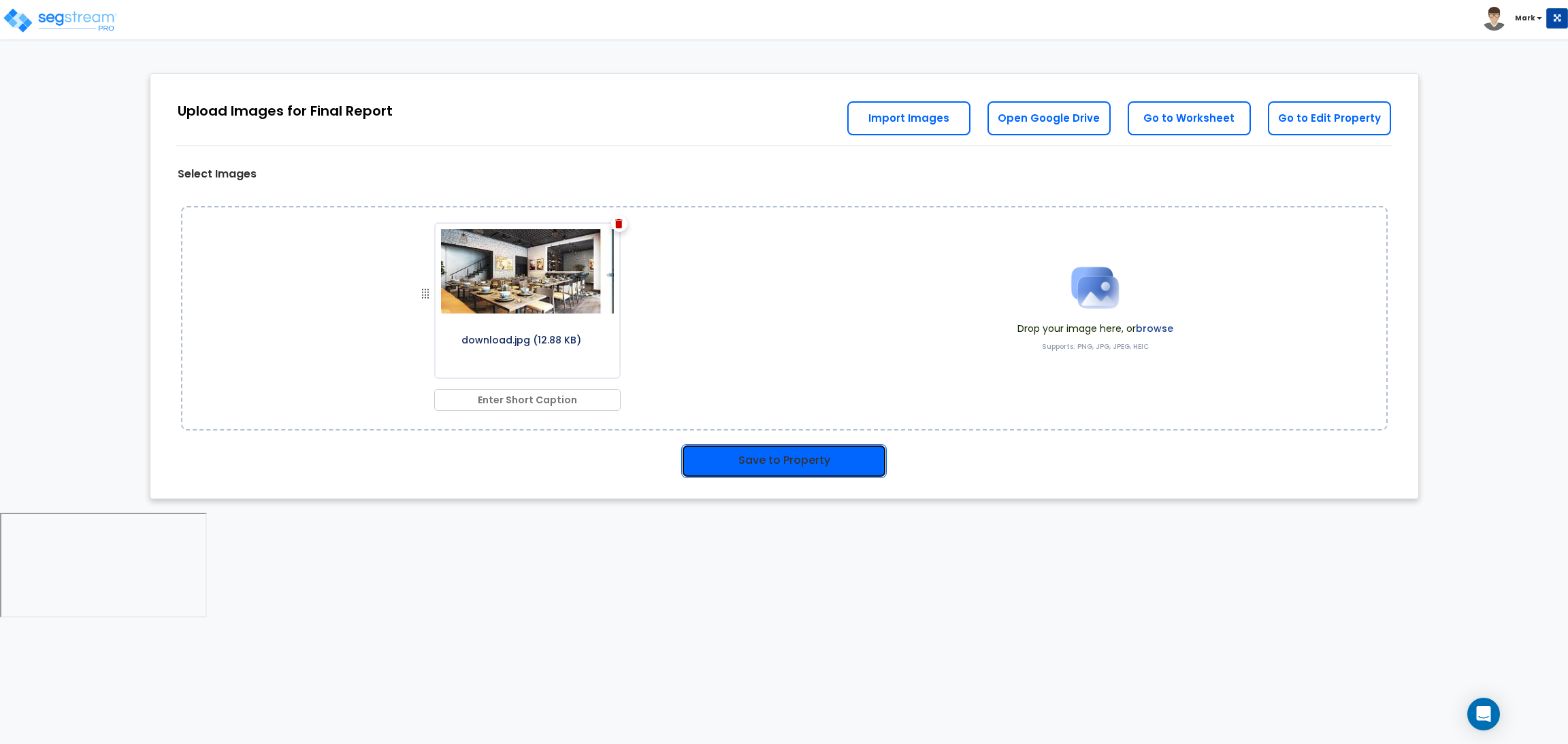
click at [812, 469] on button "Save to Property" at bounding box center [784, 461] width 206 height 34
